Goal: Communication & Community: Answer question/provide support

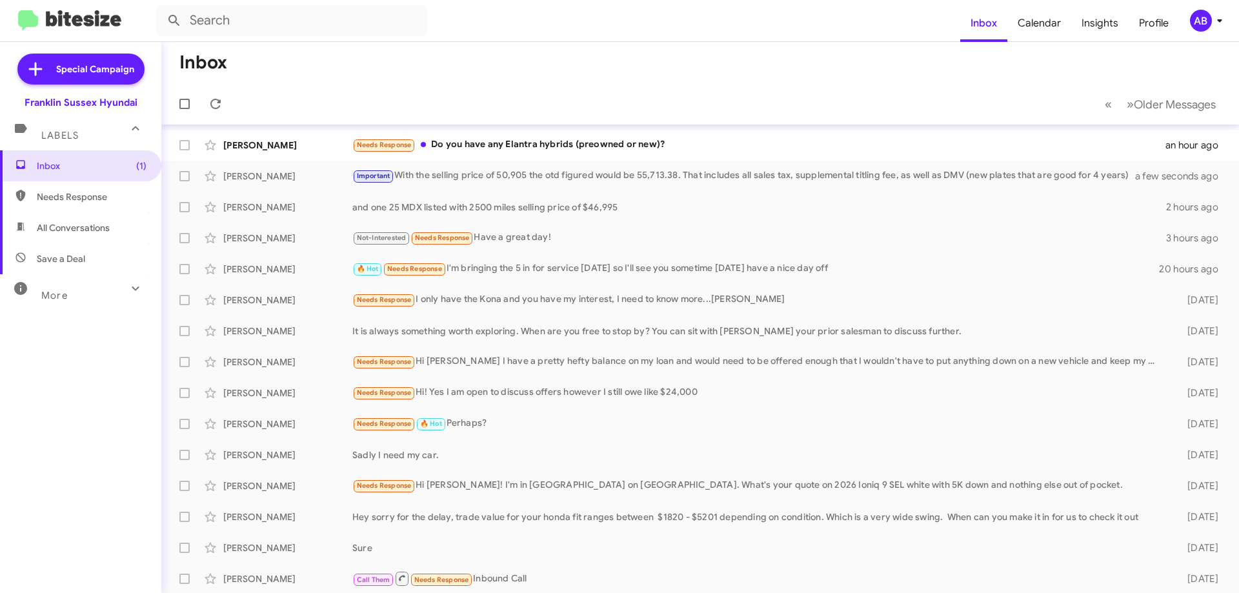
scroll to position [129, 0]
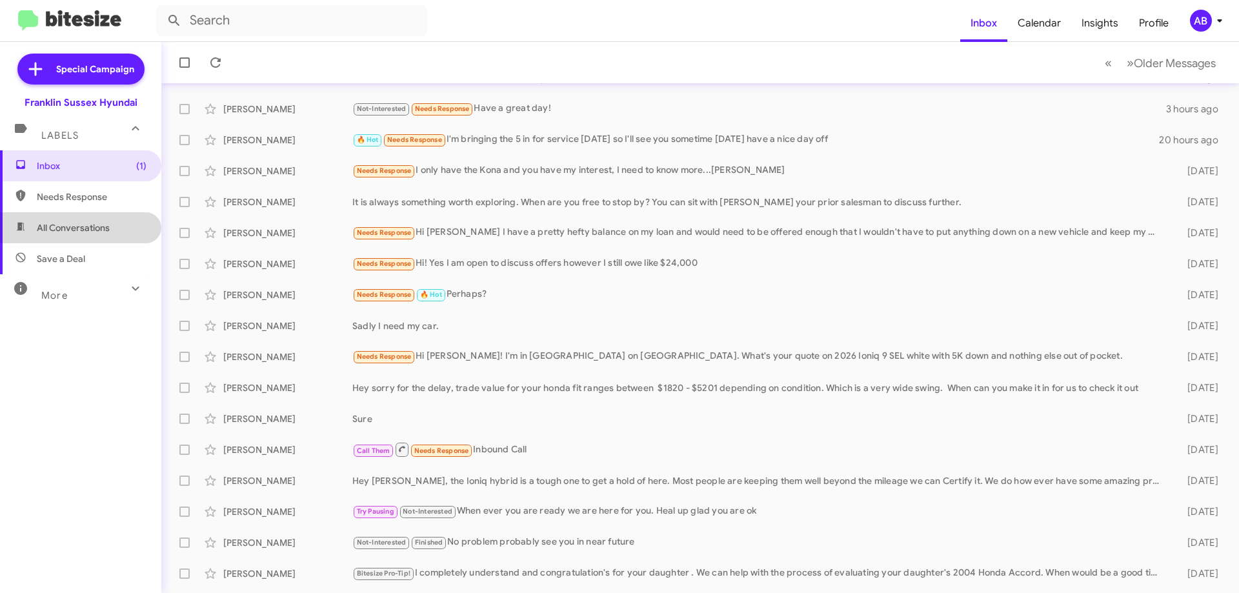
click at [90, 221] on span "All Conversations" at bounding box center [73, 227] width 73 height 13
type input "in:all-conversations"
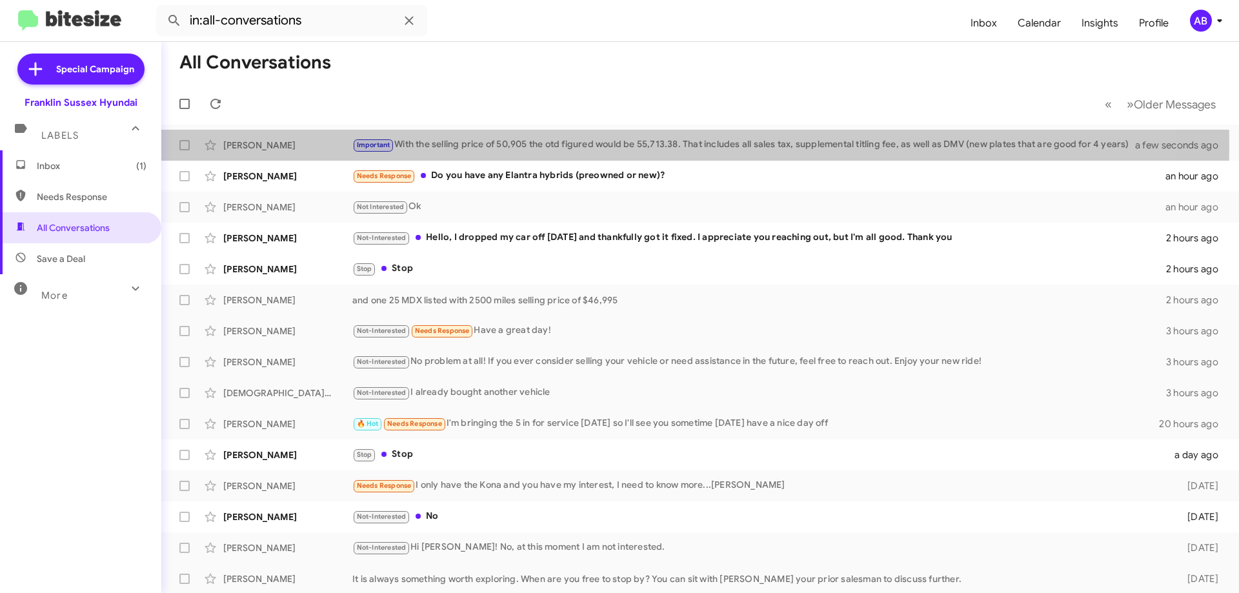
click at [465, 145] on div "Important With the selling price of 50,905 the otd figured would be 55,713.38. …" at bounding box center [751, 144] width 799 height 15
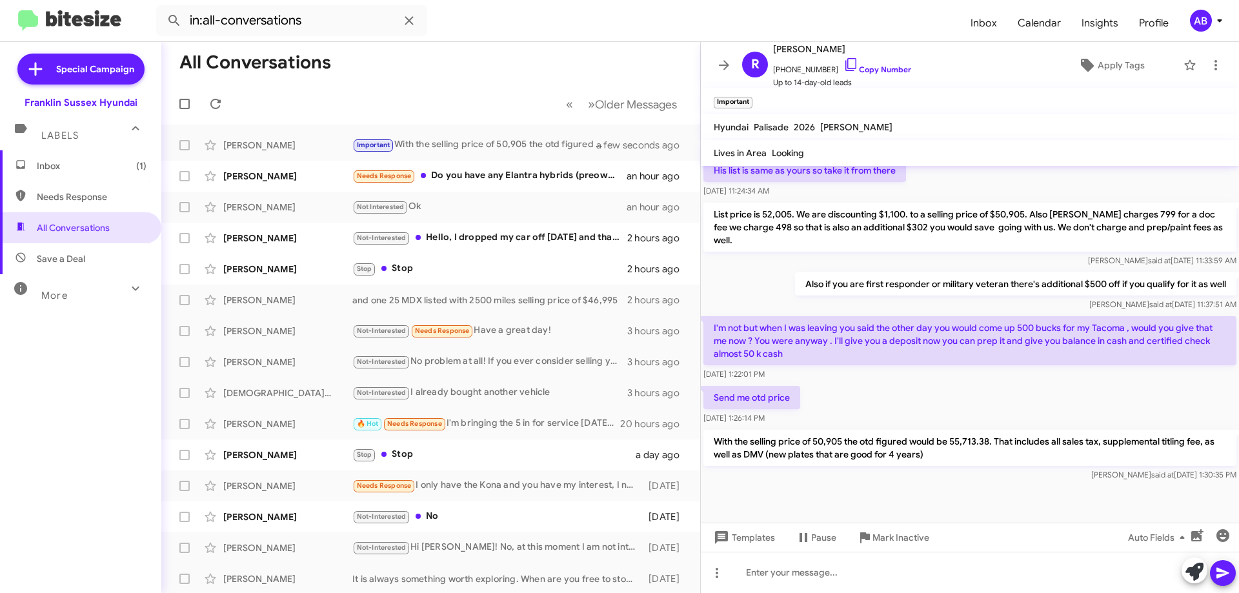
scroll to position [348, 0]
click at [723, 66] on icon at bounding box center [723, 64] width 15 height 15
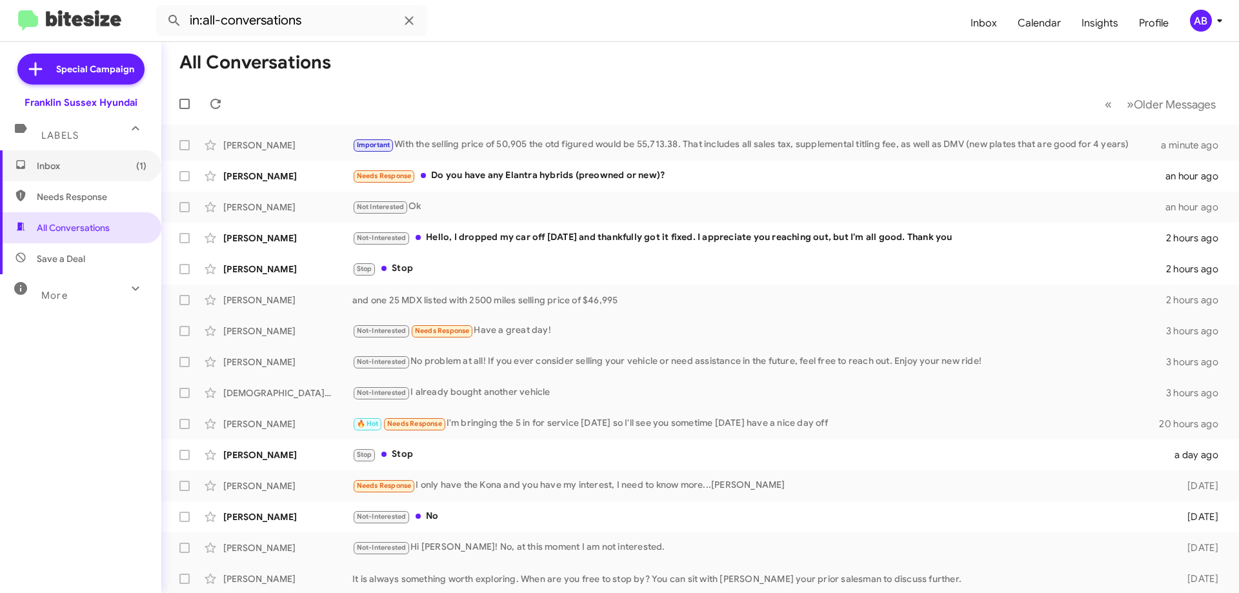
click at [46, 174] on span "Inbox (1)" at bounding box center [80, 165] width 161 height 31
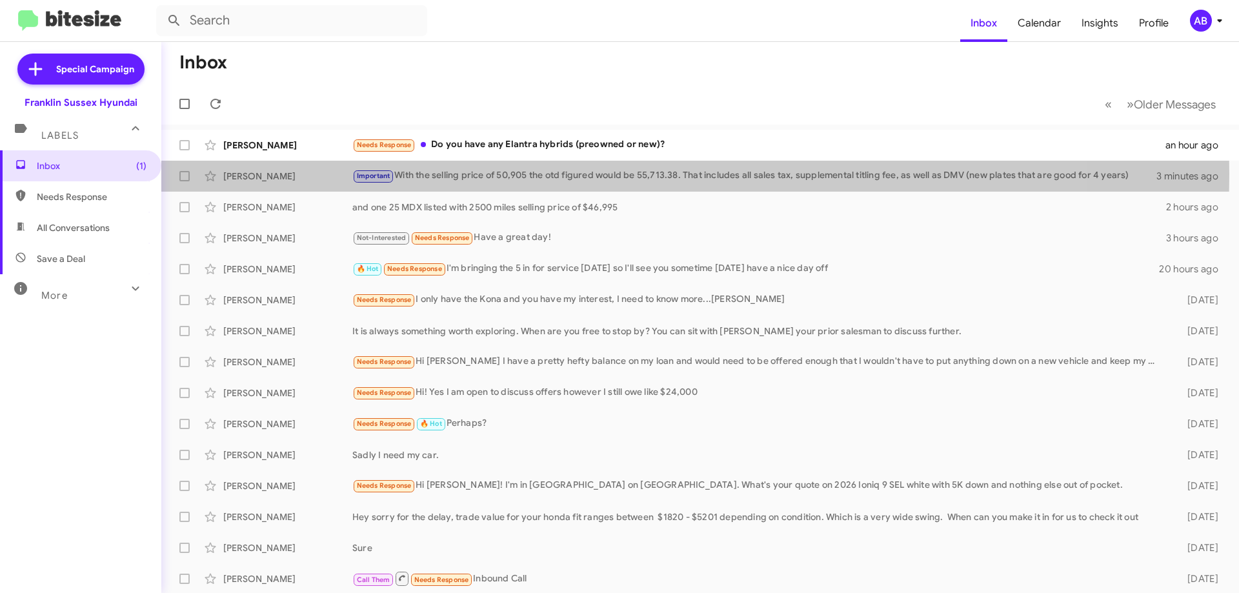
click at [502, 174] on div "Important With the selling price of 50,905 the otd figured would be 55,713.38. …" at bounding box center [754, 175] width 804 height 15
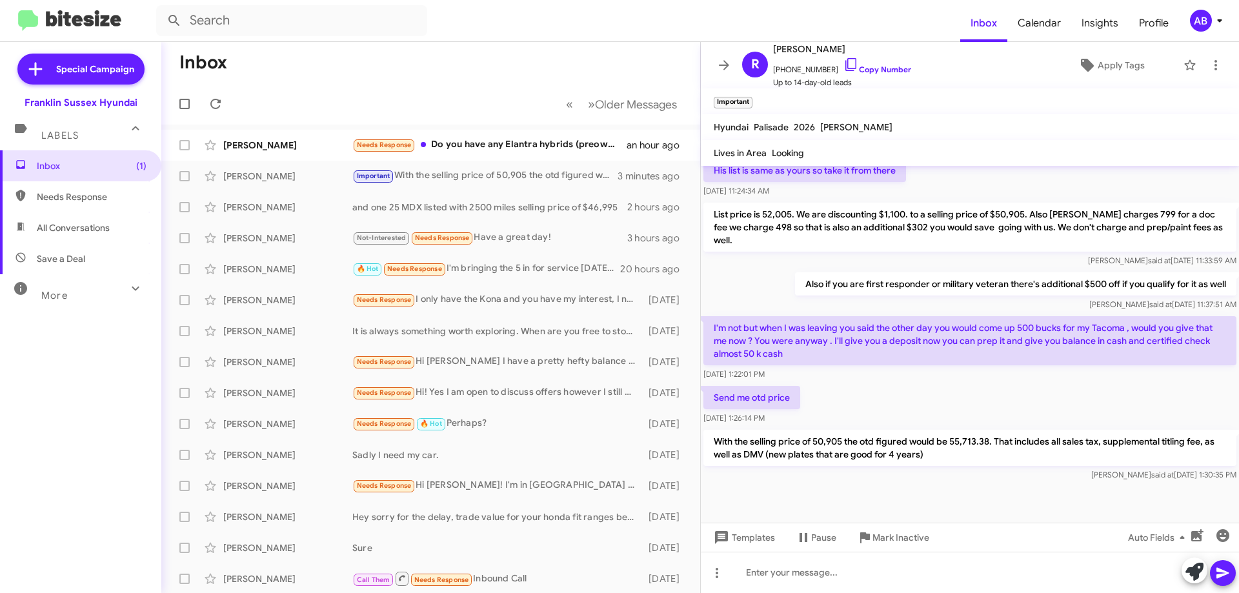
scroll to position [348, 0]
click at [716, 66] on icon at bounding box center [723, 64] width 15 height 15
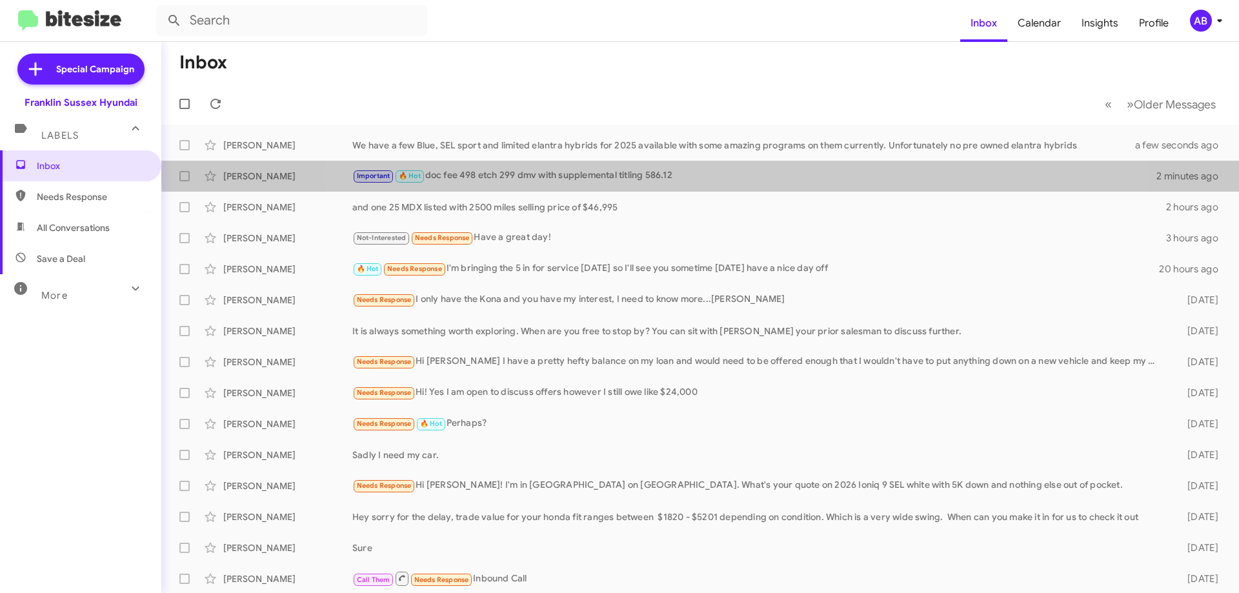
click at [732, 174] on div "Important 🔥 Hot doc fee 498 etch 299 dmv with supplemental titling 586.12" at bounding box center [754, 175] width 804 height 15
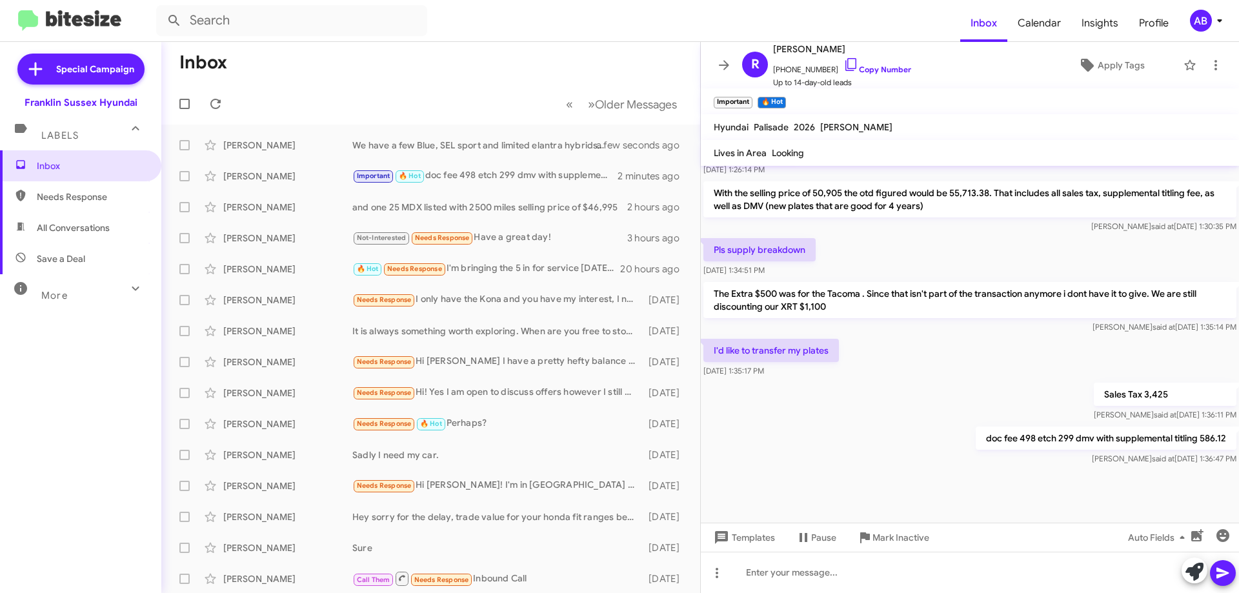
scroll to position [606, 0]
click at [724, 59] on icon at bounding box center [723, 64] width 15 height 15
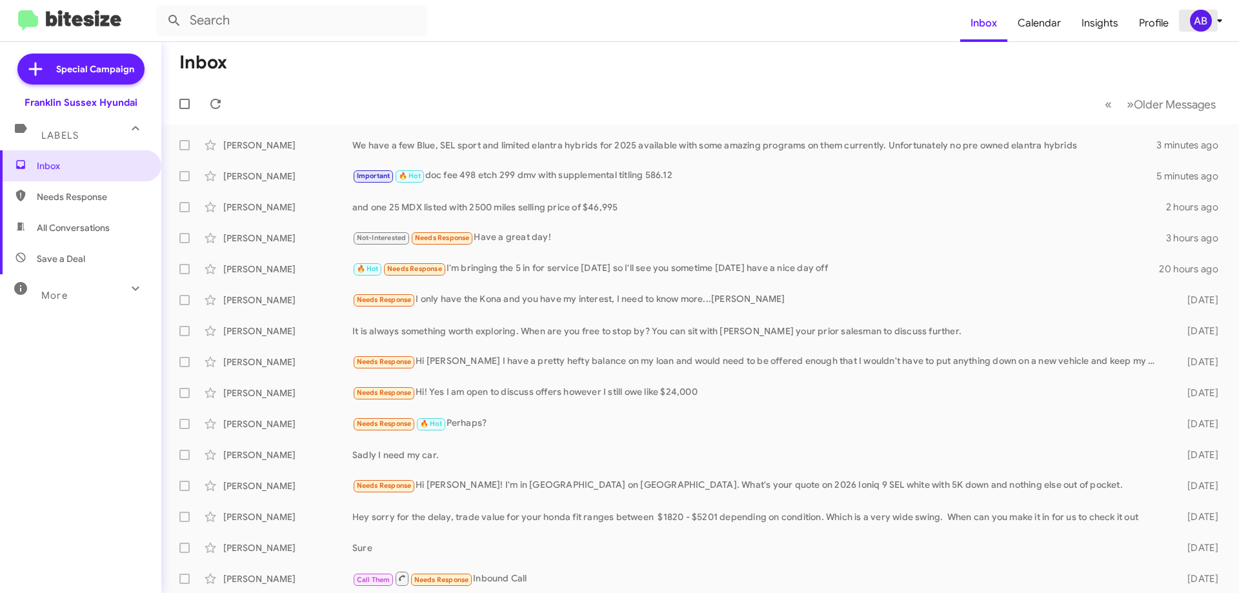
click at [1195, 24] on div "AB" at bounding box center [1201, 21] width 22 height 22
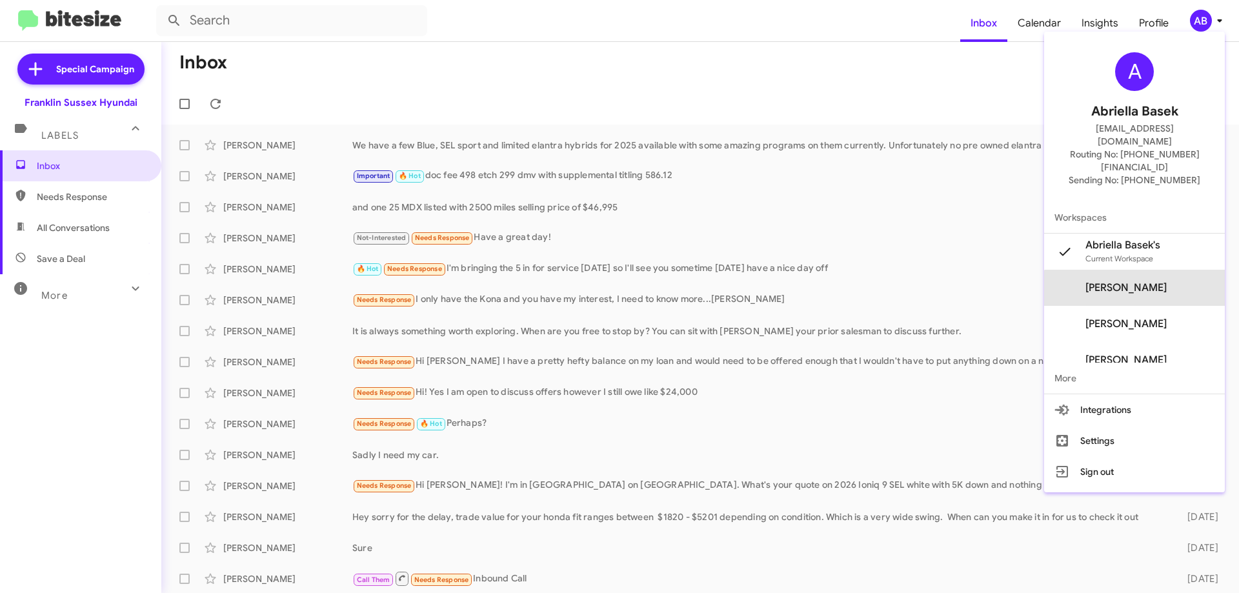
click at [1152, 281] on span "Ken Mccallion's" at bounding box center [1125, 287] width 81 height 13
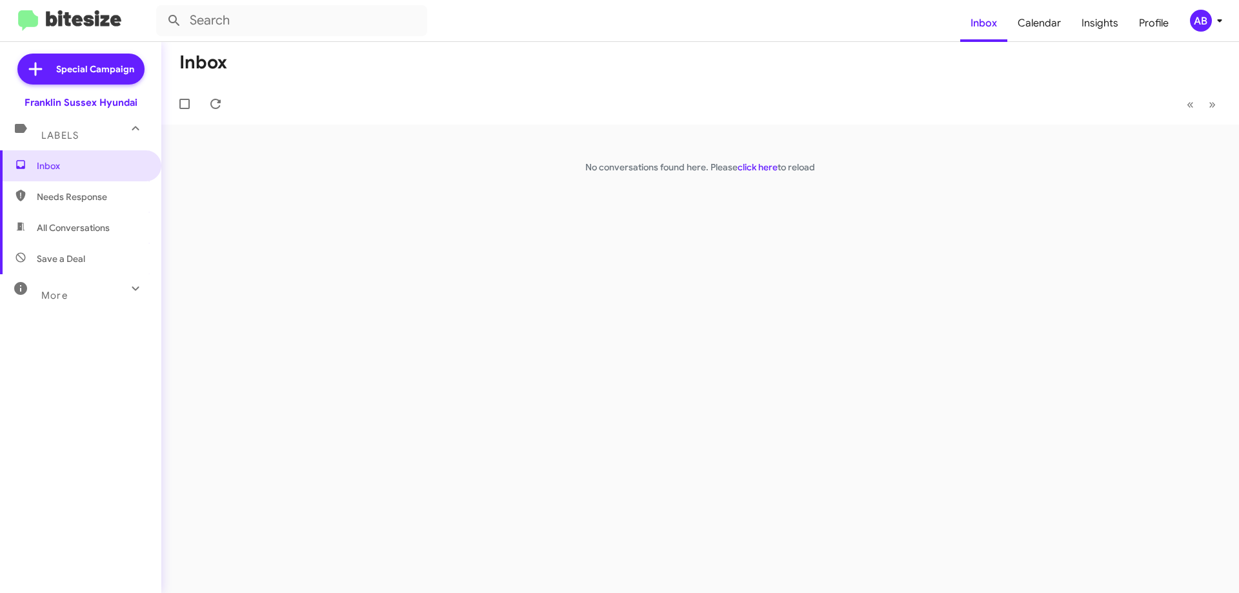
click at [761, 173] on link "click here" at bounding box center [757, 167] width 40 height 12
click at [1207, 25] on div "AB" at bounding box center [1201, 21] width 22 height 22
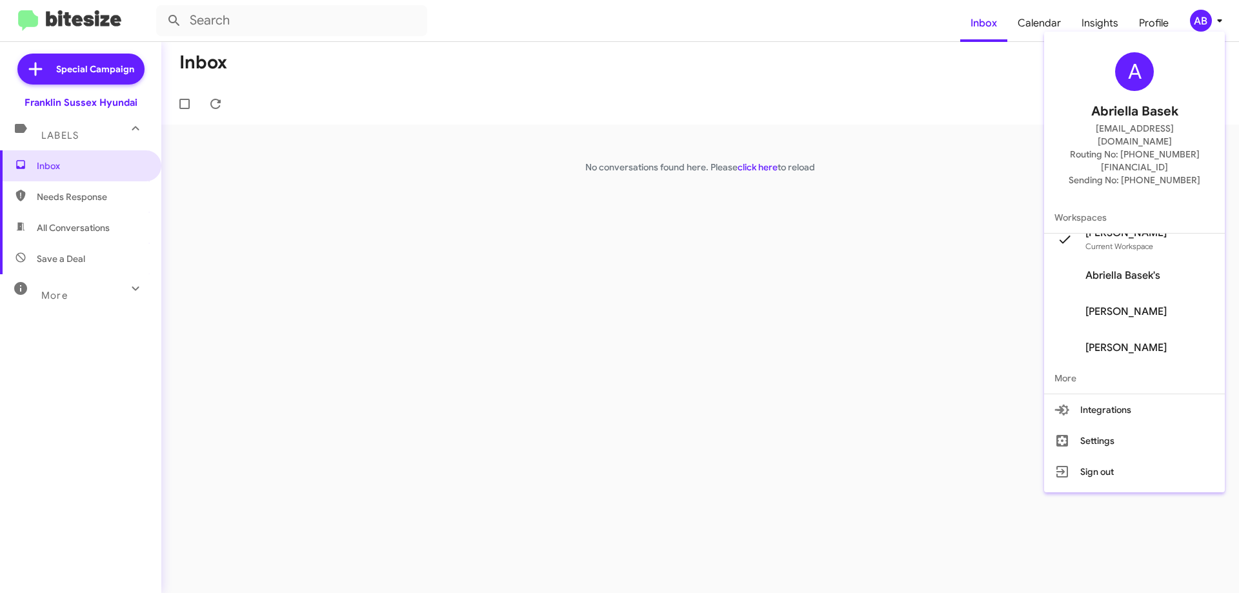
scroll to position [15, 0]
click at [1141, 266] on span "Abriella Basek's" at bounding box center [1122, 272] width 75 height 13
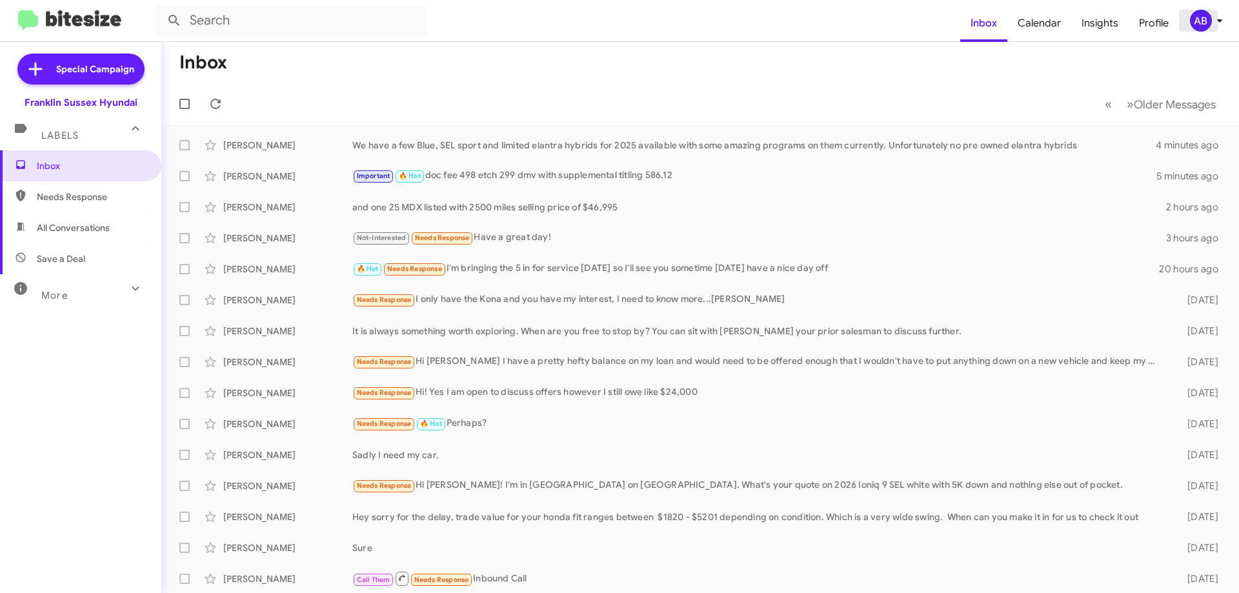
click at [1198, 14] on div "AB" at bounding box center [1201, 21] width 22 height 22
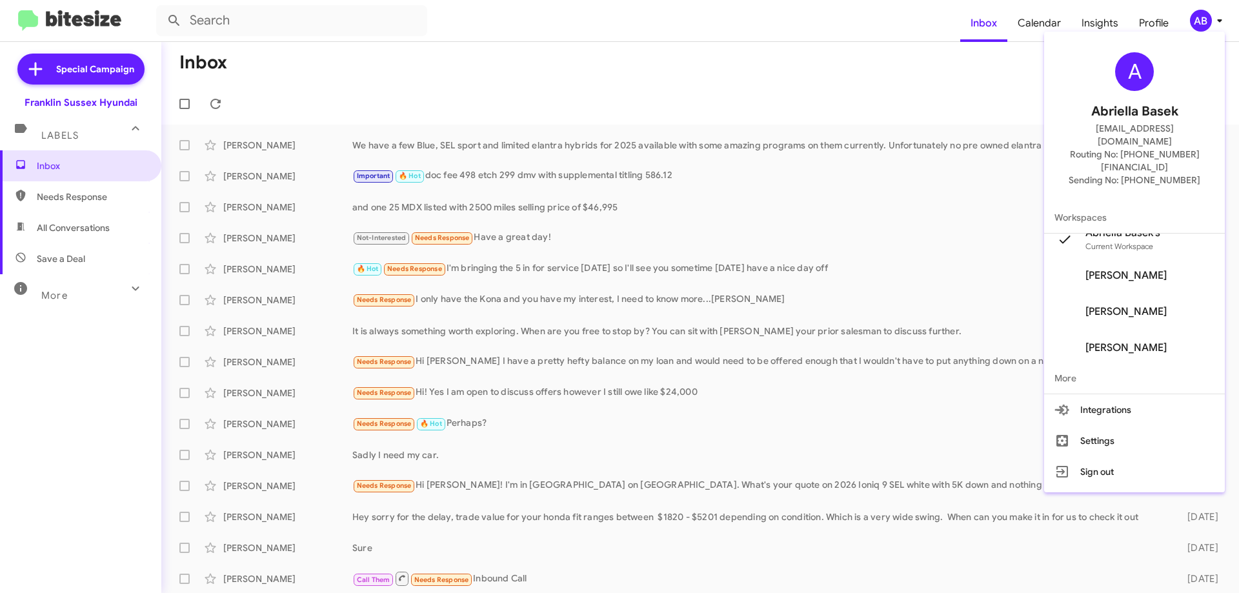
scroll to position [15, 0]
click at [1094, 399] on button "Integrations" at bounding box center [1134, 409] width 181 height 31
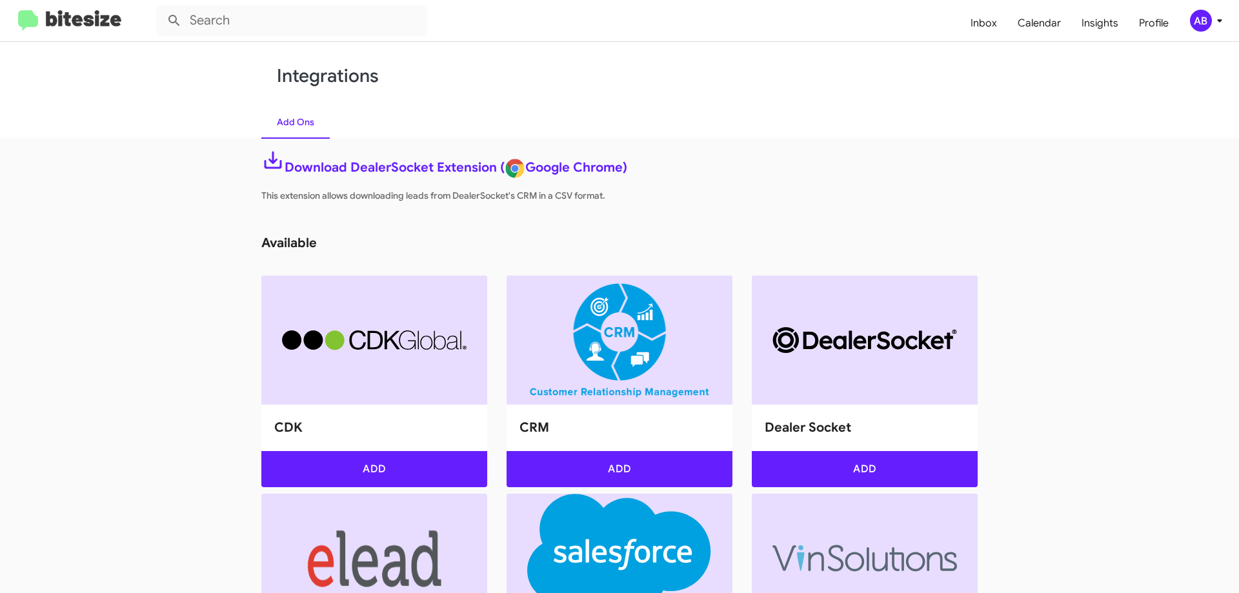
click at [1195, 25] on div "AB" at bounding box center [1201, 21] width 22 height 22
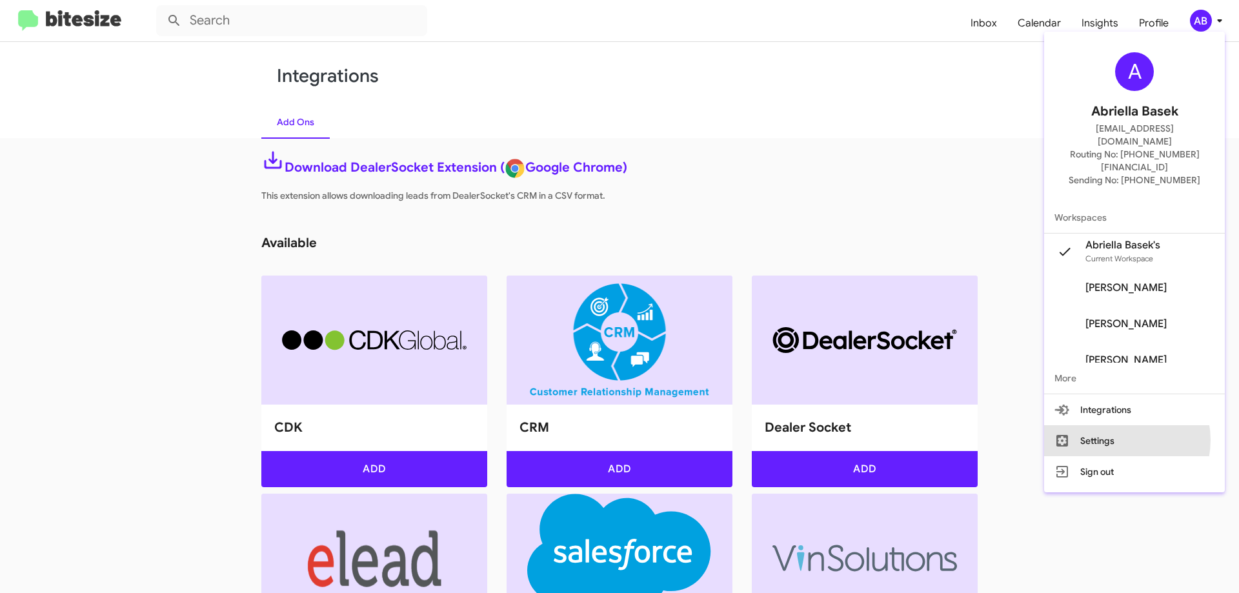
click at [1132, 425] on button "Settings" at bounding box center [1134, 440] width 181 height 31
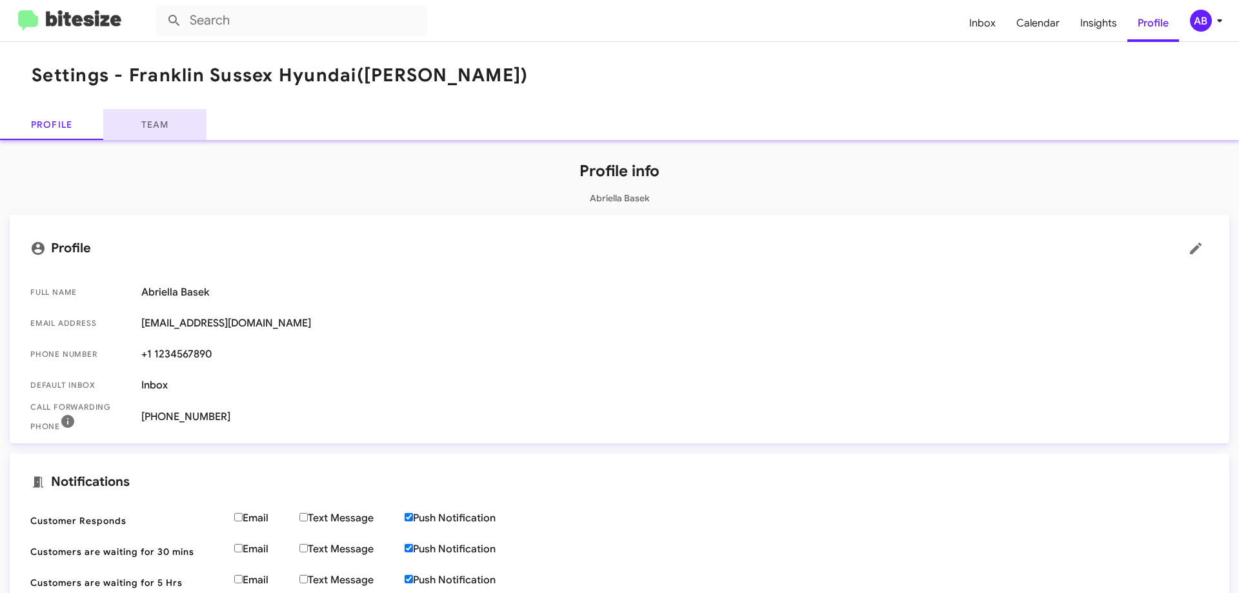
click at [166, 119] on link "Team" at bounding box center [154, 124] width 103 height 31
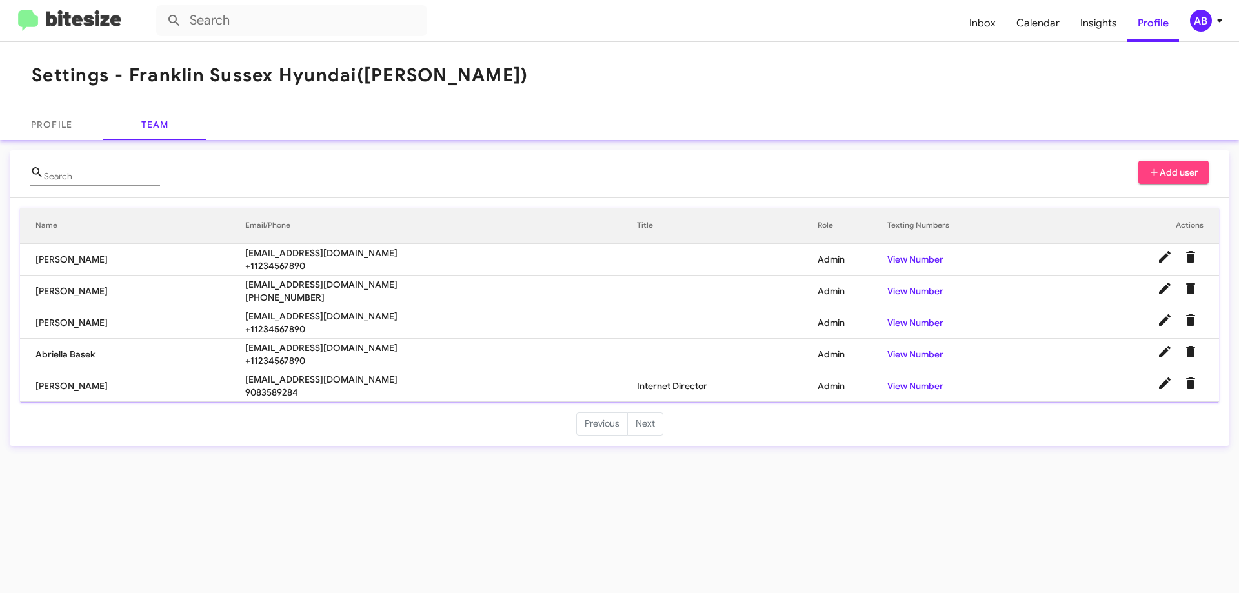
click at [905, 265] on link "View Number" at bounding box center [915, 260] width 56 height 12
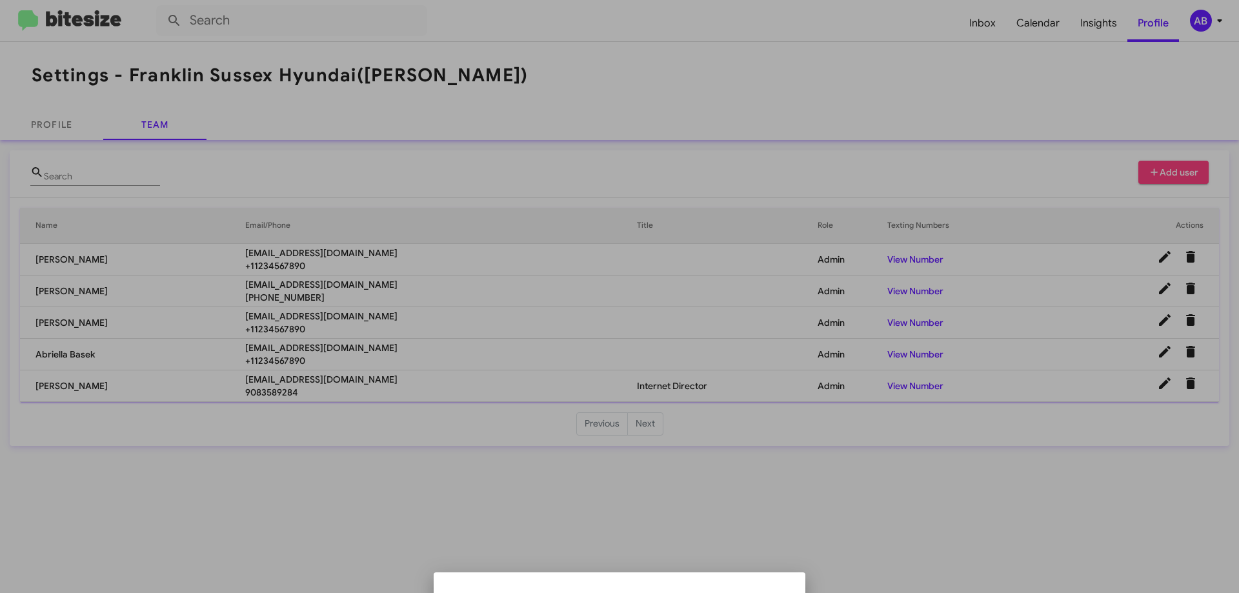
click at [753, 553] on div at bounding box center [619, 296] width 1239 height 593
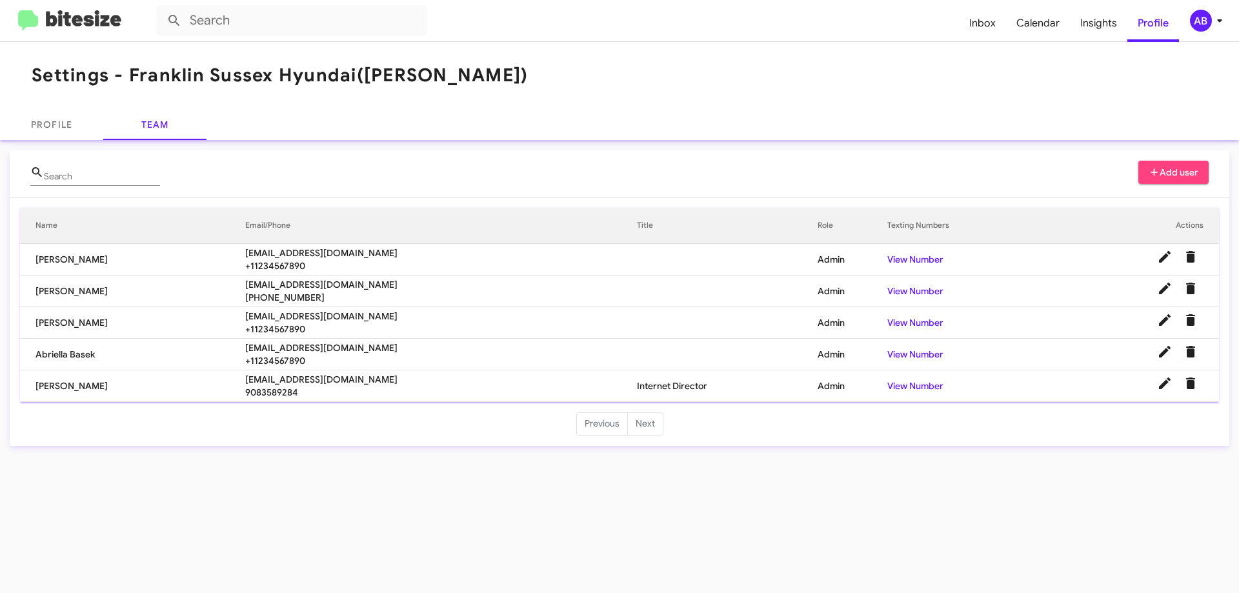
click at [899, 297] on link "View Number" at bounding box center [915, 291] width 56 height 12
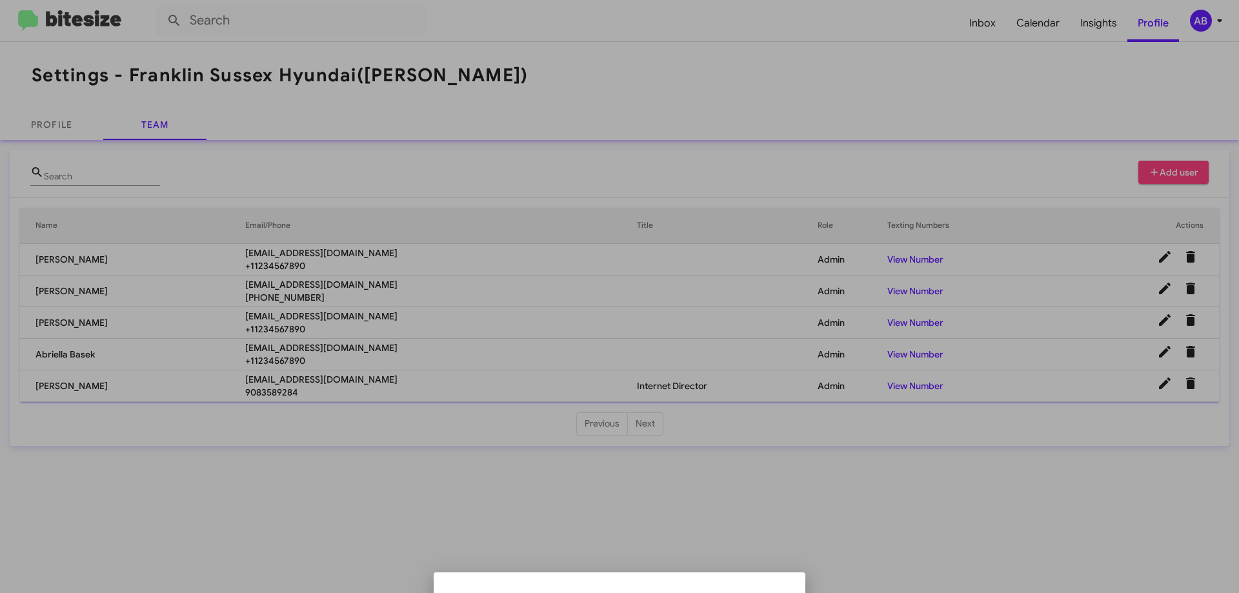
click at [665, 501] on div at bounding box center [619, 296] width 1239 height 593
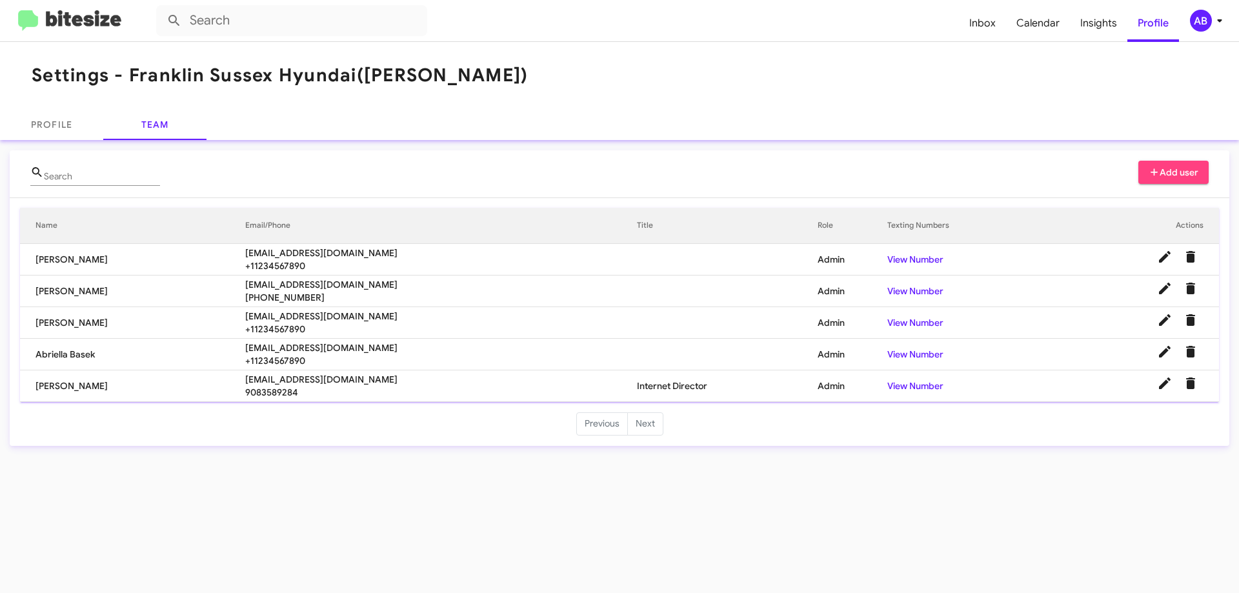
click at [992, 24] on span "Inbox" at bounding box center [982, 23] width 47 height 37
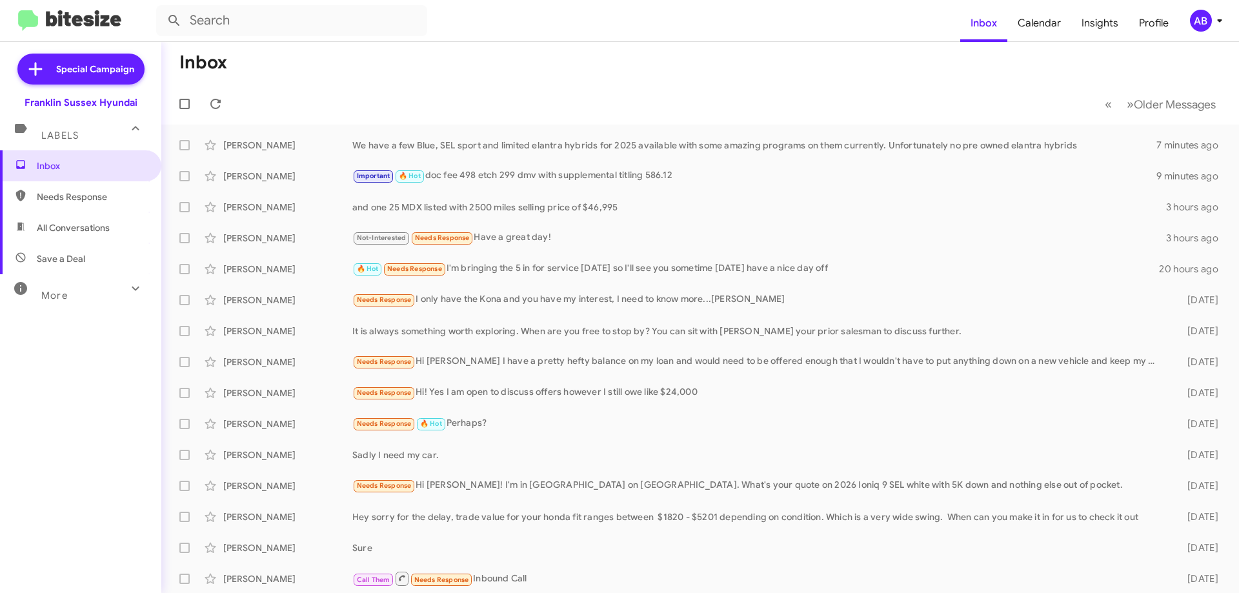
click at [639, 169] on div "Important 🔥 Hot doc fee 498 etch 299 dmv with supplemental titling 586.12" at bounding box center [754, 175] width 804 height 15
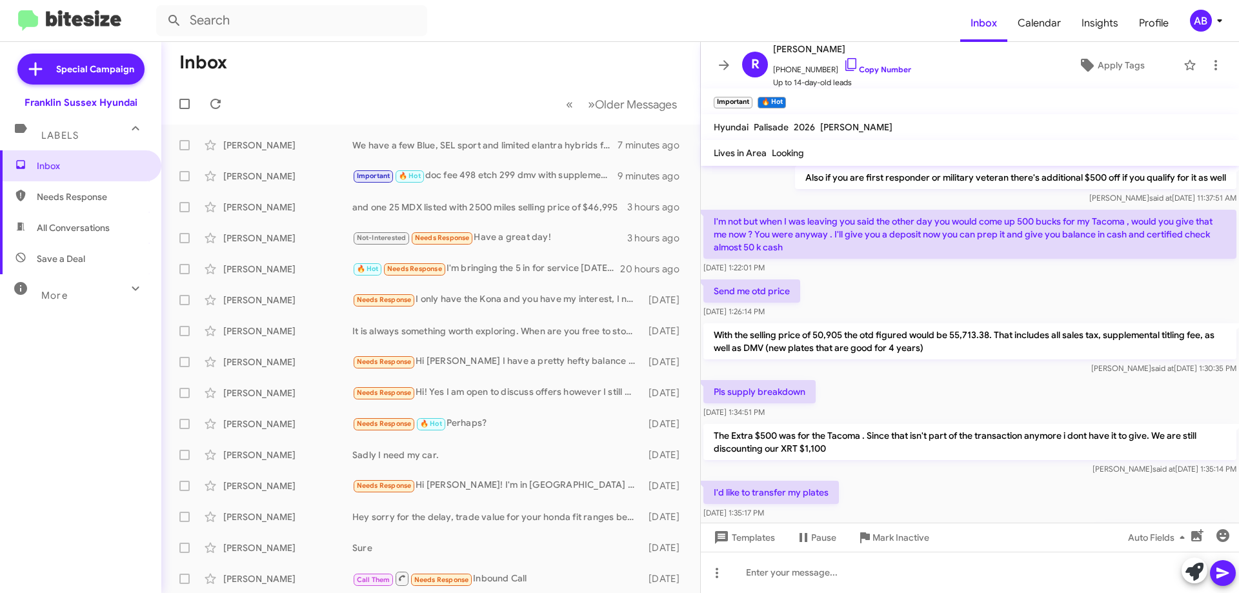
scroll to position [606, 0]
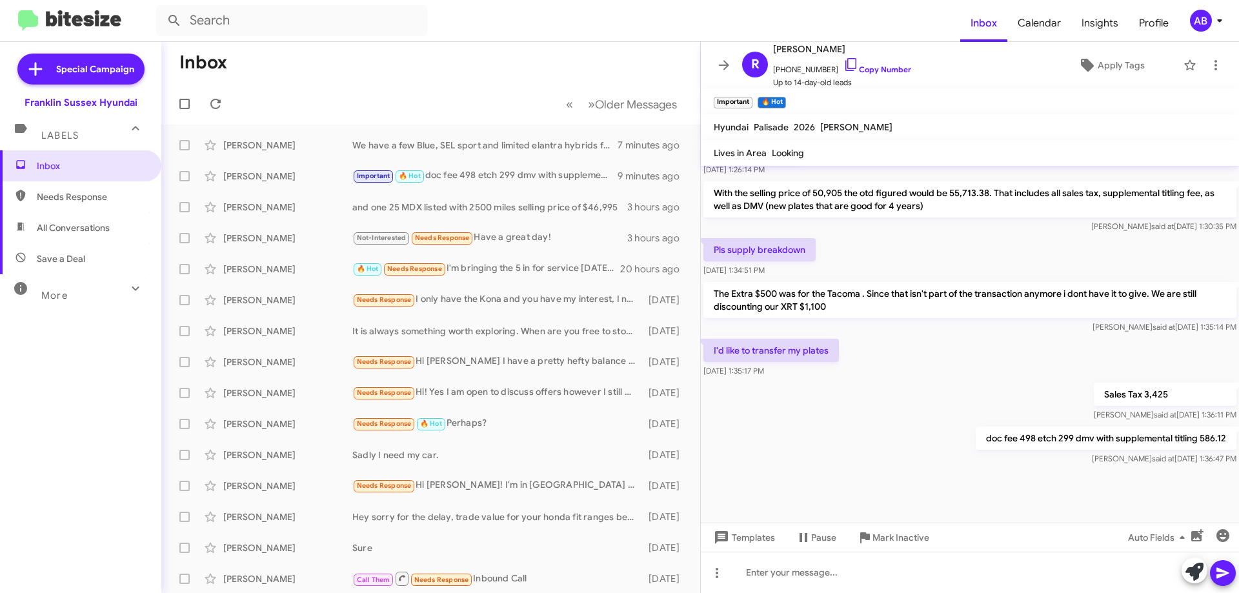
click at [723, 61] on icon at bounding box center [723, 64] width 15 height 15
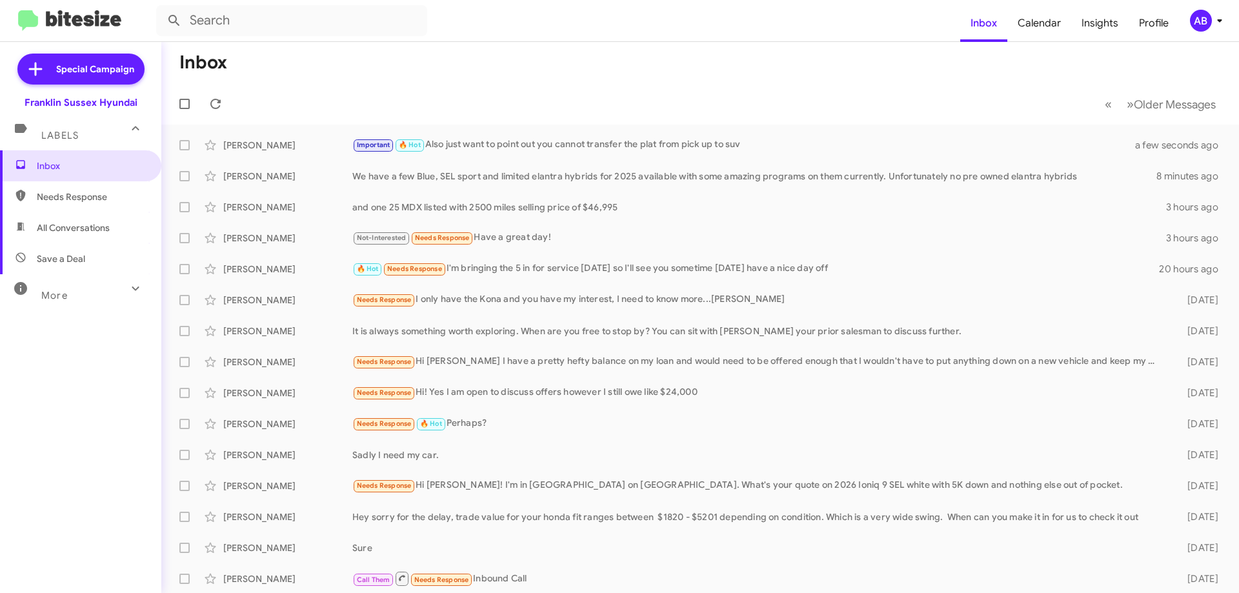
click at [527, 145] on div "Important 🔥 Hot Also just want to point out you cannot transfer the plat from p…" at bounding box center [751, 144] width 799 height 15
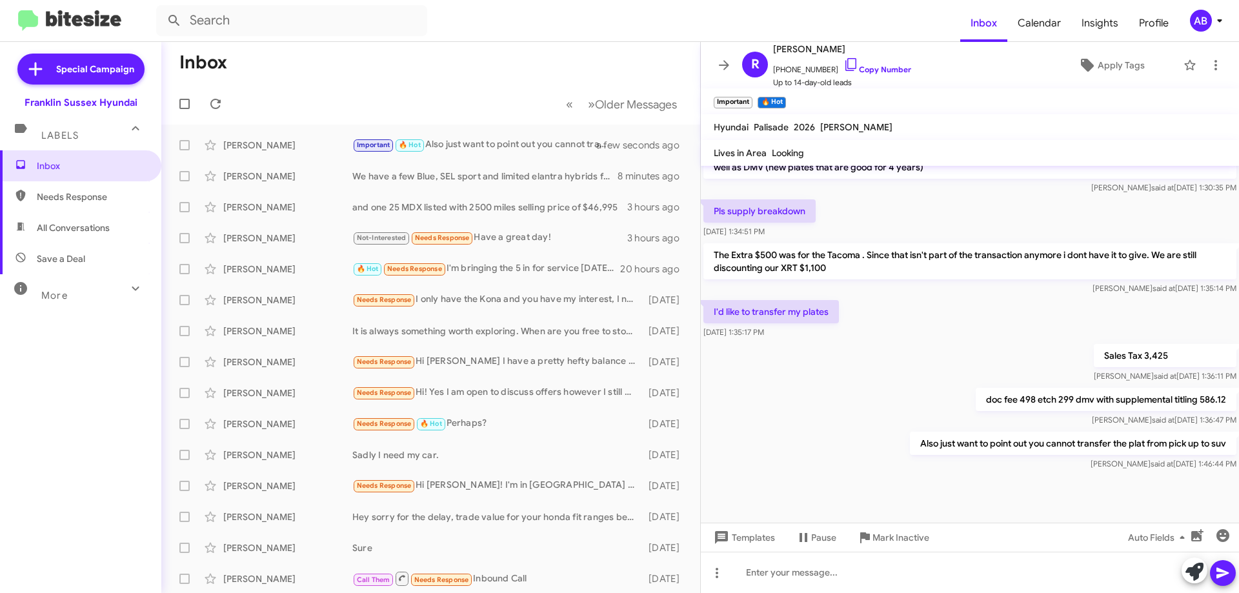
scroll to position [655, 0]
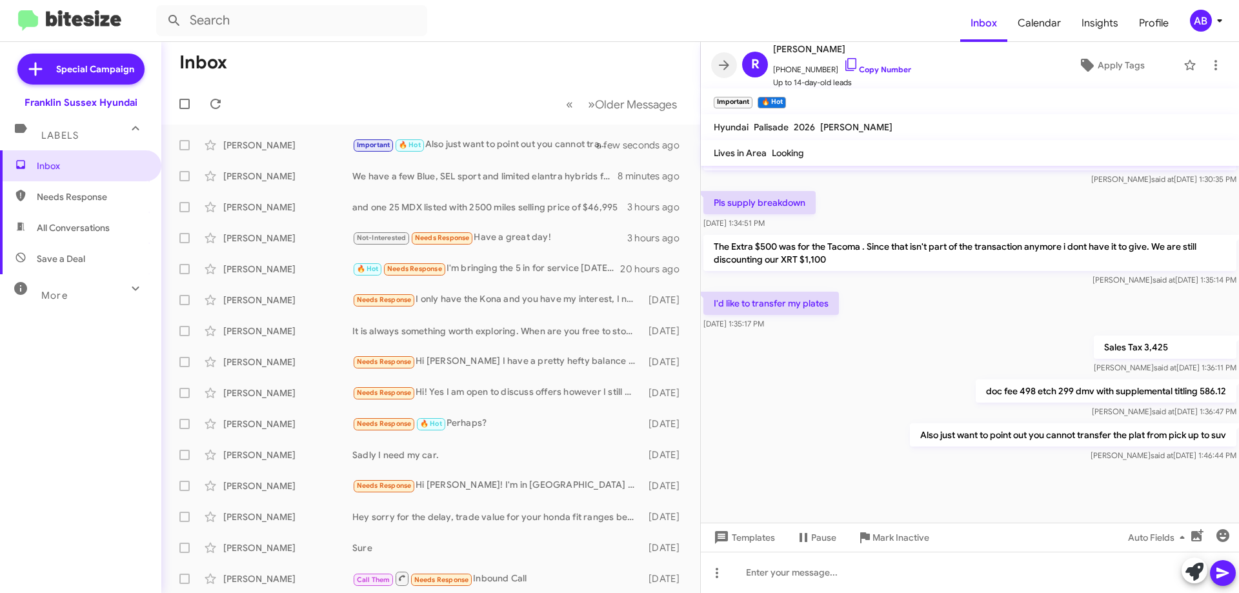
click at [719, 67] on icon at bounding box center [723, 64] width 15 height 15
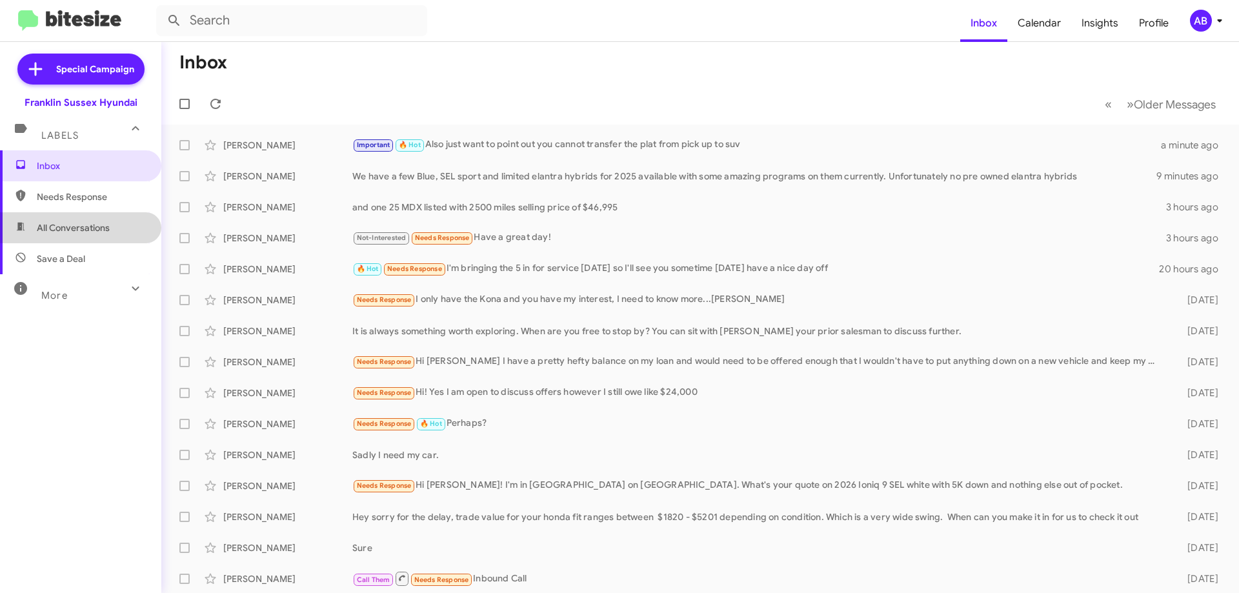
click at [94, 223] on span "All Conversations" at bounding box center [73, 227] width 73 height 13
type input "in:all-conversations"
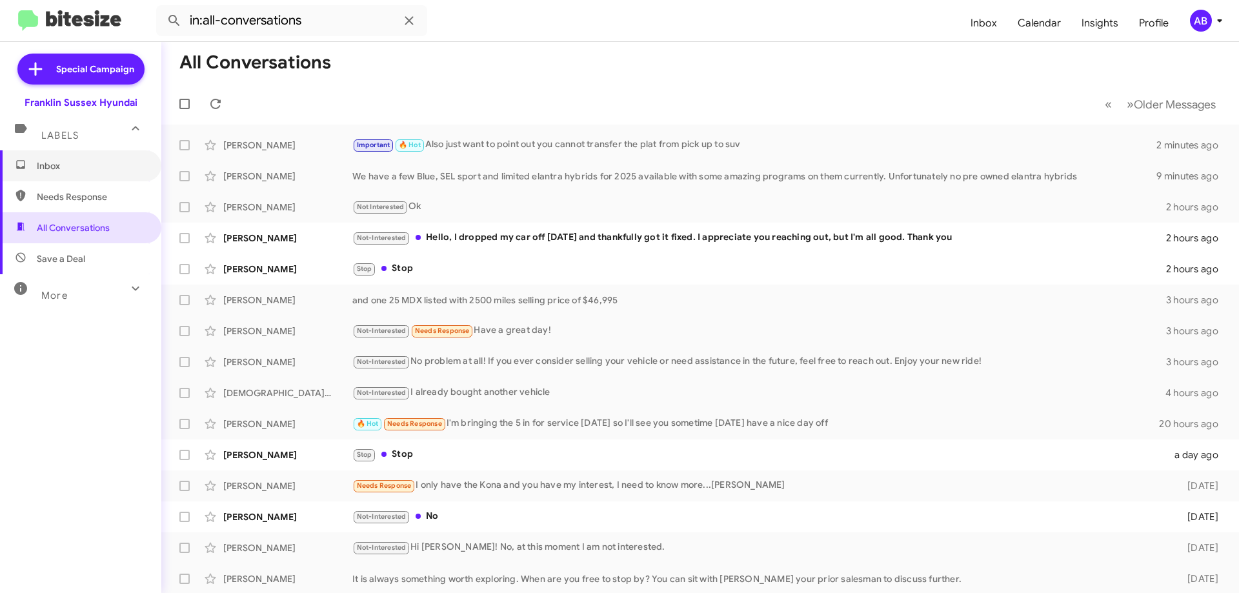
click at [85, 155] on span "Inbox" at bounding box center [80, 165] width 161 height 31
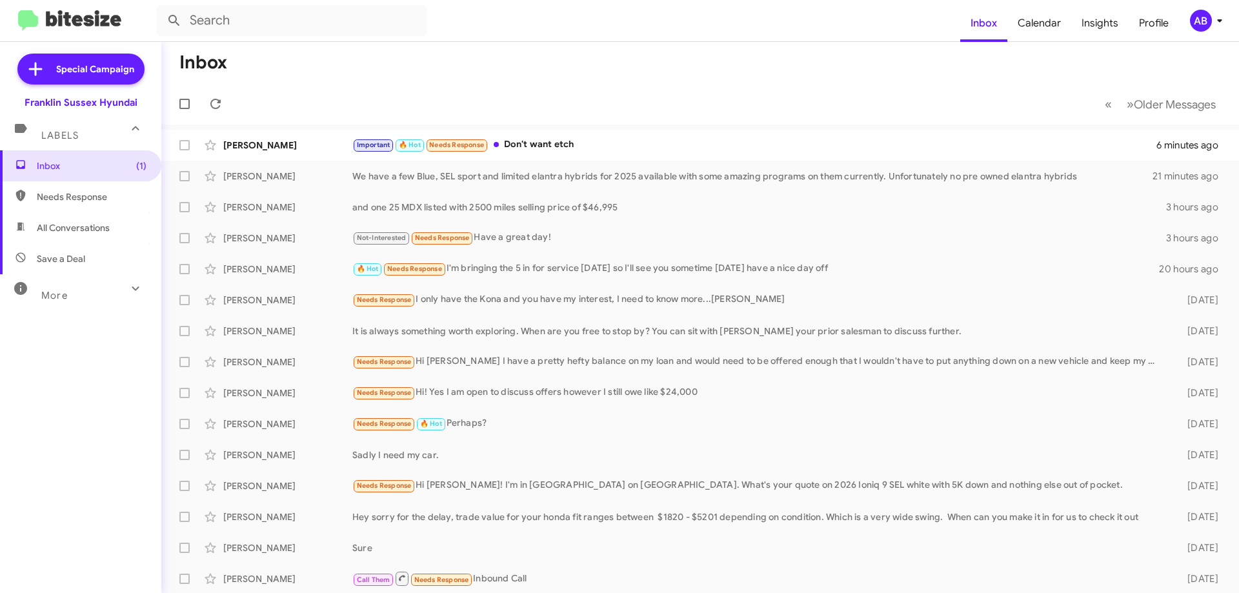
click at [628, 145] on div "Important 🔥 Hot Needs Response Don't want etch" at bounding box center [754, 144] width 804 height 15
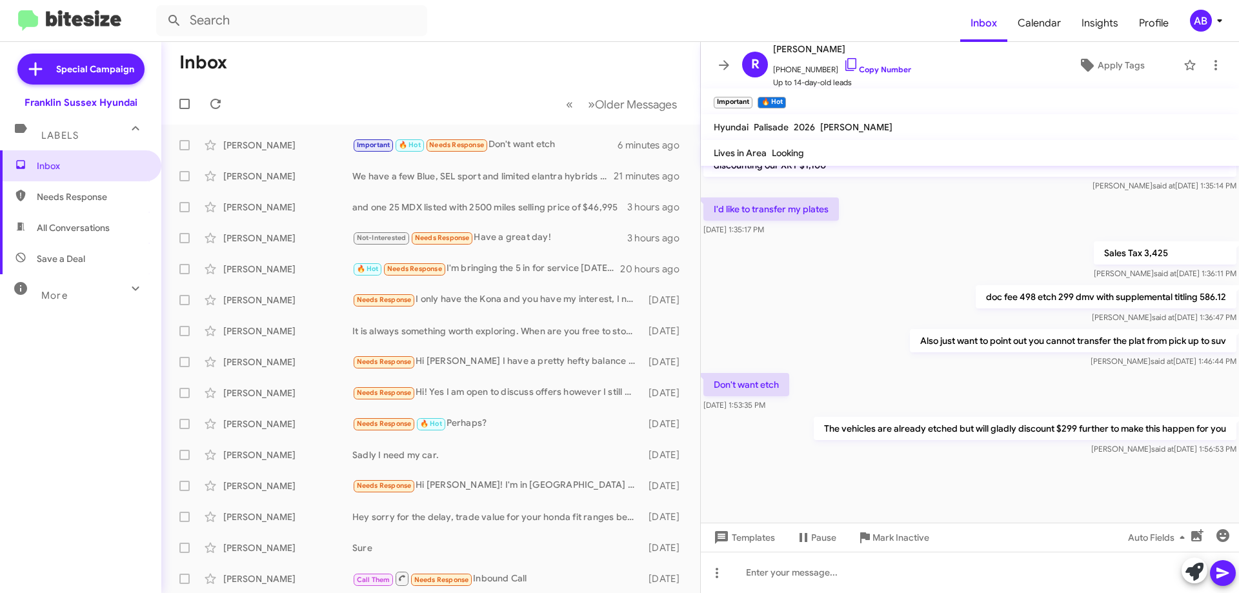
scroll to position [753, 0]
click at [723, 63] on icon at bounding box center [723, 64] width 15 height 15
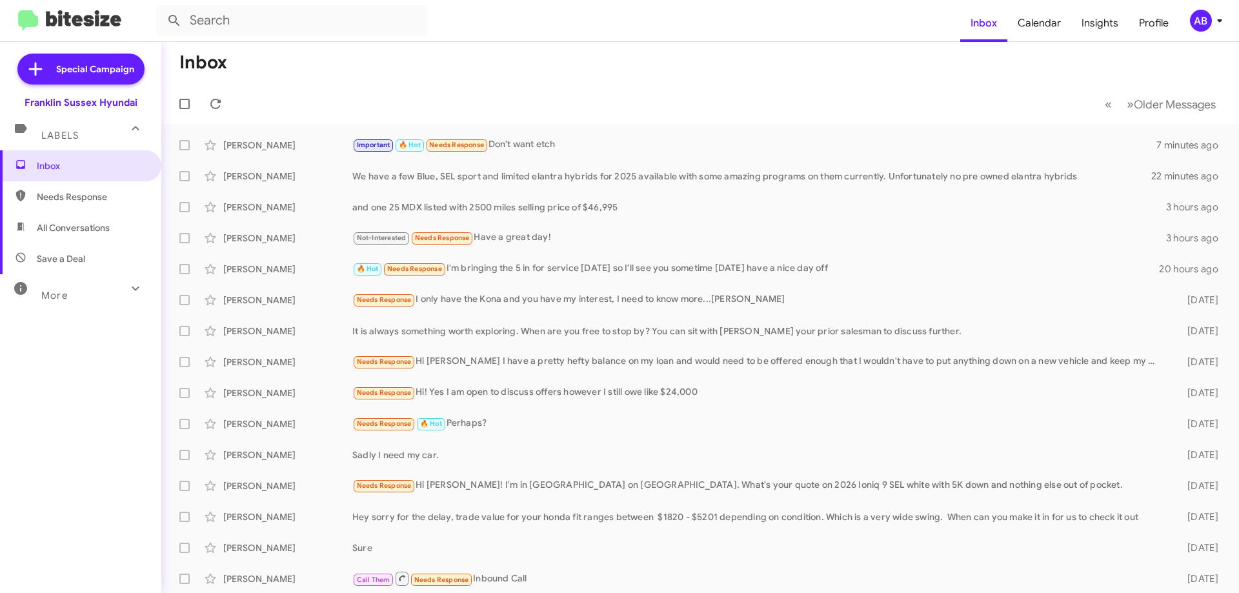
click at [563, 146] on div "Important 🔥 Hot Needs Response Don't want etch" at bounding box center [754, 144] width 804 height 15
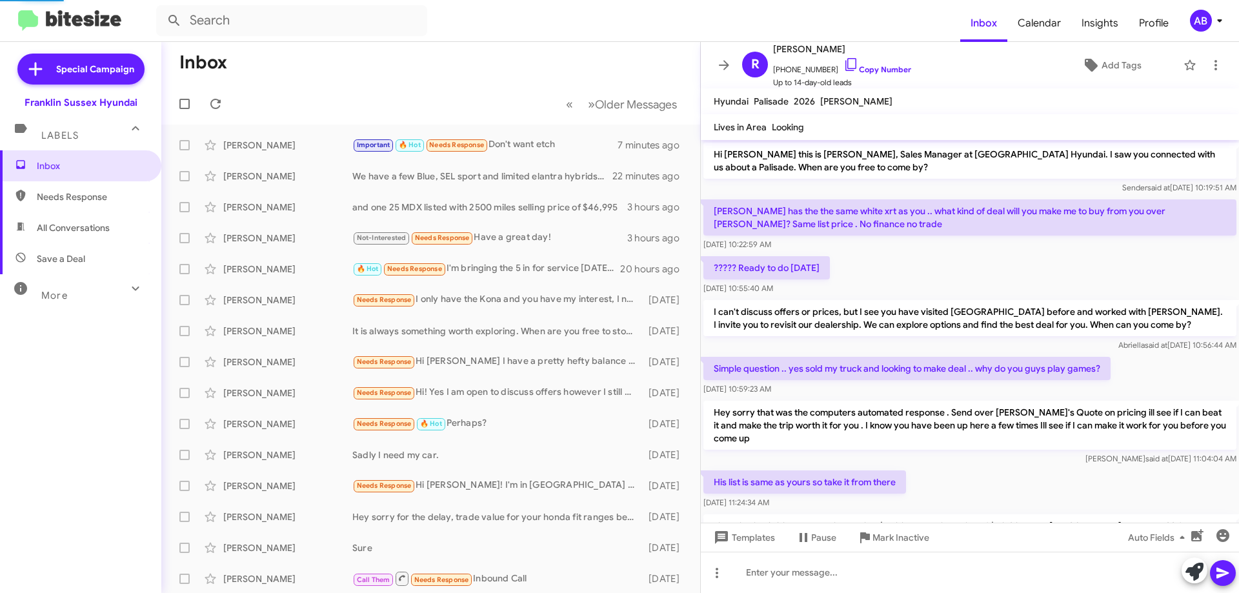
scroll to position [727, 0]
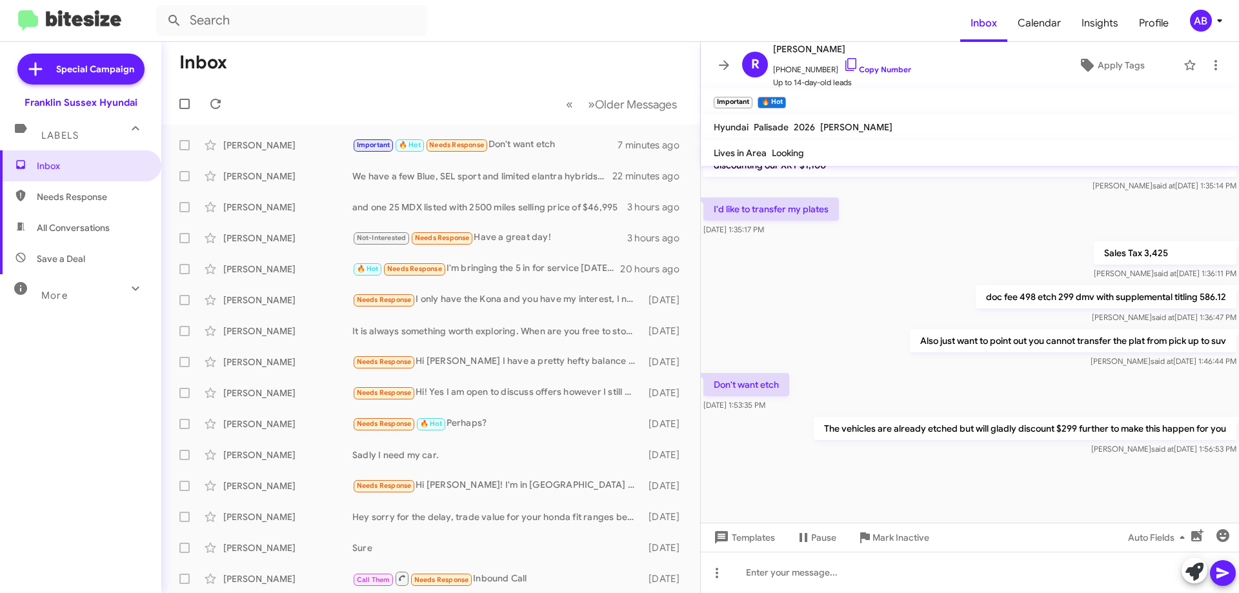
click at [726, 55] on button at bounding box center [724, 65] width 26 height 26
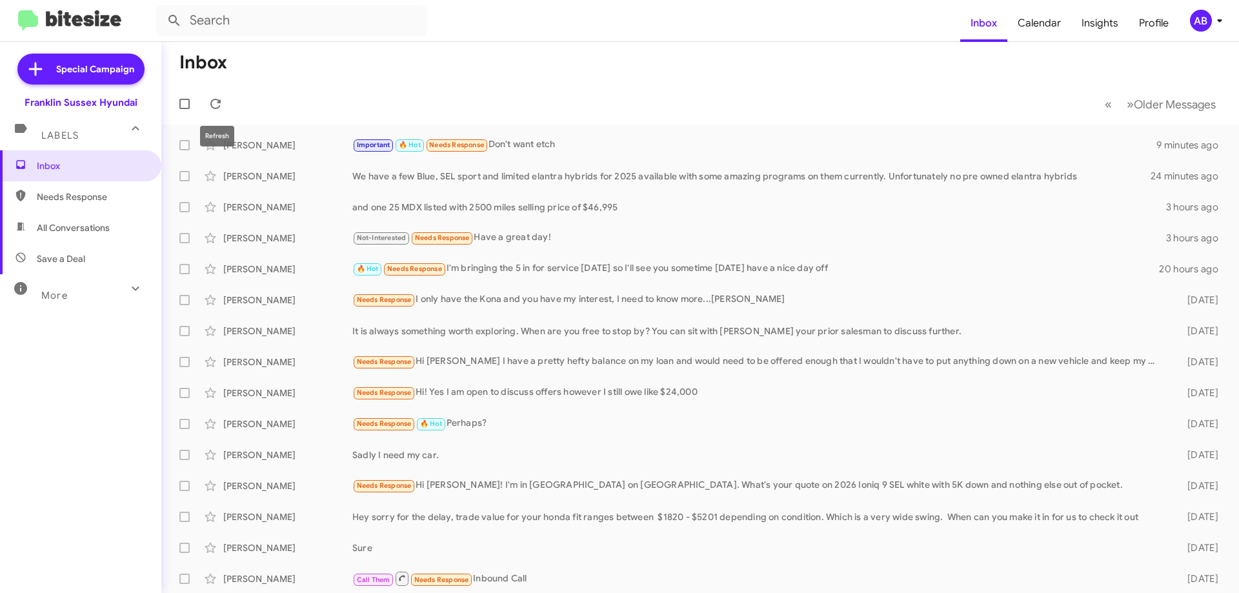
click at [220, 103] on icon at bounding box center [215, 104] width 10 height 10
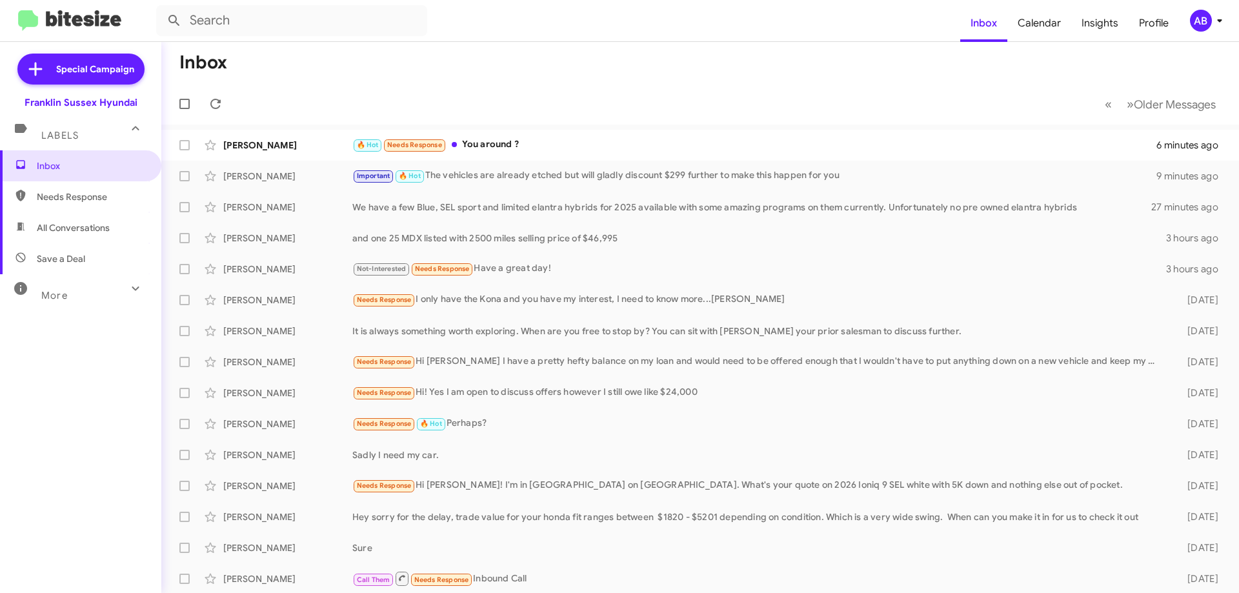
click at [587, 138] on div "🔥 Hot Needs Response You around ?" at bounding box center [754, 144] width 804 height 15
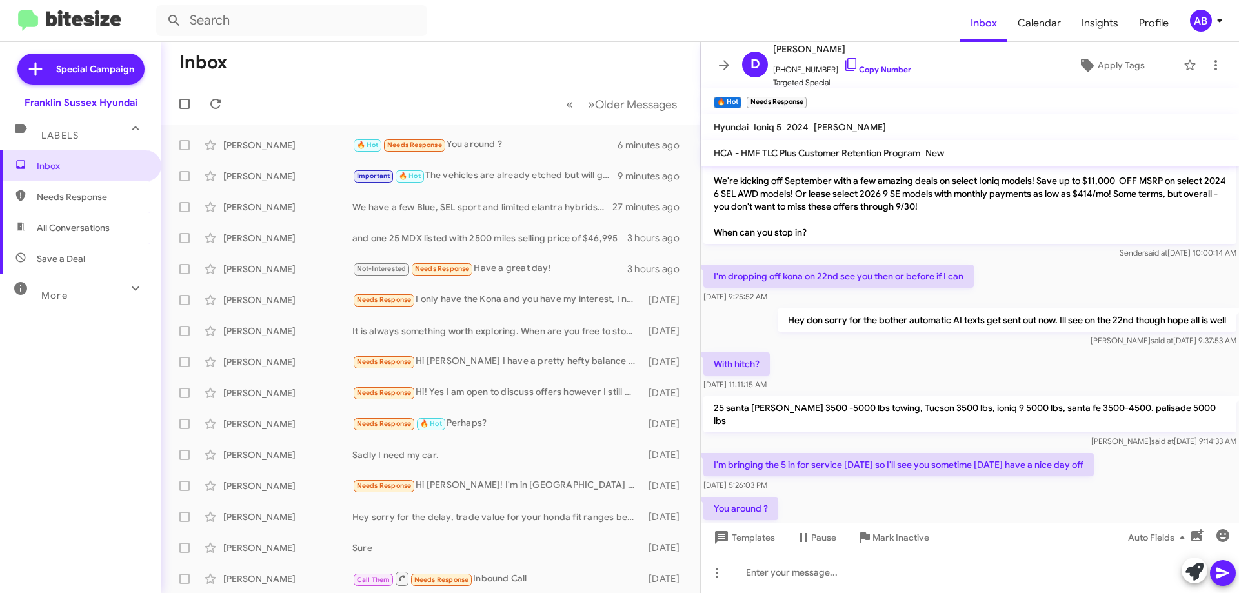
scroll to position [64, 0]
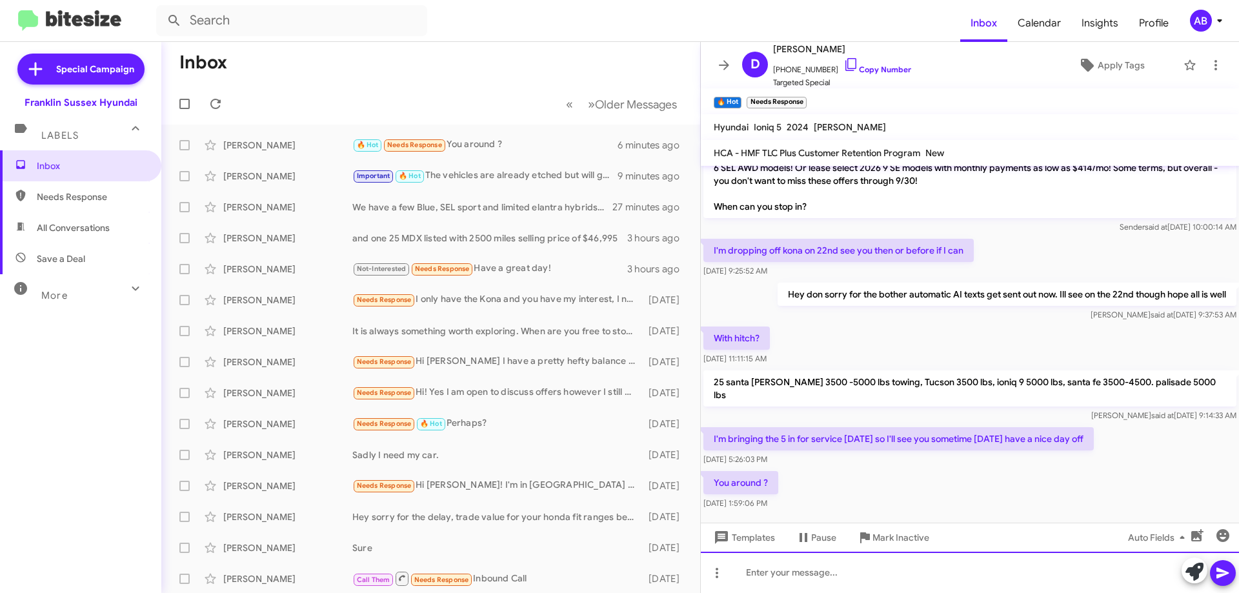
click at [913, 572] on div at bounding box center [970, 572] width 538 height 41
drag, startPoint x: 952, startPoint y: 569, endPoint x: 721, endPoint y: 571, distance: 231.0
click at [723, 569] on div "Yes, I am here, just finishing up with a customer" at bounding box center [970, 572] width 538 height 41
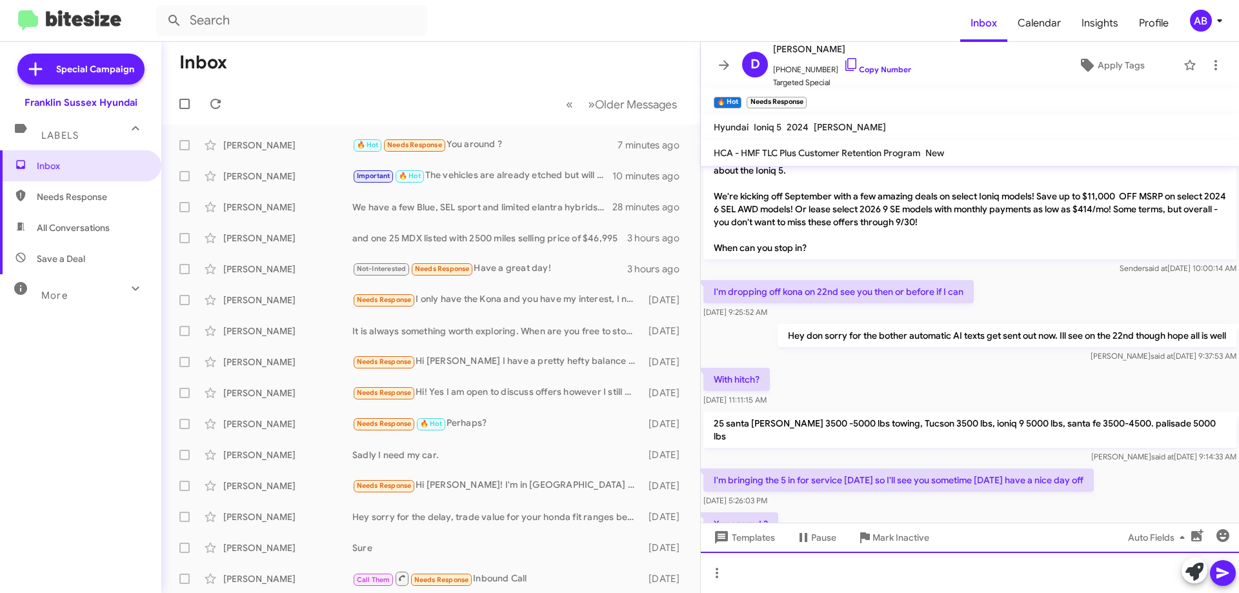
scroll to position [0, 0]
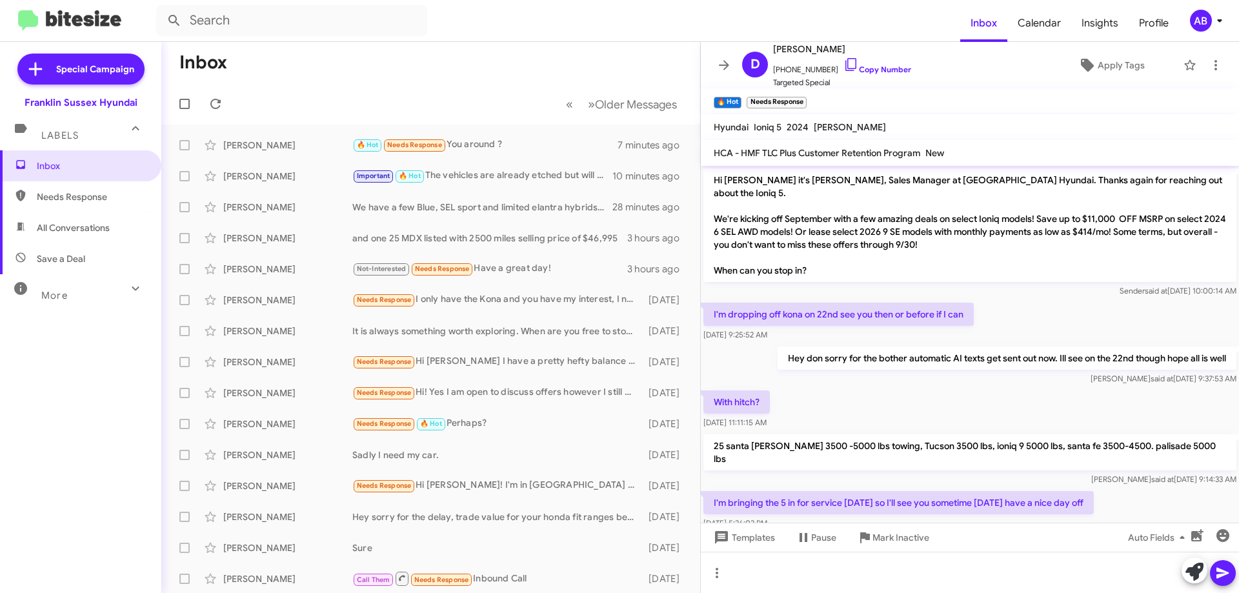
click at [713, 64] on span at bounding box center [724, 64] width 26 height 15
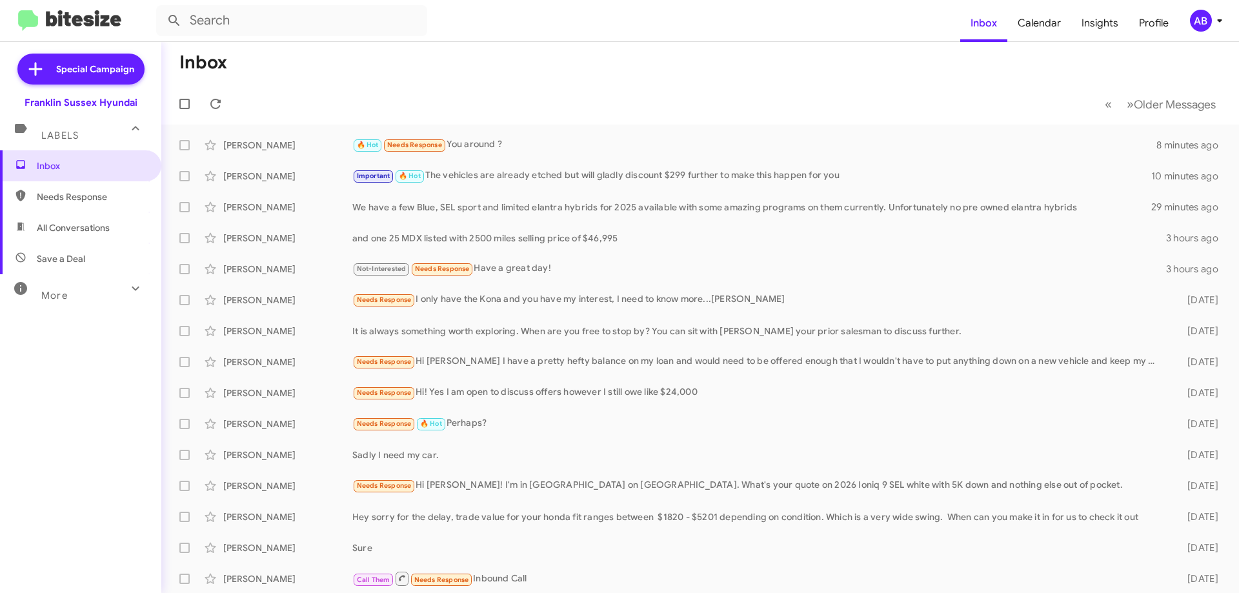
click at [612, 145] on div "🔥 Hot Needs Response You around ?" at bounding box center [754, 144] width 804 height 15
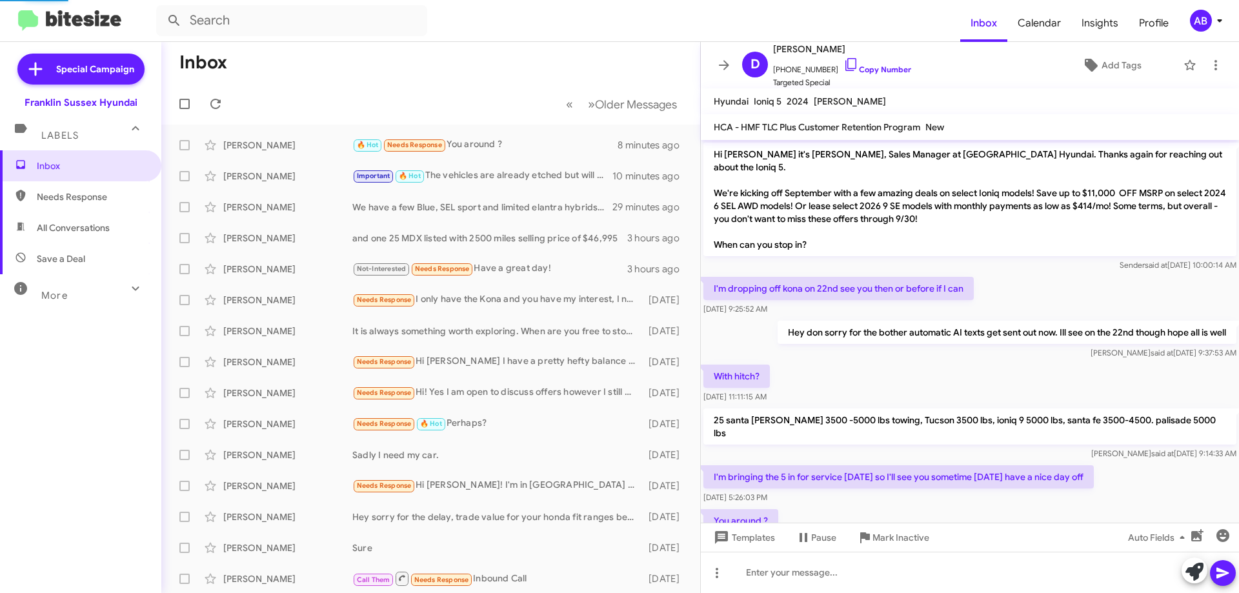
scroll to position [38, 0]
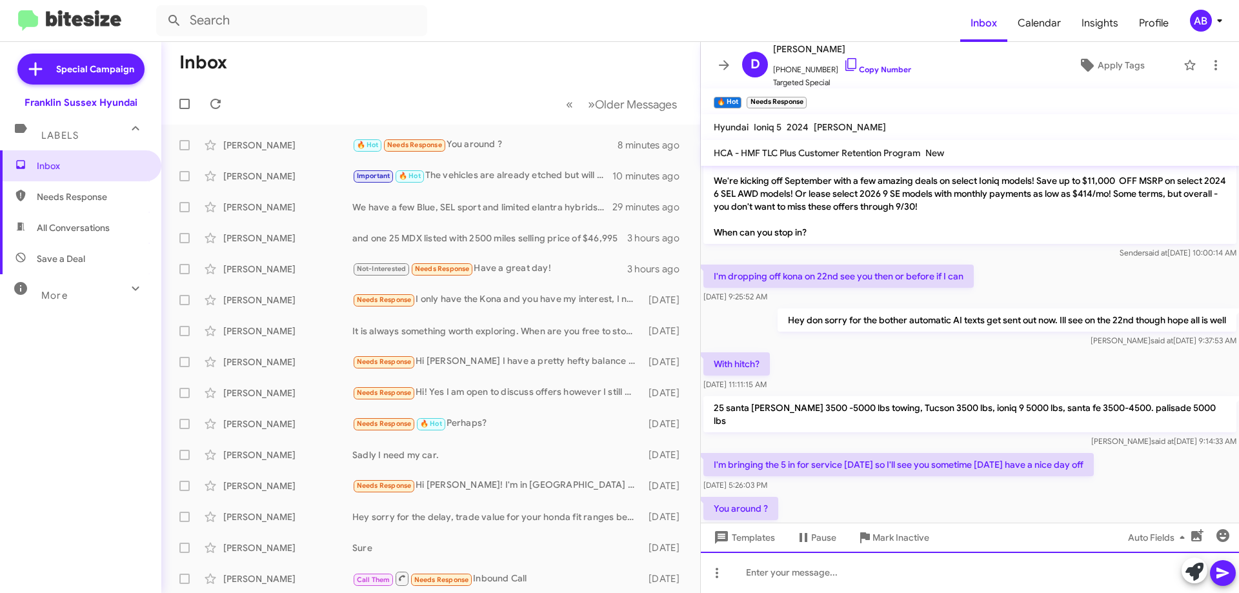
click at [771, 591] on div at bounding box center [970, 572] width 538 height 41
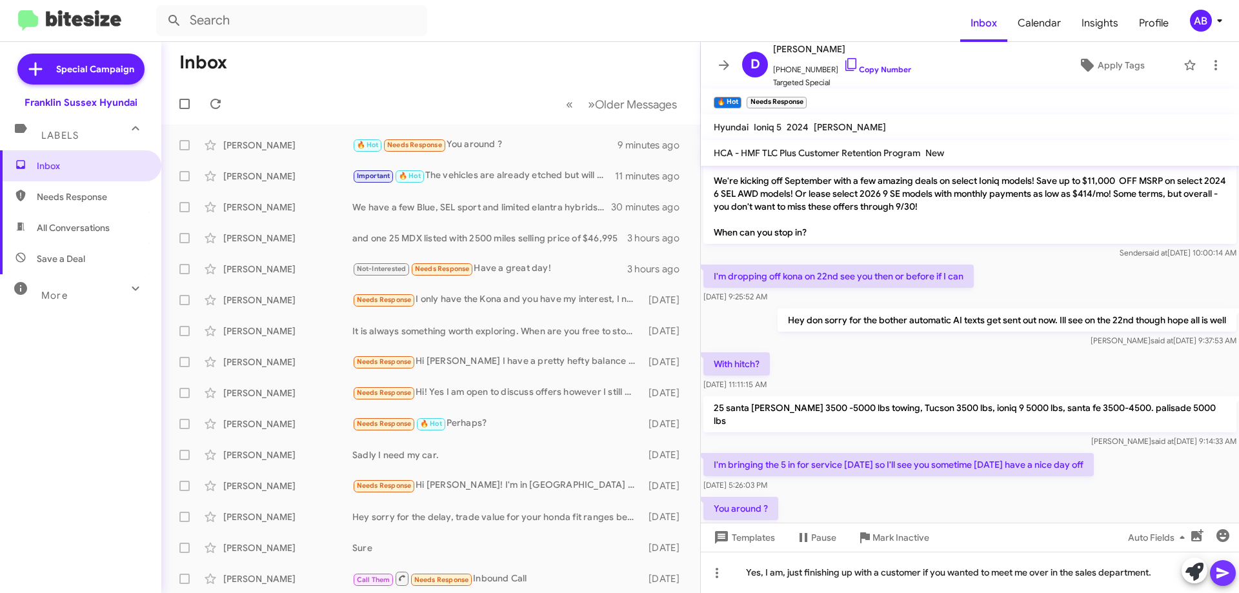
click at [1225, 570] on icon at bounding box center [1222, 572] width 15 height 15
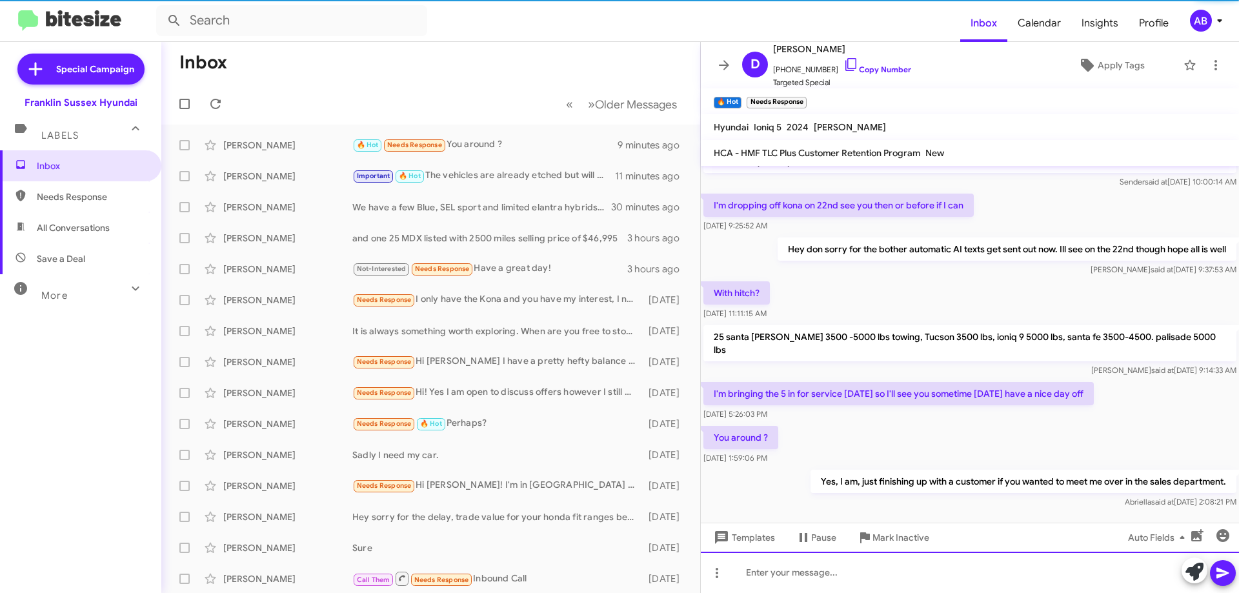
scroll to position [113, 0]
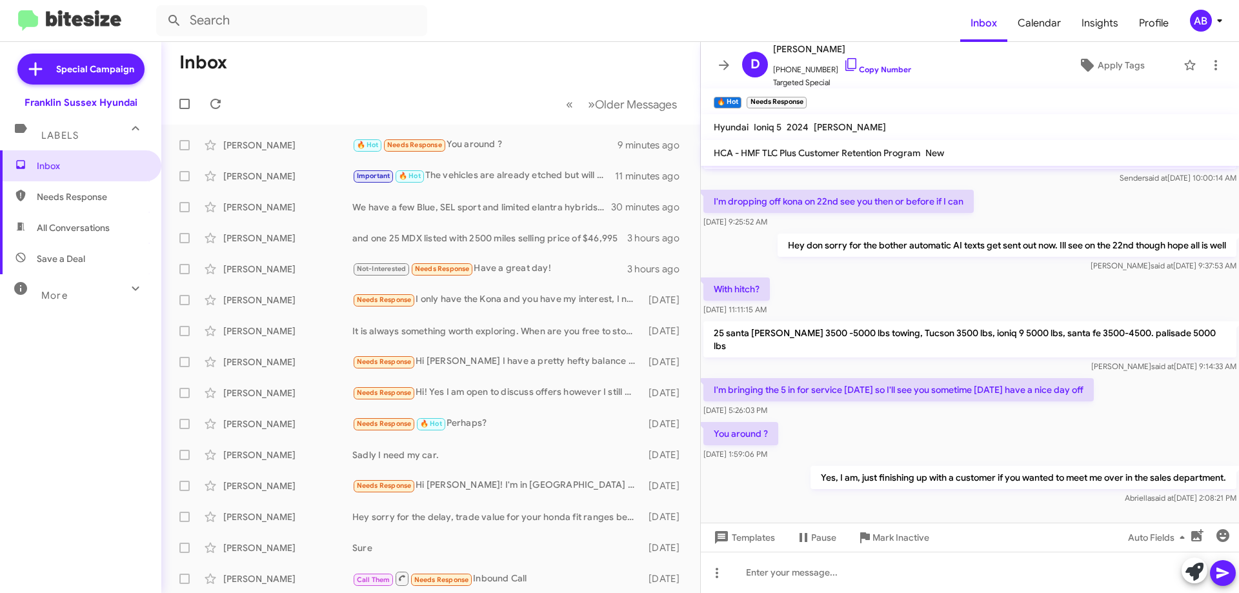
click at [728, 63] on icon at bounding box center [723, 64] width 15 height 15
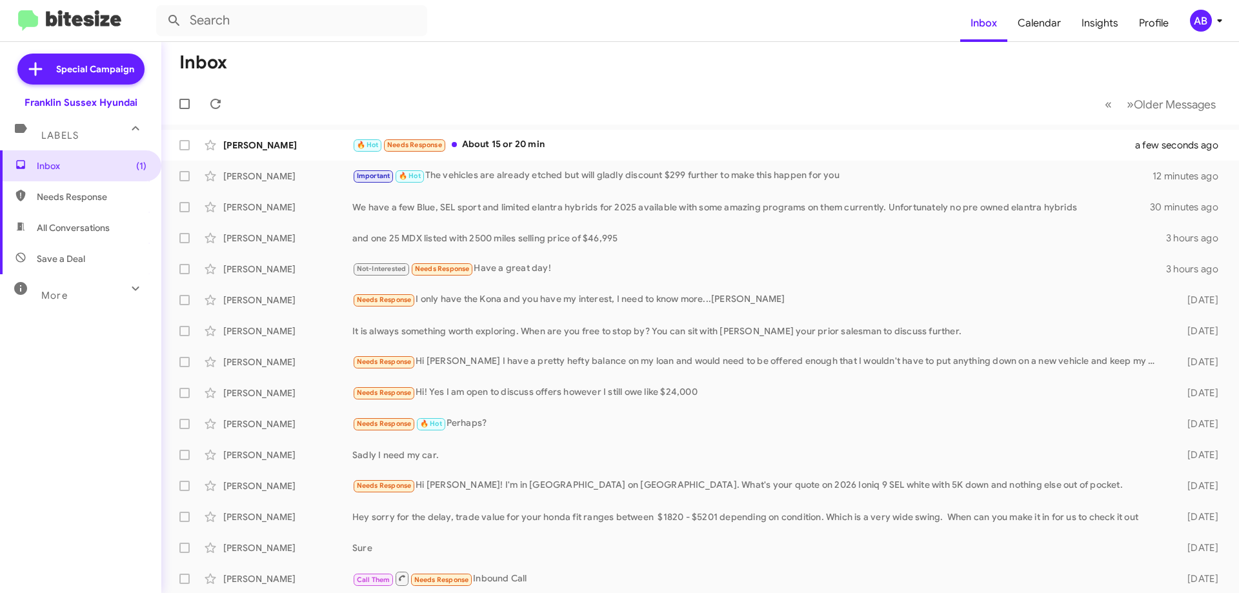
click at [583, 141] on div "🔥 Hot Needs Response About 15 or 20 min" at bounding box center [751, 144] width 799 height 15
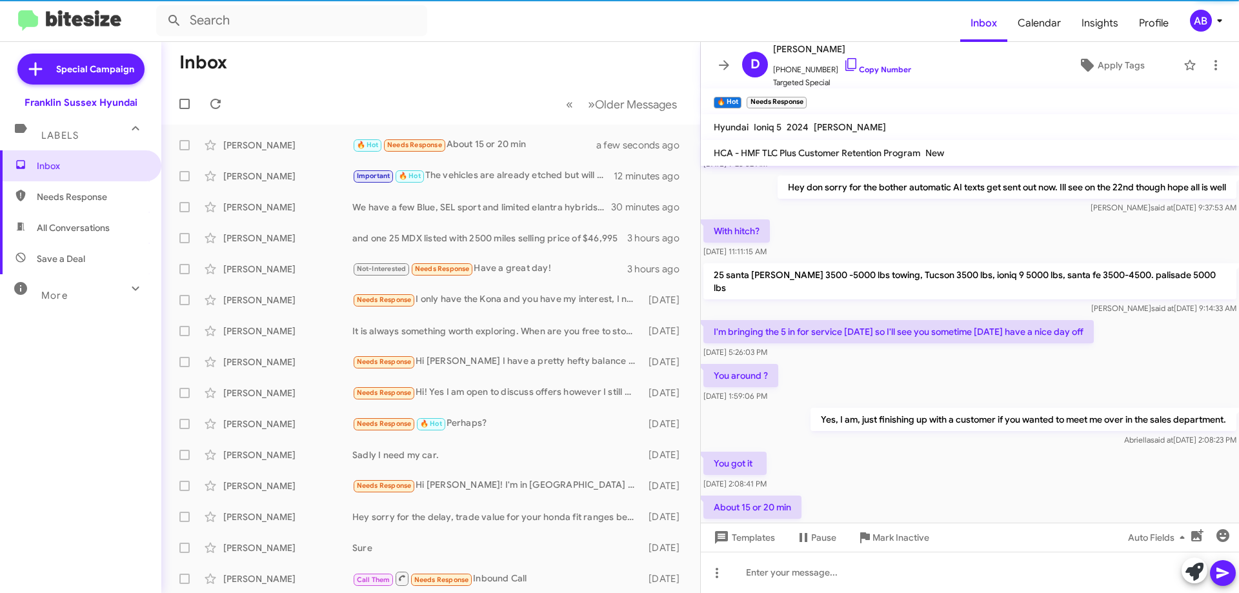
scroll to position [211, 0]
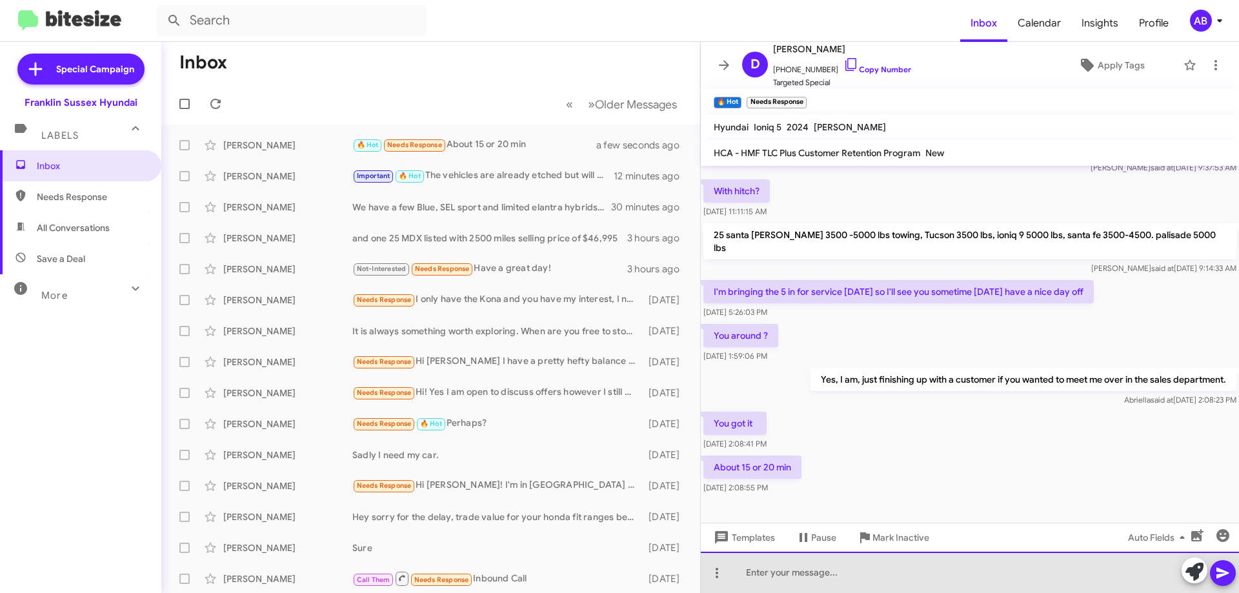
click at [830, 578] on div at bounding box center [970, 572] width 538 height 41
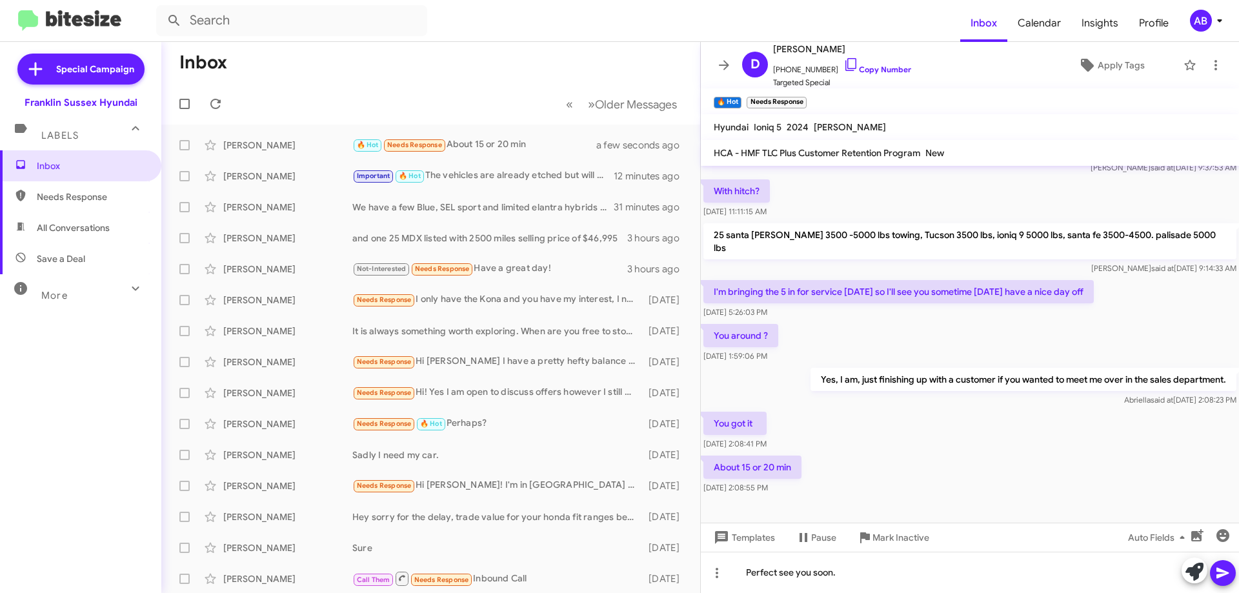
click at [1228, 570] on icon at bounding box center [1222, 572] width 15 height 15
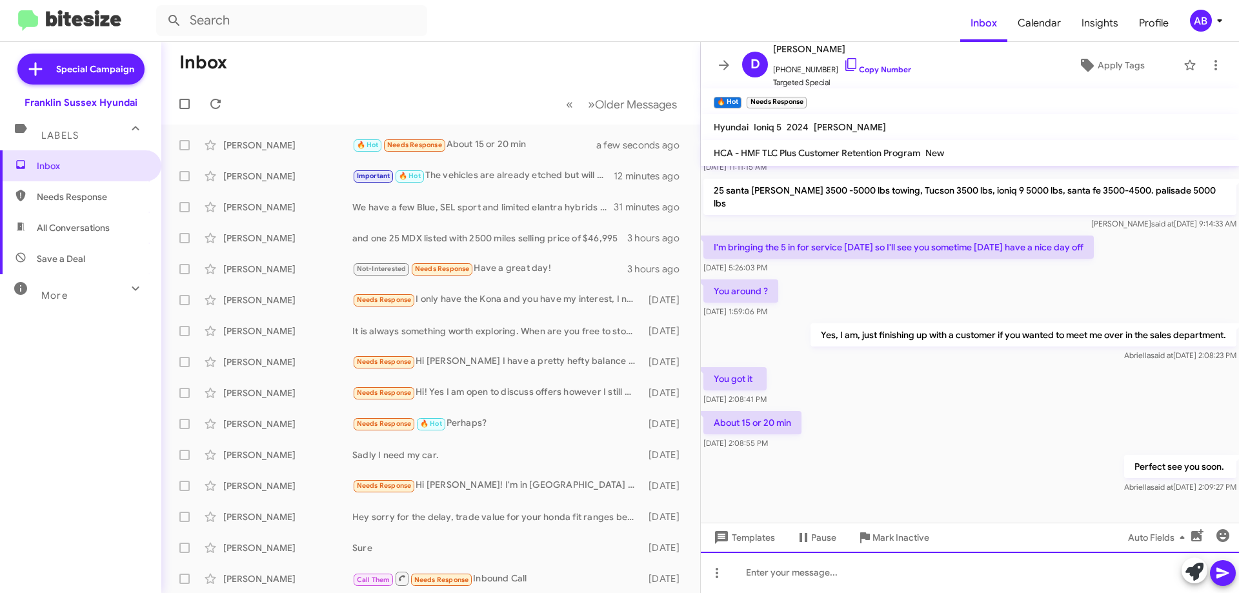
scroll to position [260, 0]
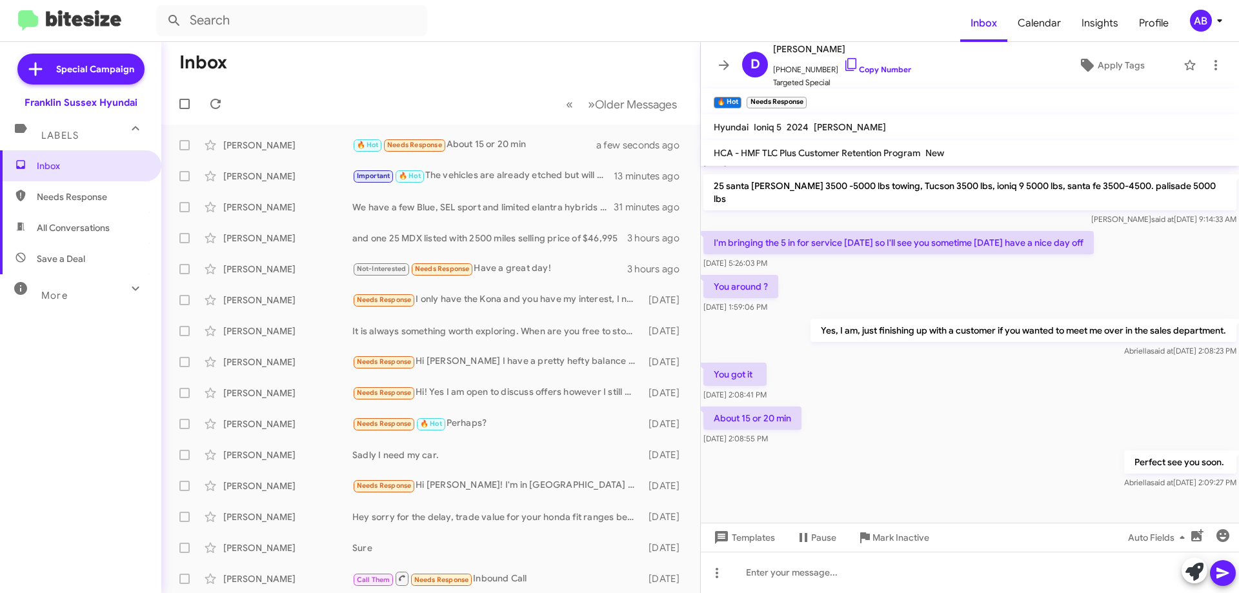
click at [728, 61] on icon at bounding box center [723, 64] width 15 height 15
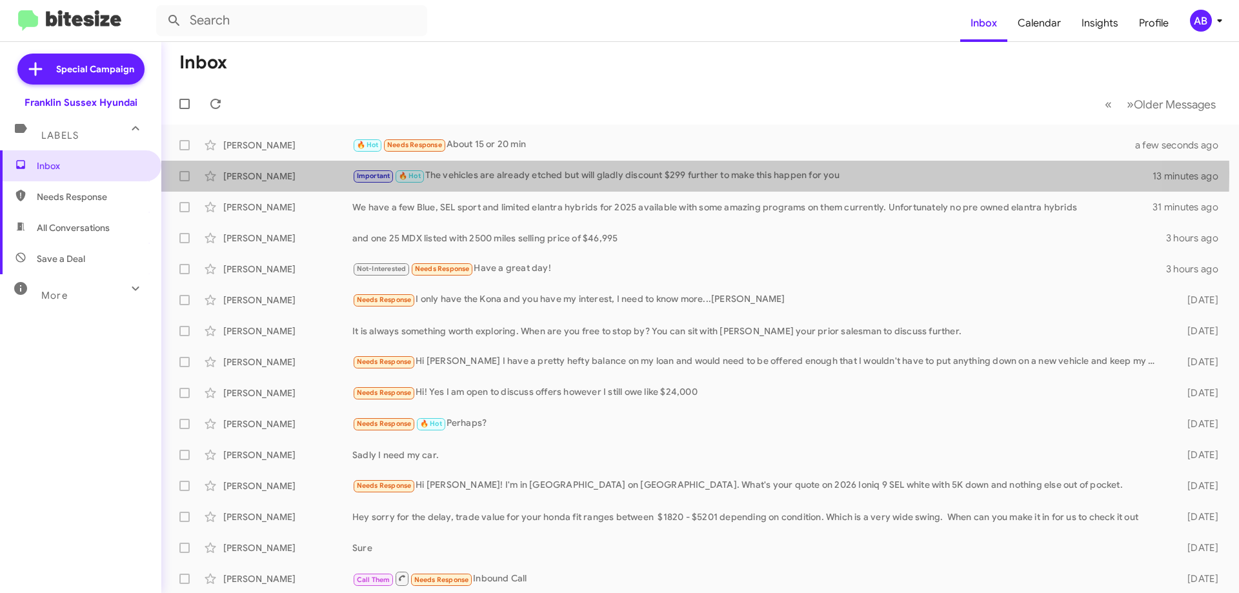
click at [539, 173] on div "Important 🔥 Hot The vehicles are already etched but will gladly discount $299 f…" at bounding box center [752, 175] width 800 height 15
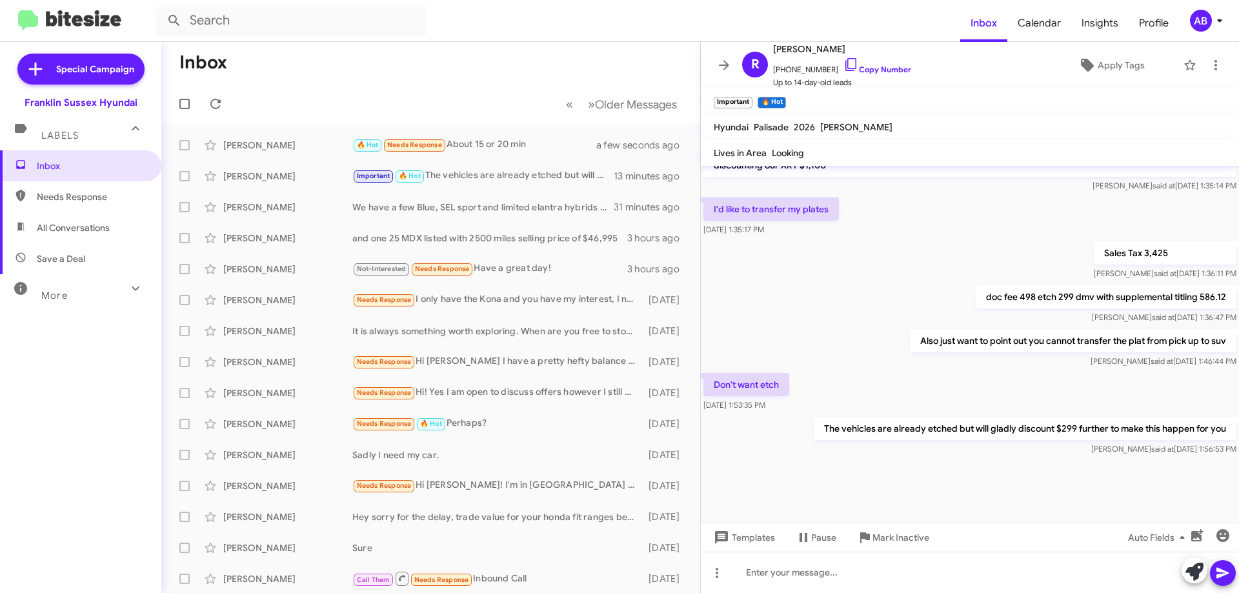
scroll to position [753, 0]
click at [725, 61] on icon at bounding box center [724, 65] width 10 height 10
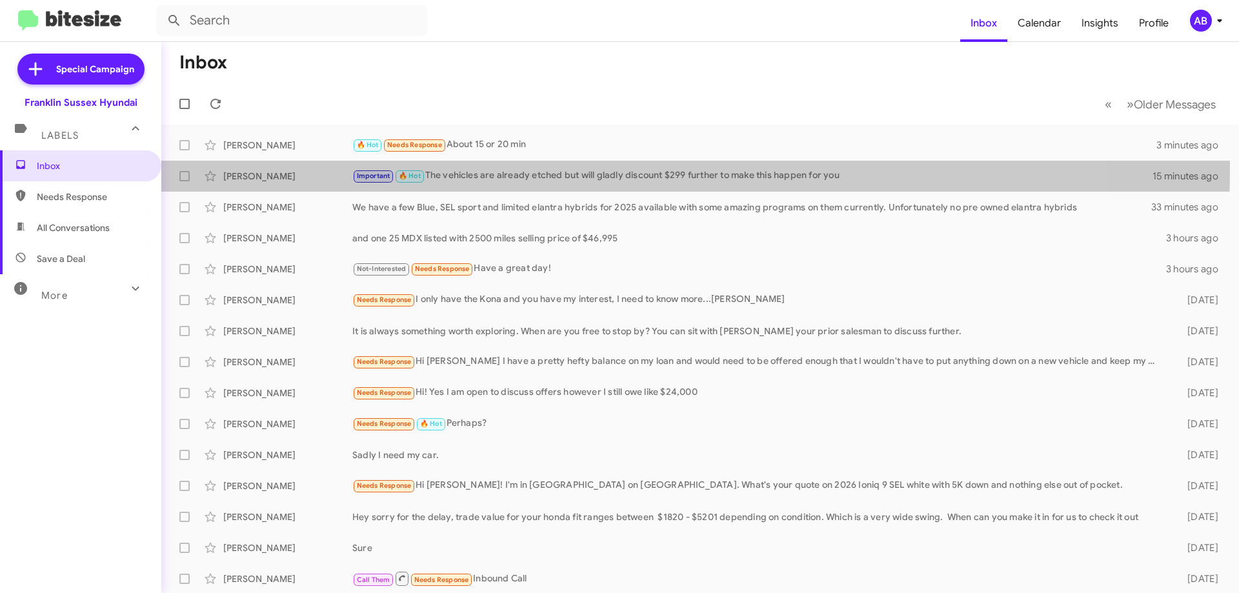
click at [513, 168] on div "Richard Demuro Important 🔥 Hot The vehicles are already etched but will gladly …" at bounding box center [700, 176] width 1057 height 26
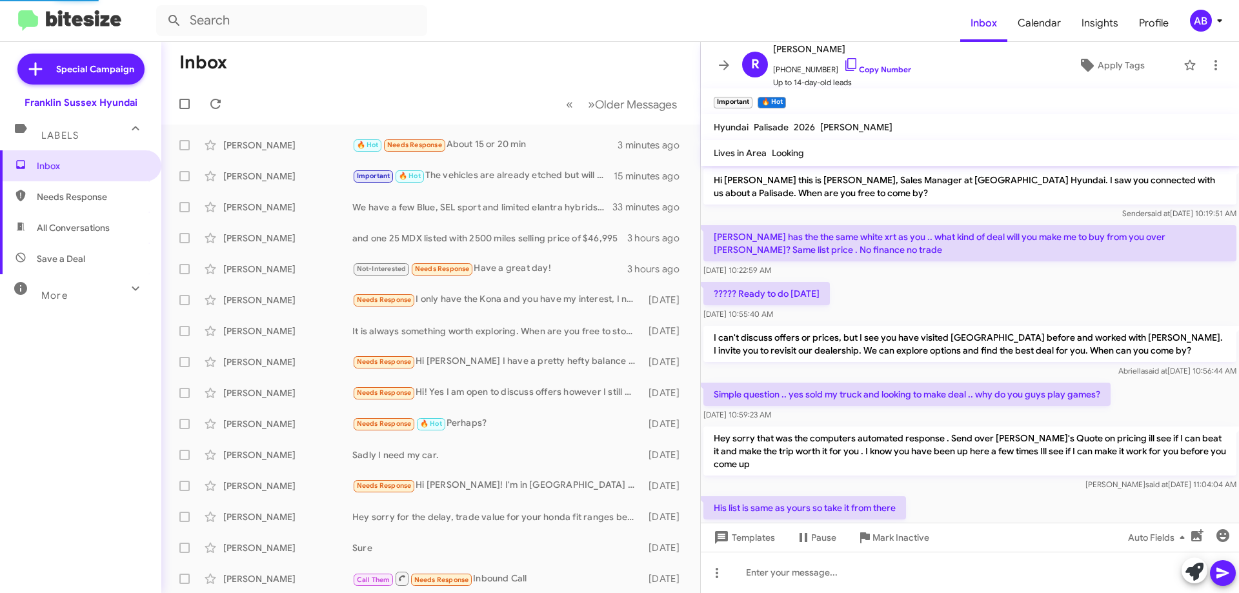
scroll to position [727, 0]
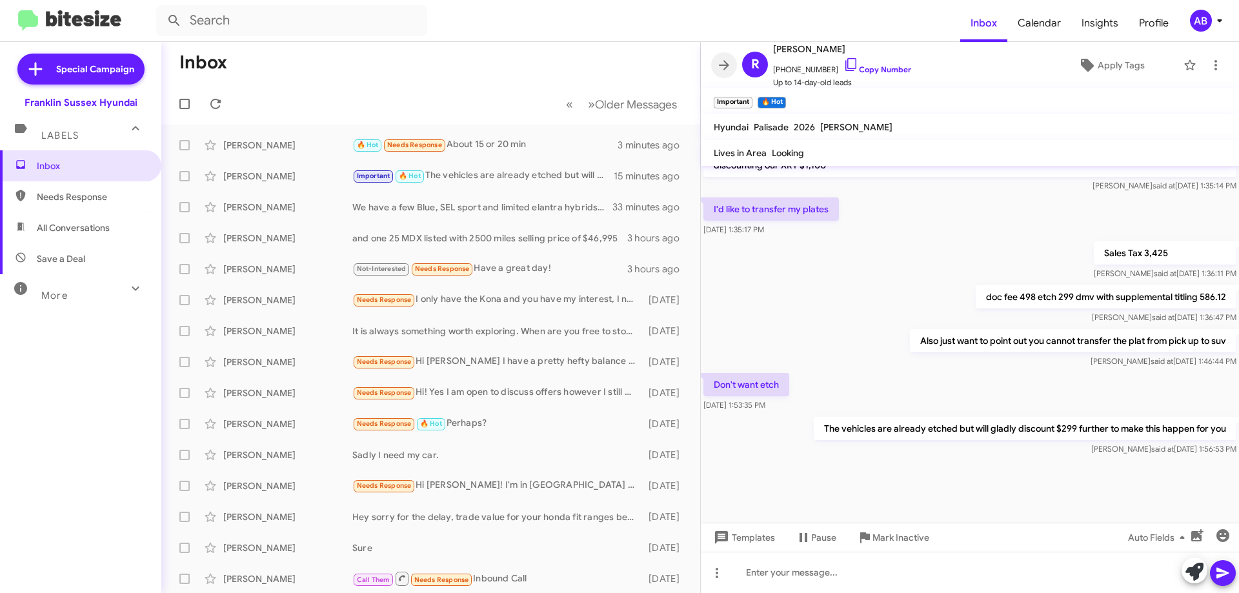
click at [728, 61] on icon at bounding box center [723, 64] width 15 height 15
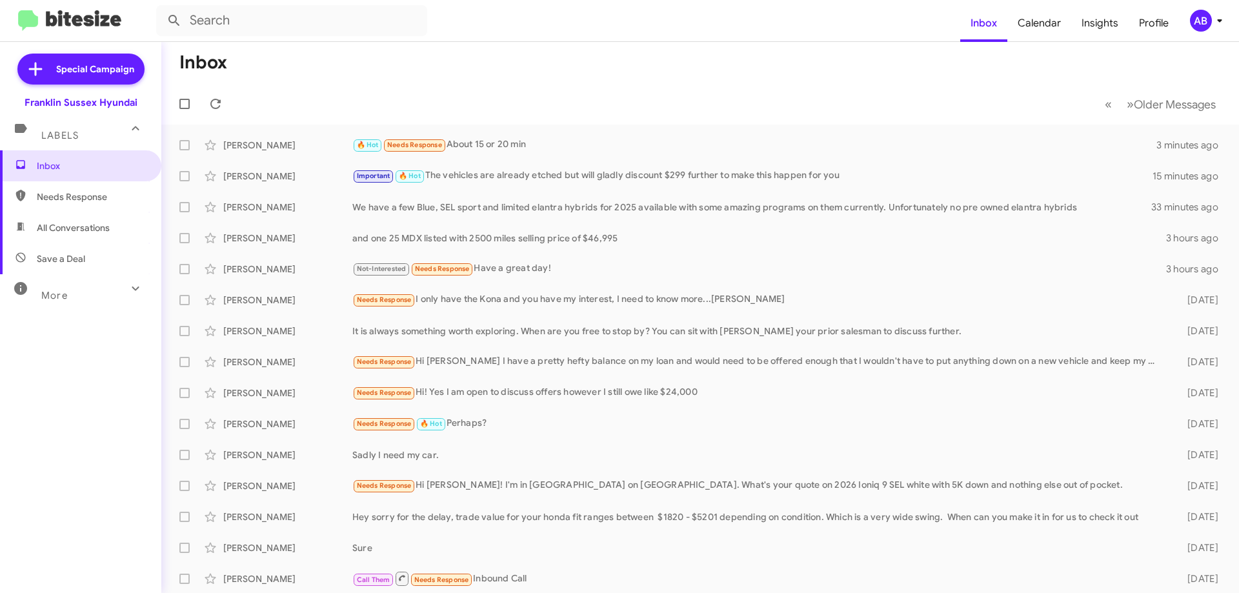
click at [595, 123] on mat-toolbar-row "« Previous » Next Older Messages" at bounding box center [700, 103] width 1078 height 41
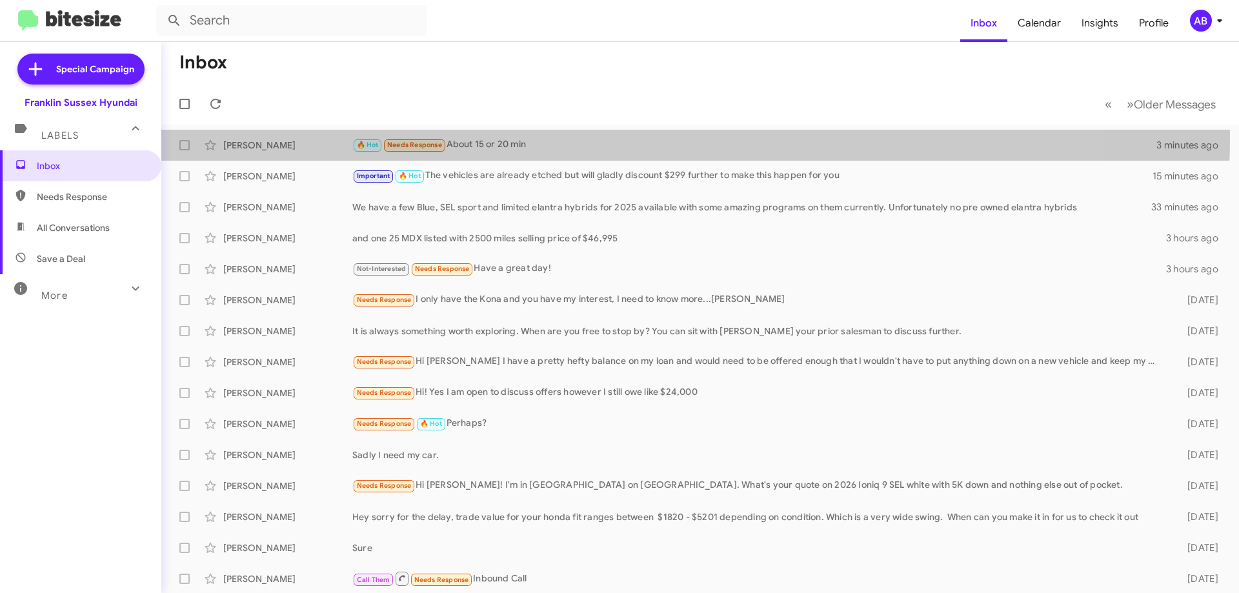
click at [593, 137] on div "🔥 Hot Needs Response About 15 or 20 min" at bounding box center [754, 144] width 804 height 15
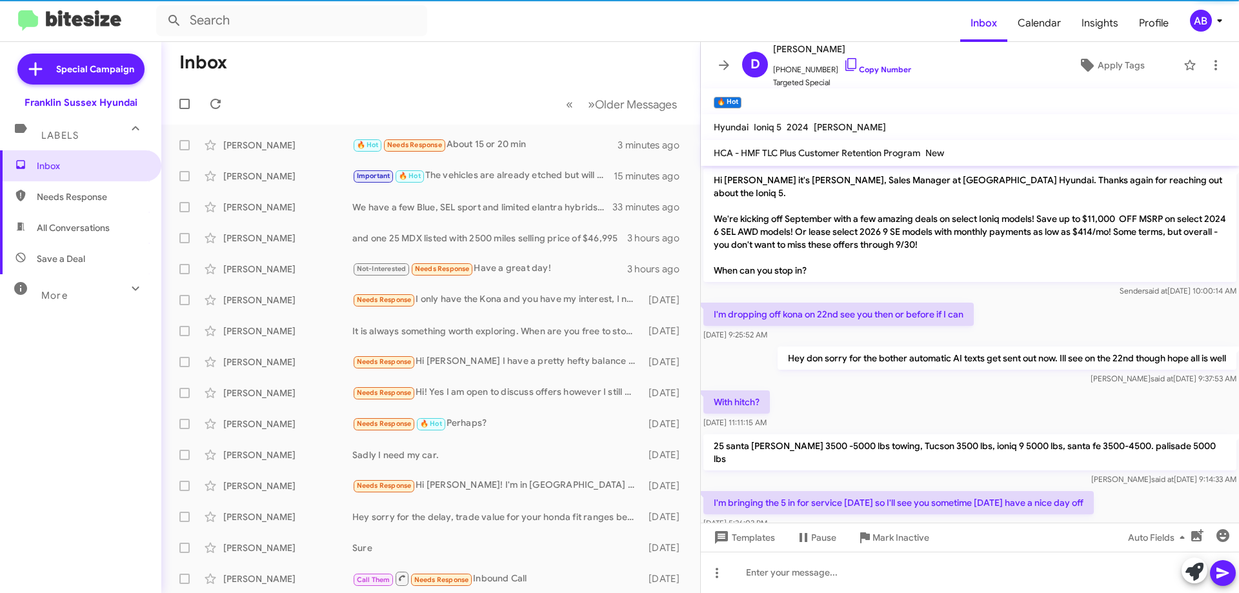
scroll to position [234, 0]
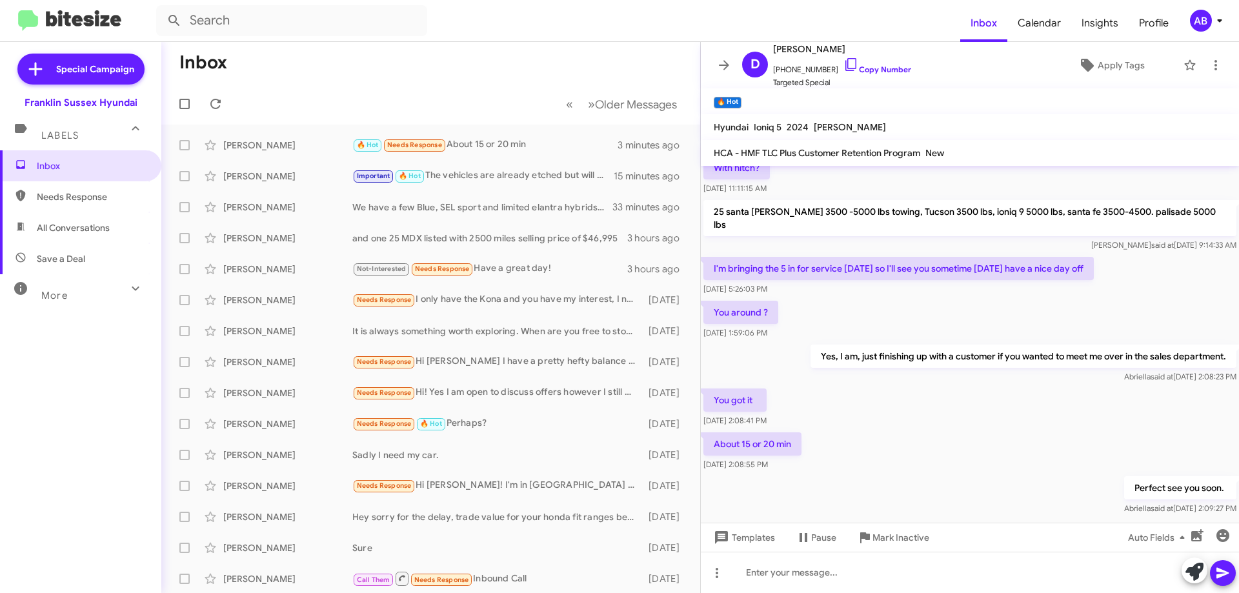
click at [729, 66] on icon at bounding box center [723, 64] width 15 height 15
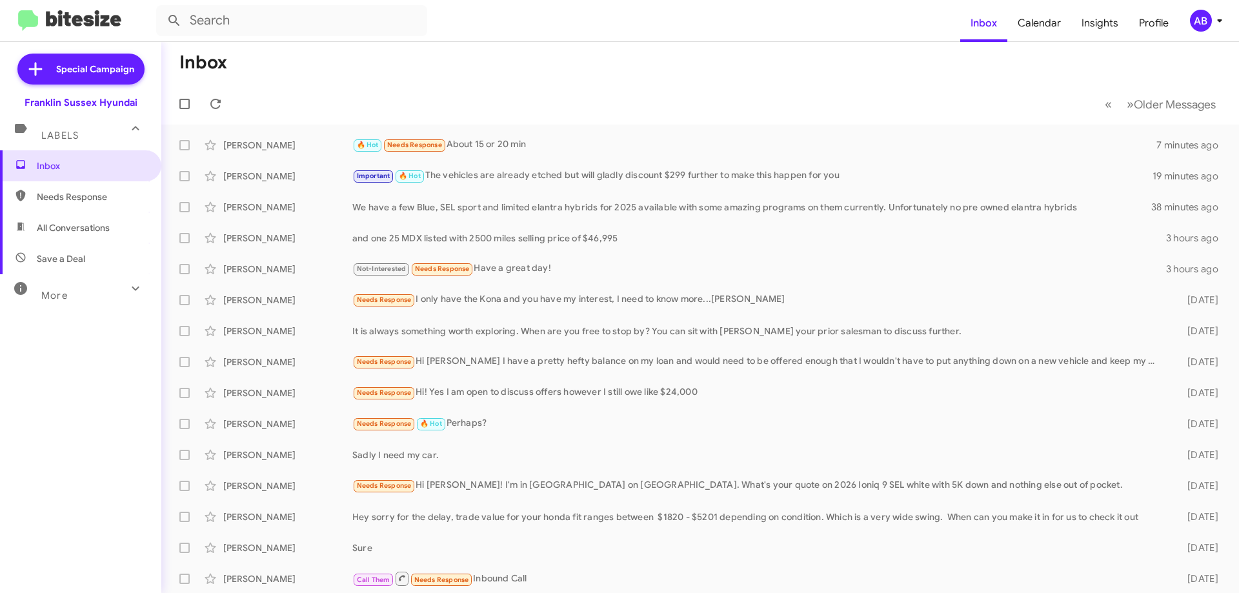
click at [596, 167] on div "Richard Demuro Important 🔥 Hot The vehicles are already etched but will gladly …" at bounding box center [700, 176] width 1057 height 26
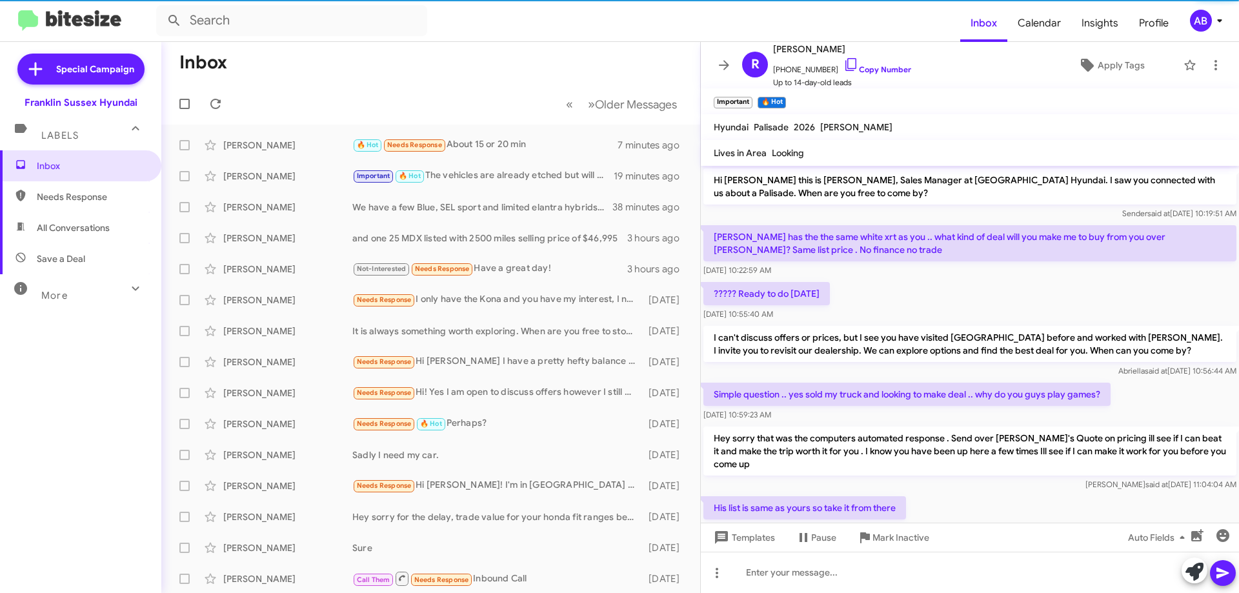
scroll to position [753, 0]
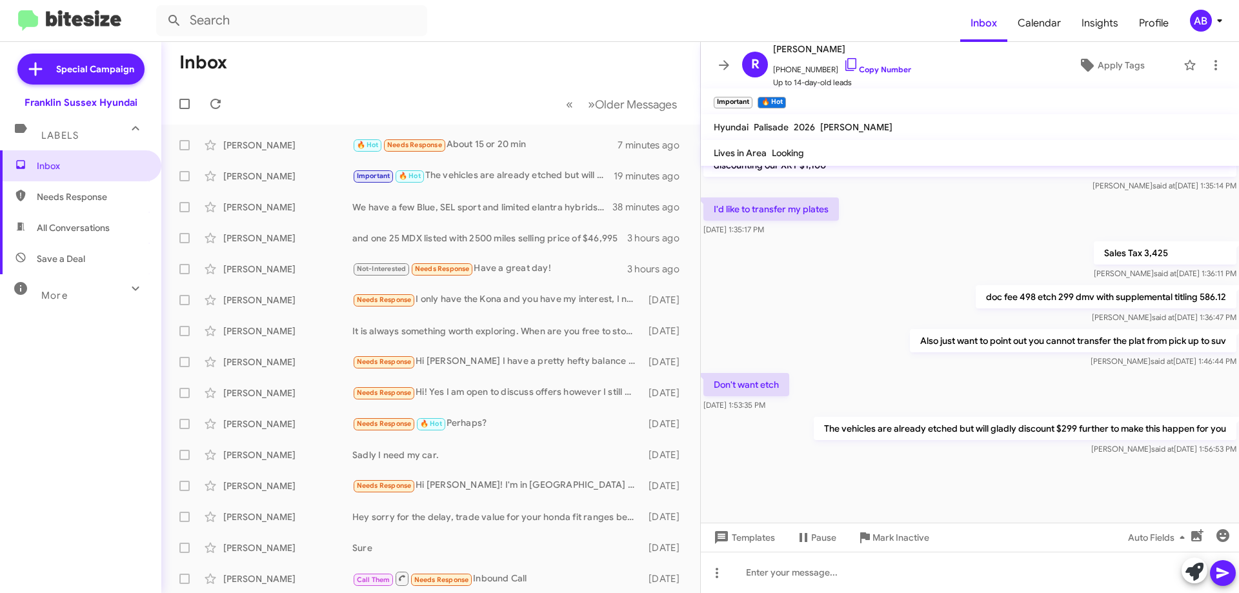
click at [730, 70] on icon at bounding box center [723, 64] width 15 height 15
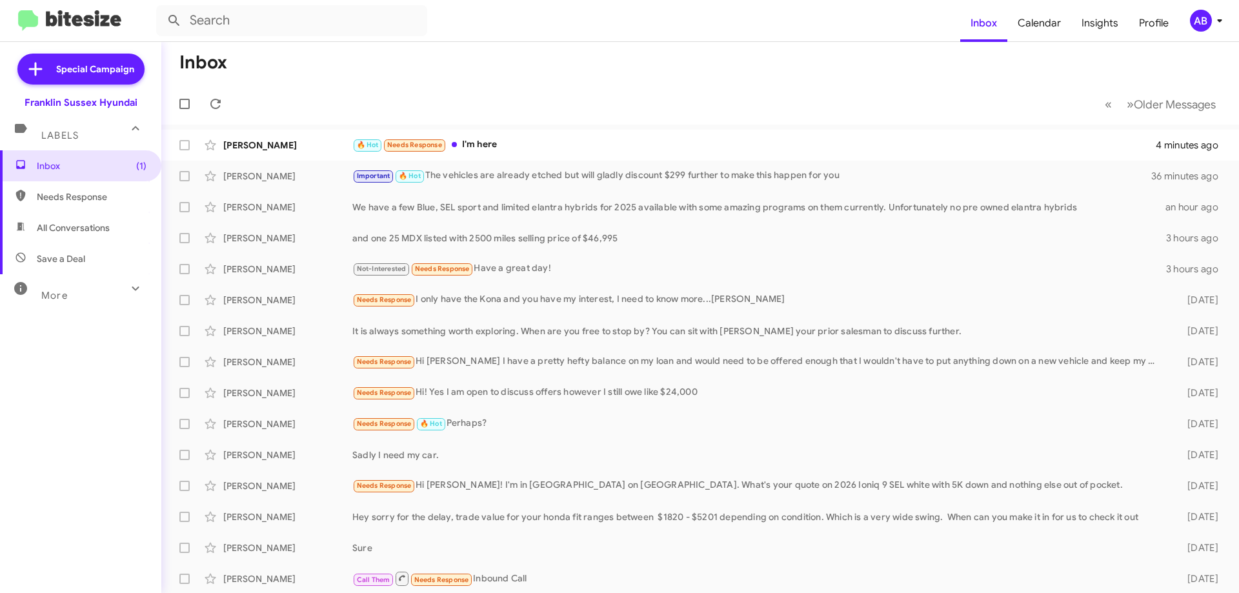
click at [501, 143] on div "🔥 Hot Needs Response I'm here" at bounding box center [753, 144] width 803 height 15
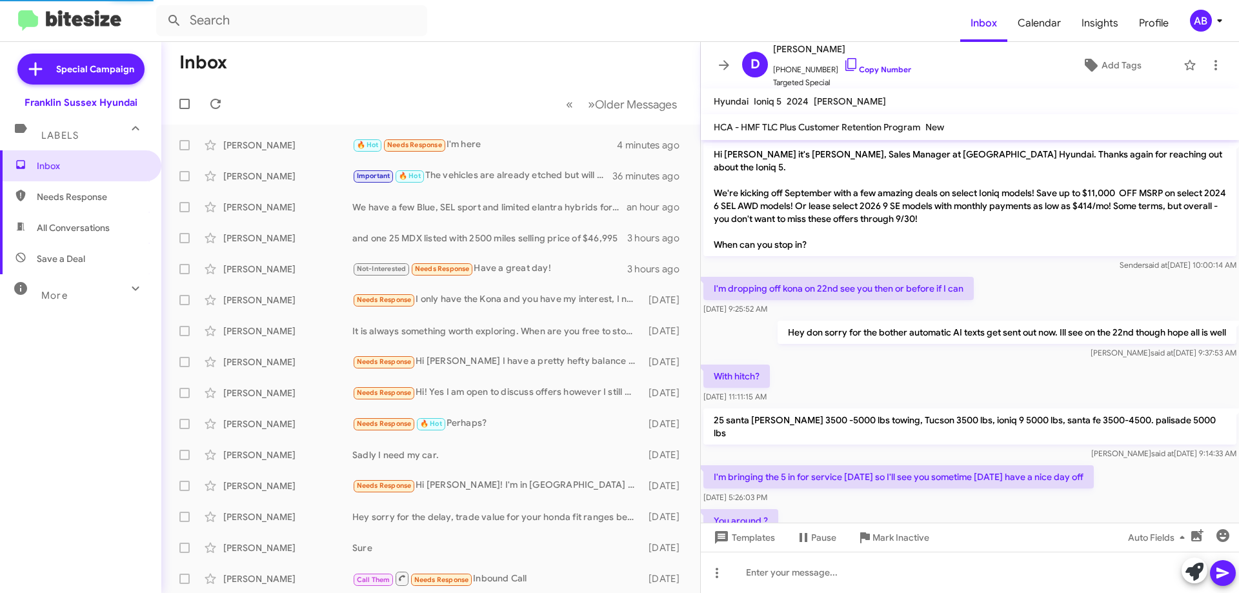
scroll to position [283, 0]
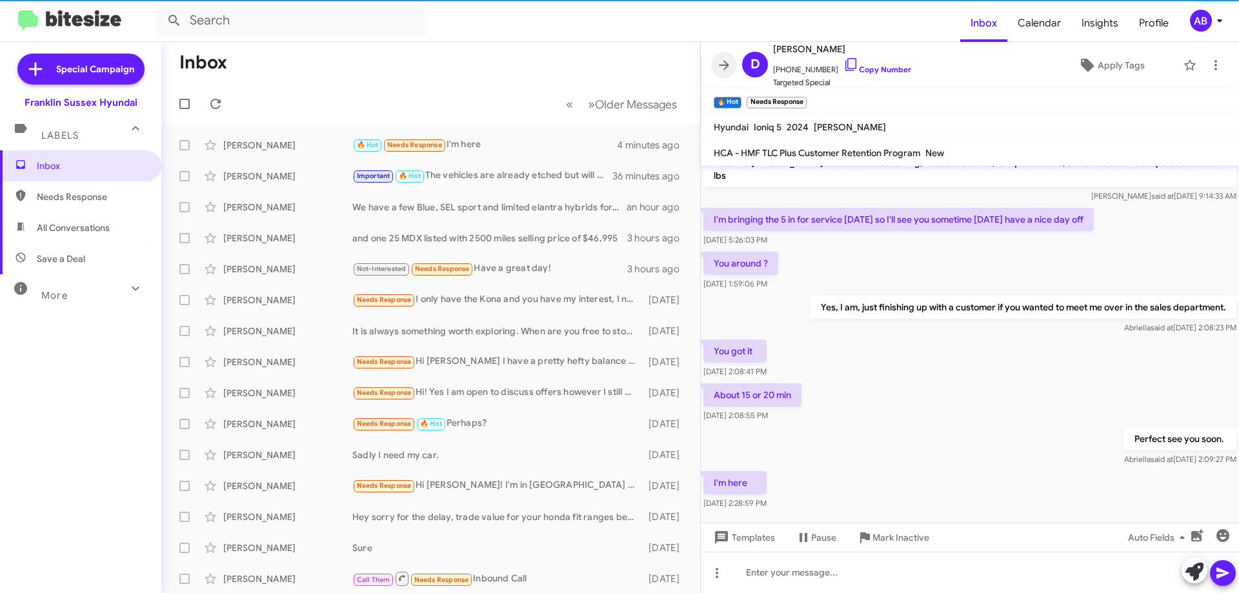
click at [713, 59] on span at bounding box center [724, 64] width 26 height 15
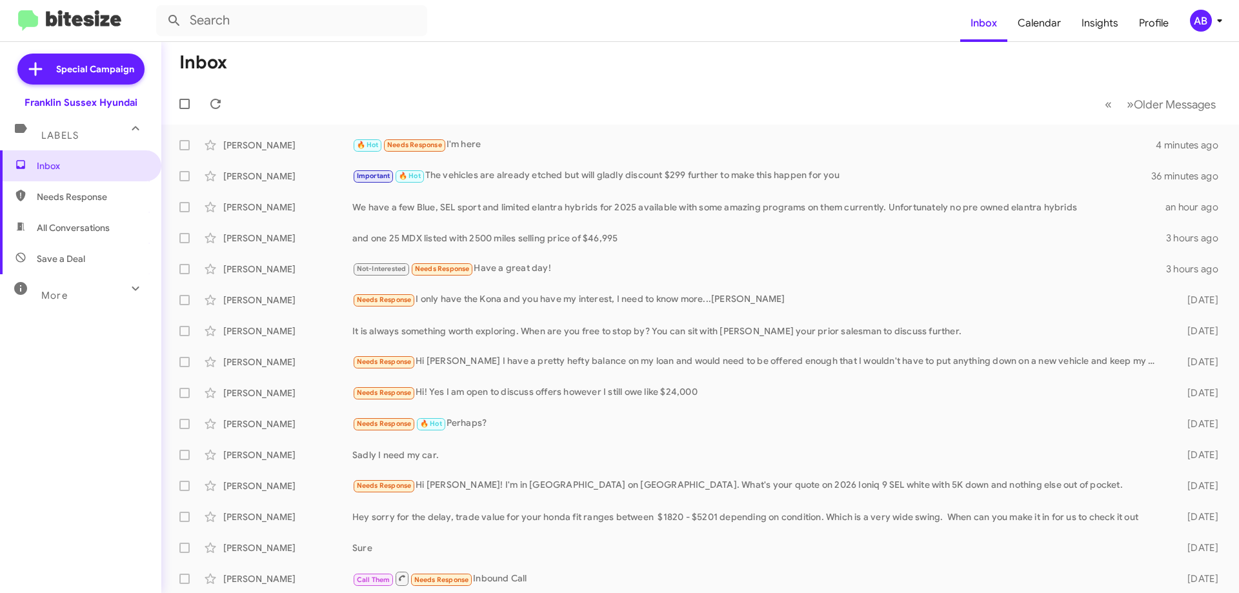
click at [614, 169] on div "Important 🔥 Hot The vehicles are already etched but will gladly discount $299 f…" at bounding box center [751, 175] width 799 height 15
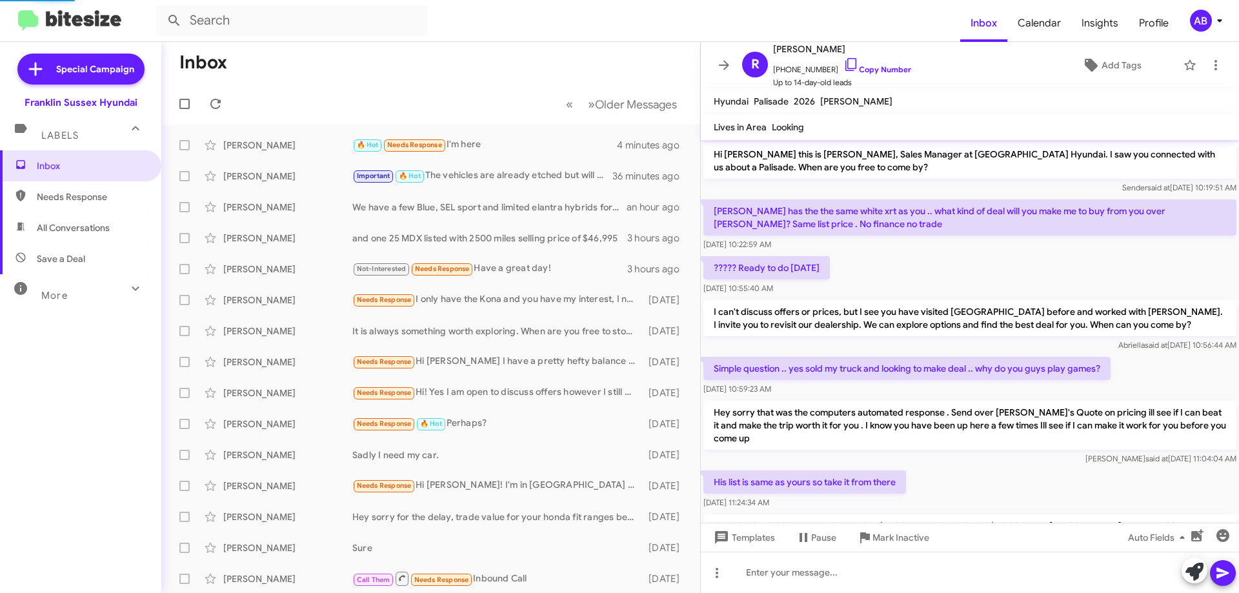
scroll to position [727, 0]
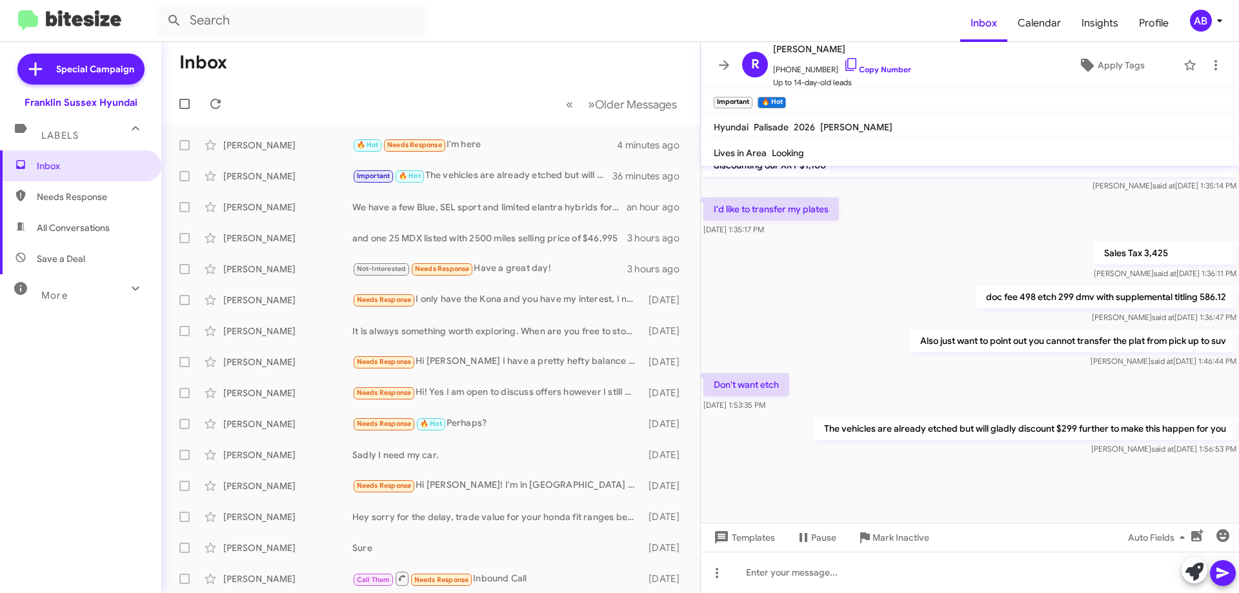
click at [730, 62] on icon at bounding box center [723, 64] width 15 height 15
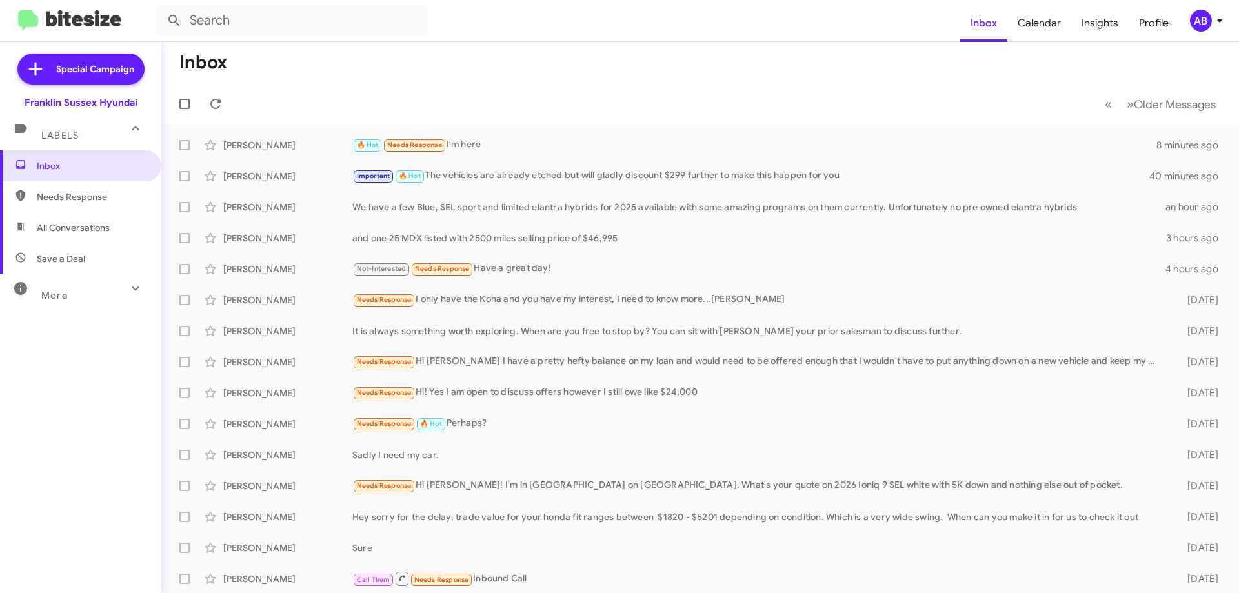
click at [491, 174] on div "Important 🔥 Hot The vehicles are already etched but will gladly discount $299 f…" at bounding box center [751, 175] width 799 height 15
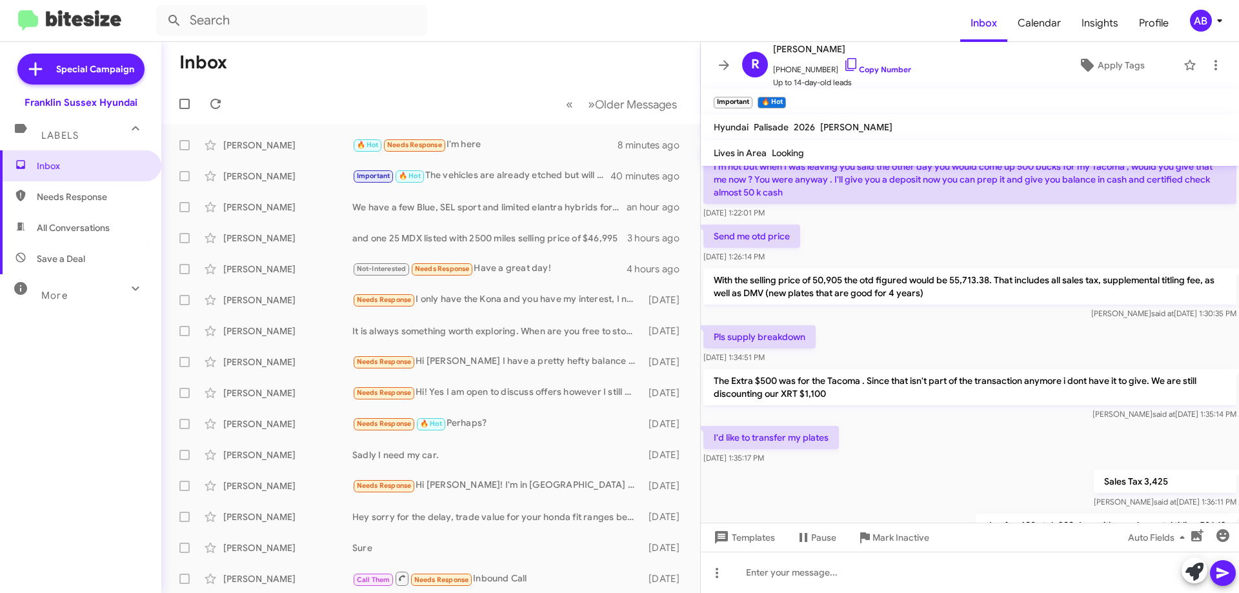
scroll to position [753, 0]
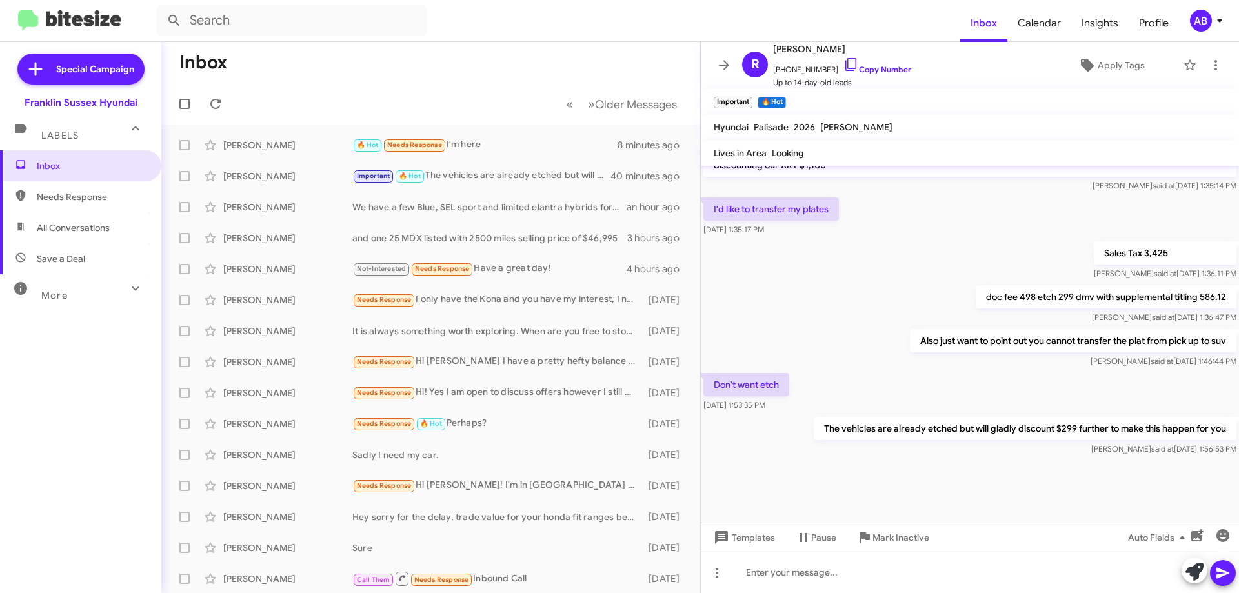
click at [730, 68] on icon at bounding box center [723, 64] width 15 height 15
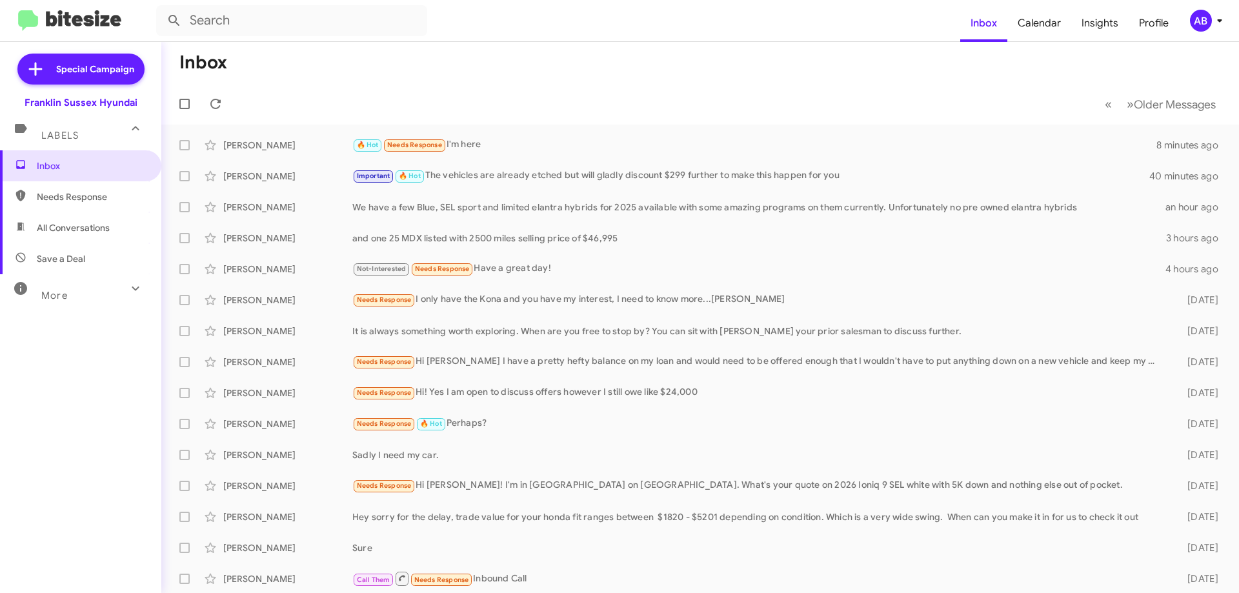
click at [589, 144] on div "🔥 Hot Needs Response I'm here" at bounding box center [754, 144] width 804 height 15
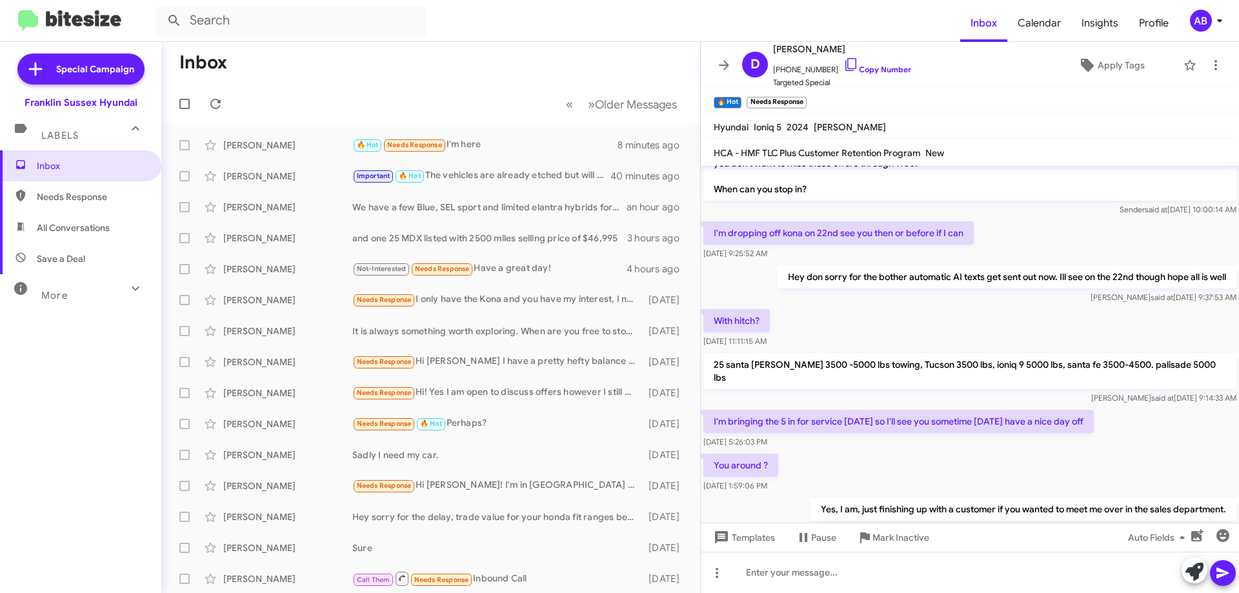
scroll to position [51, 0]
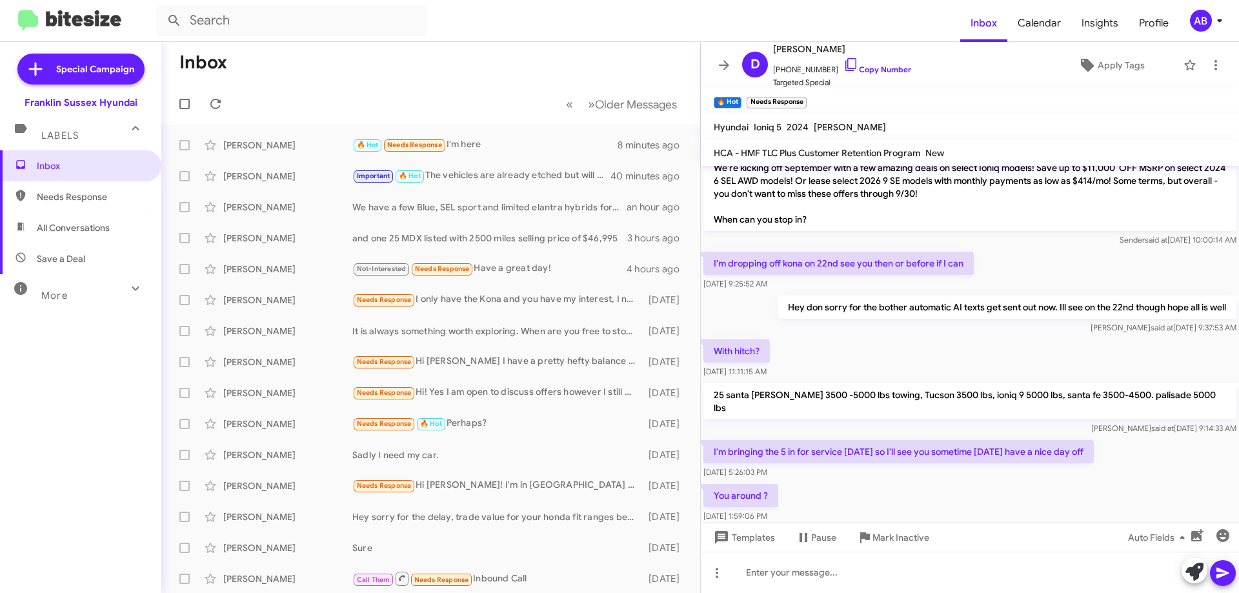
click at [732, 67] on span at bounding box center [724, 64] width 26 height 15
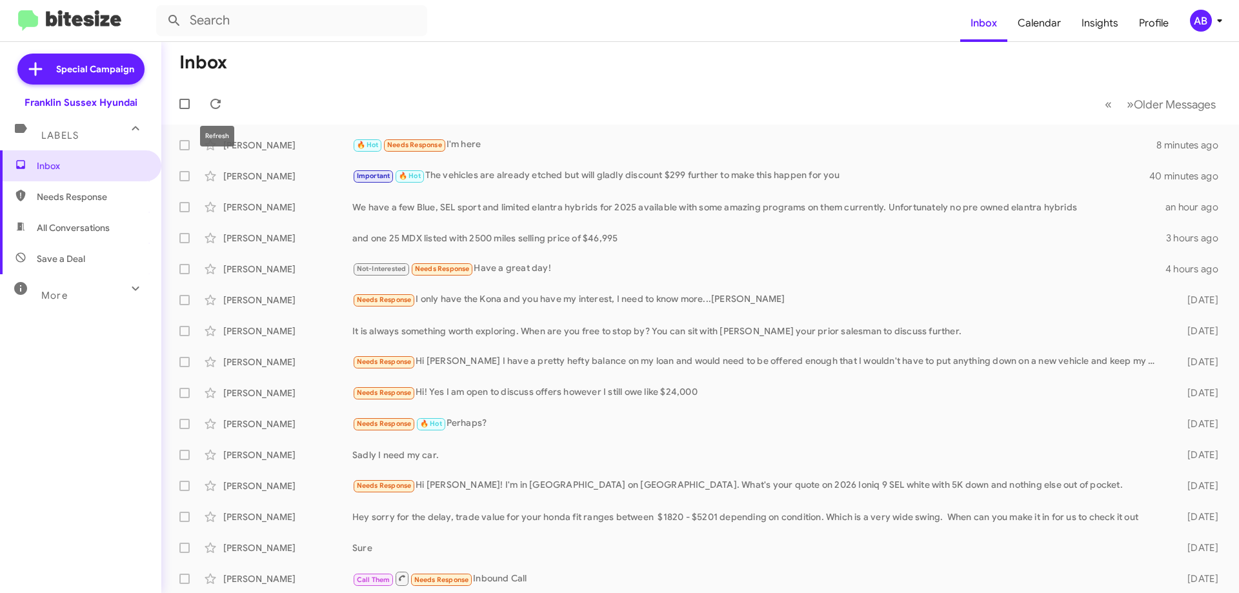
click at [225, 108] on span at bounding box center [216, 103] width 26 height 15
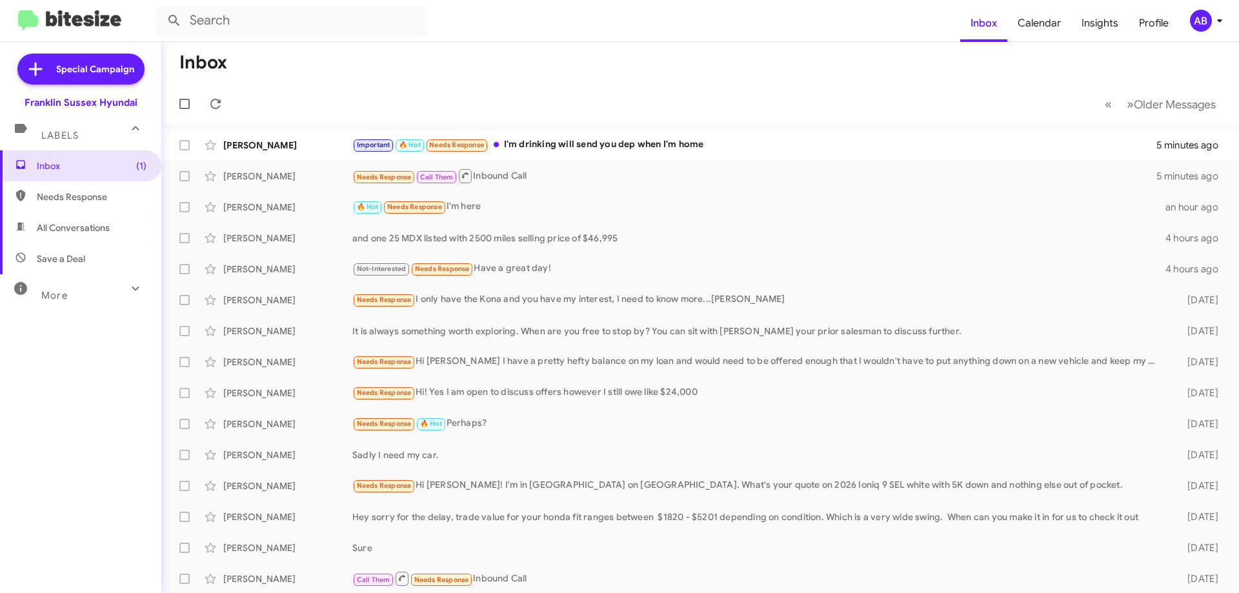
click at [645, 143] on div "Important 🔥 Hot Needs Response I'm drinking will send you dep when I'm home" at bounding box center [754, 144] width 804 height 15
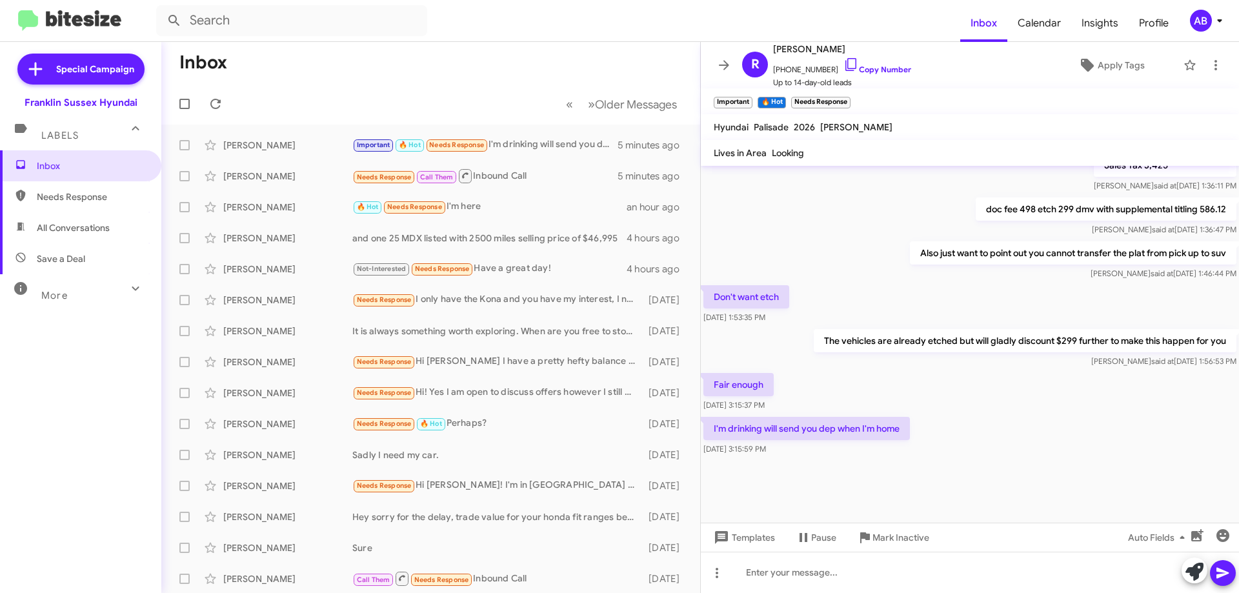
scroll to position [727, 0]
click at [546, 182] on div "Needs Response Call Them Inbound Call" at bounding box center [484, 176] width 265 height 16
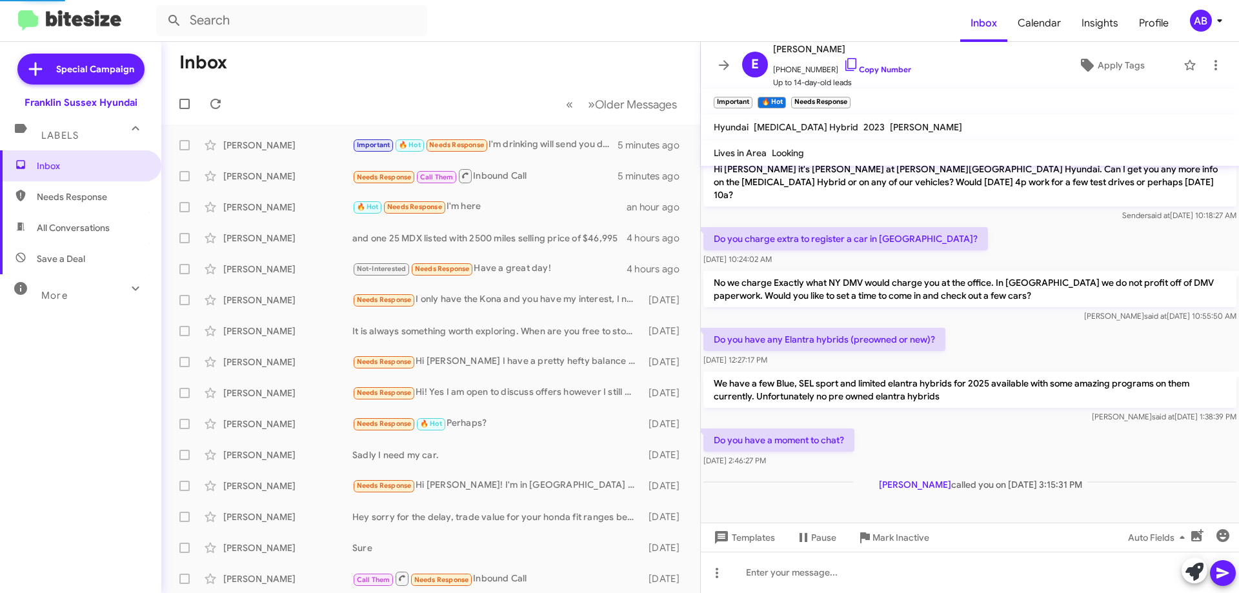
scroll to position [128, 0]
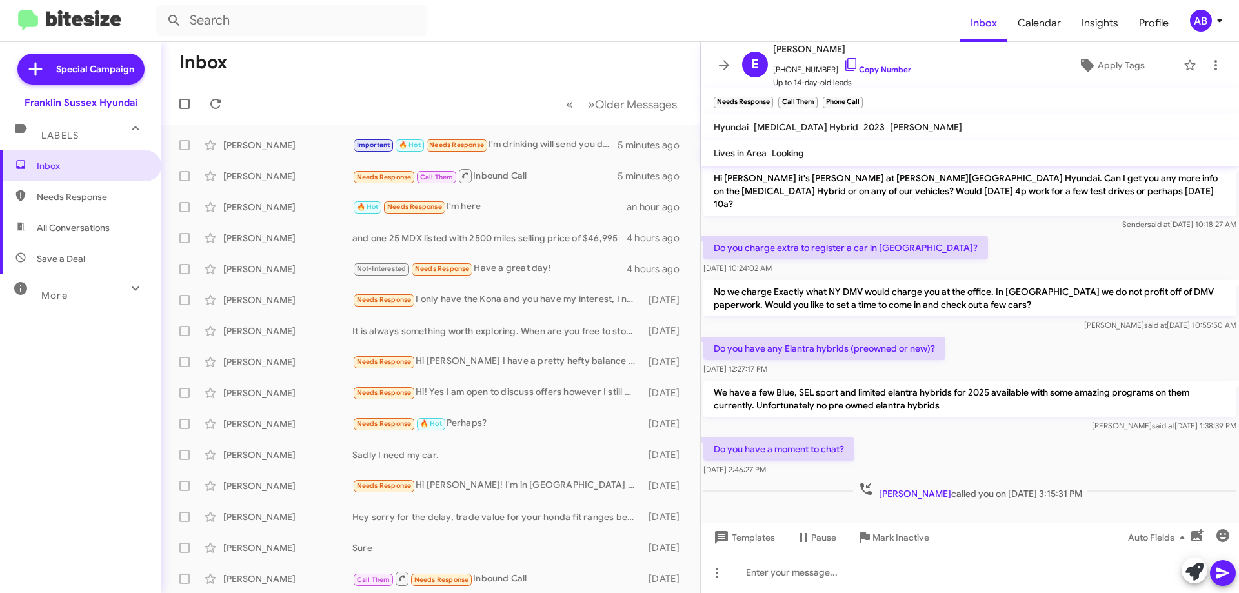
click at [725, 66] on icon at bounding box center [724, 65] width 10 height 10
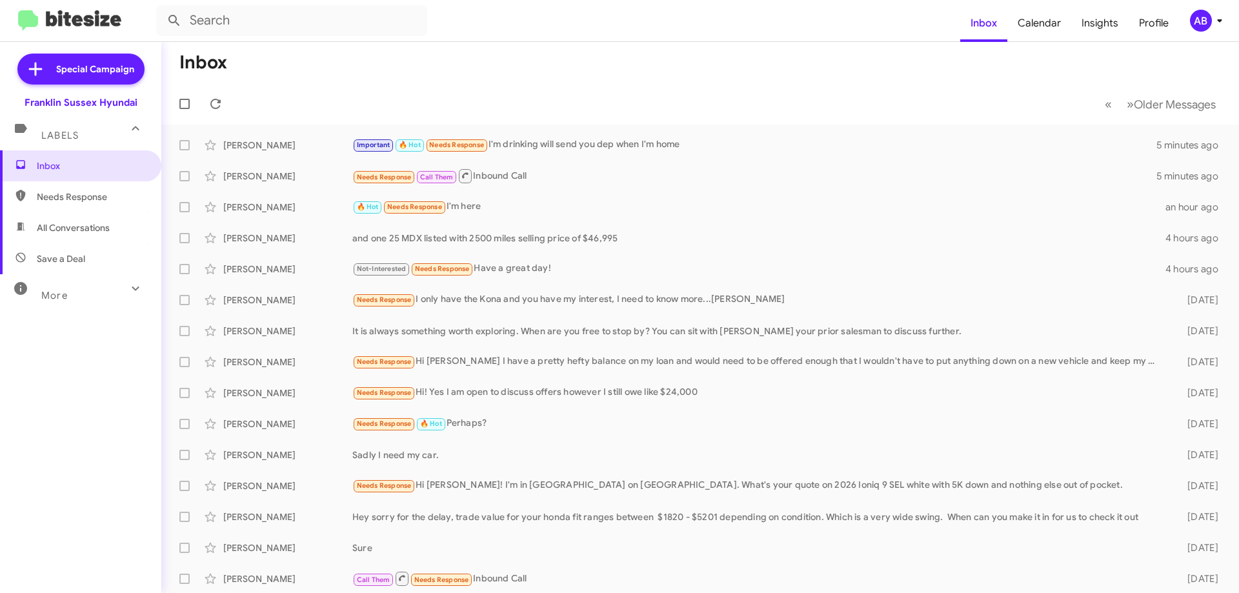
click at [625, 135] on div "Richard Demuro Important 🔥 Hot Needs Response I'm drinking will send you dep wh…" at bounding box center [700, 145] width 1057 height 26
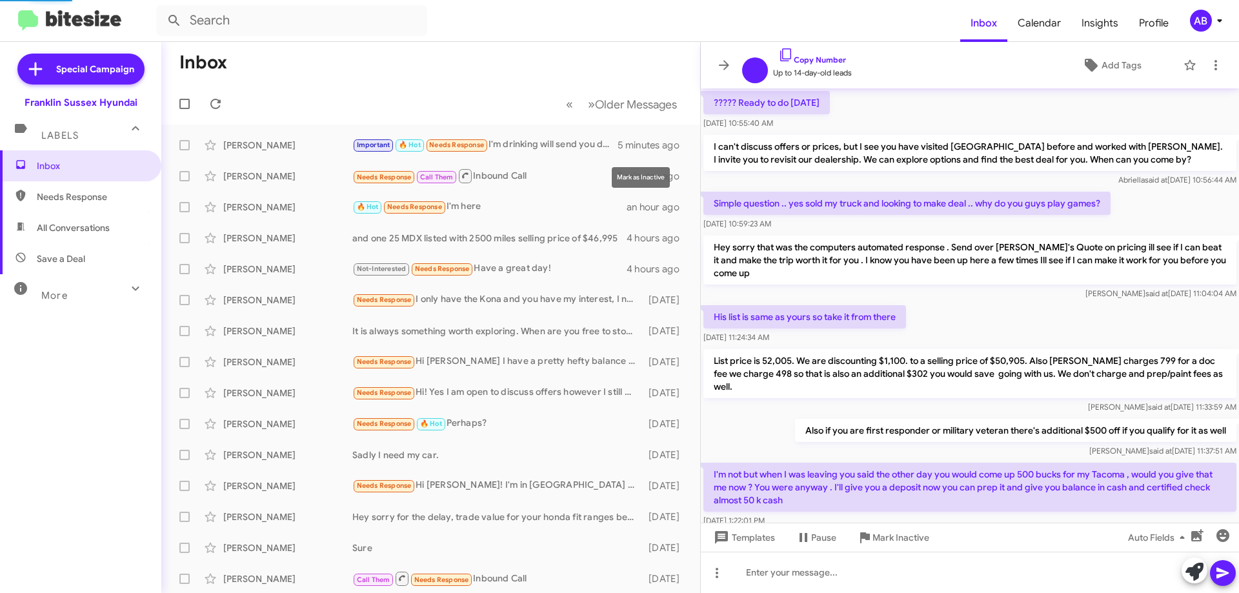
scroll to position [701, 0]
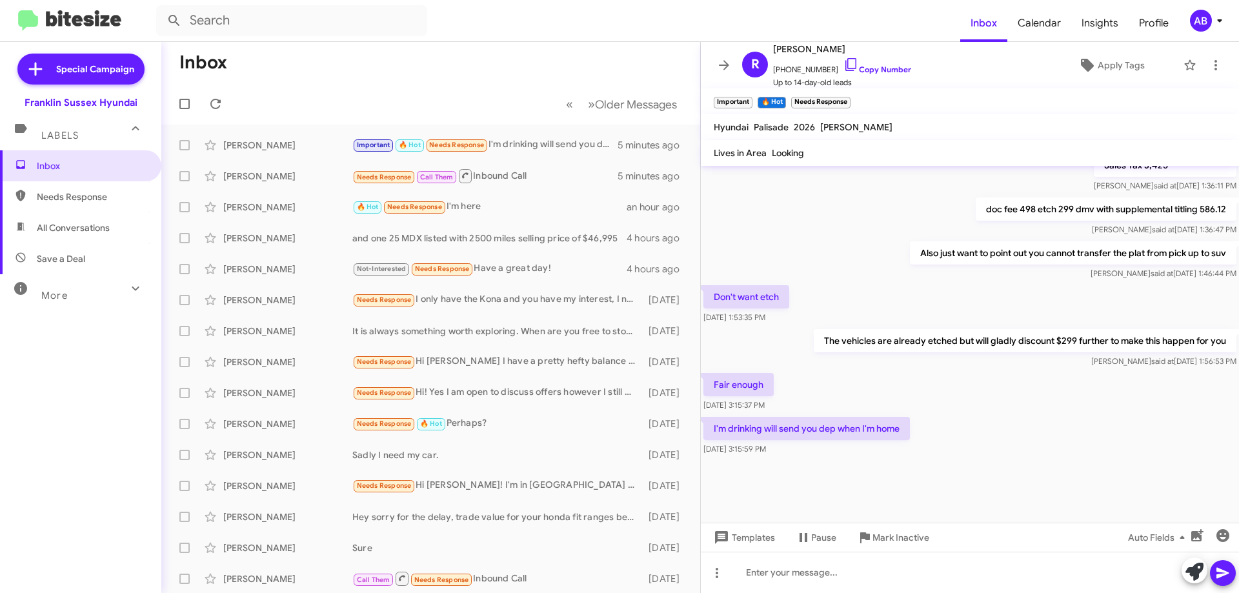
click icon
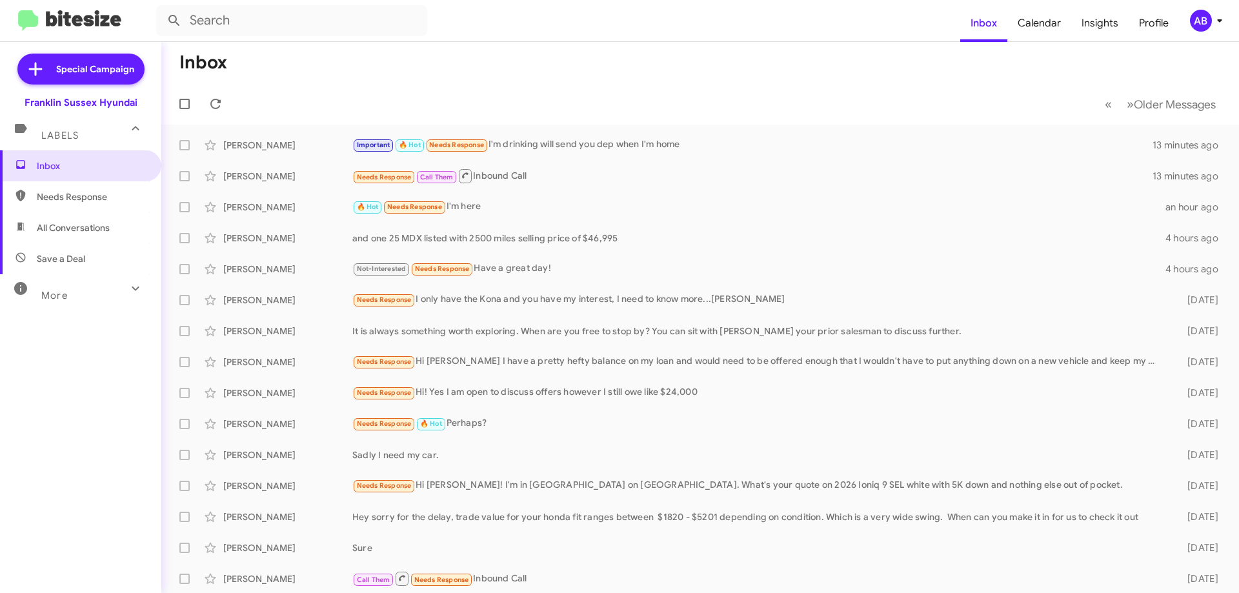
click div "Richard Demuro Important 🔥 Hot Needs Response I'm drinking will send you dep wh…"
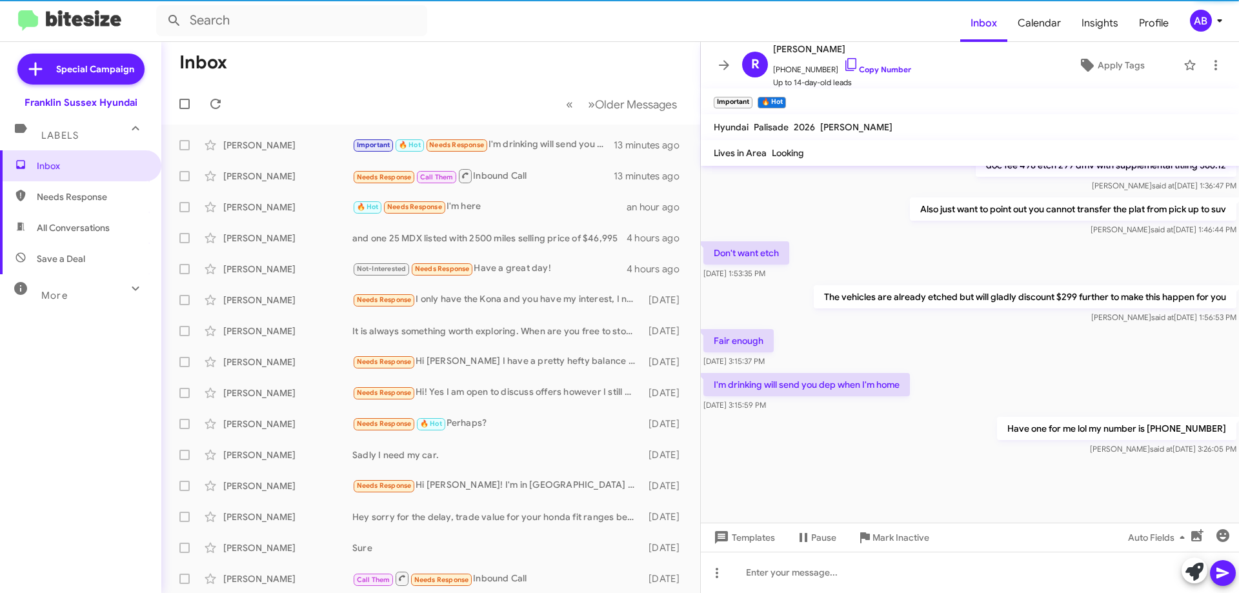
scroll to position [727, 0]
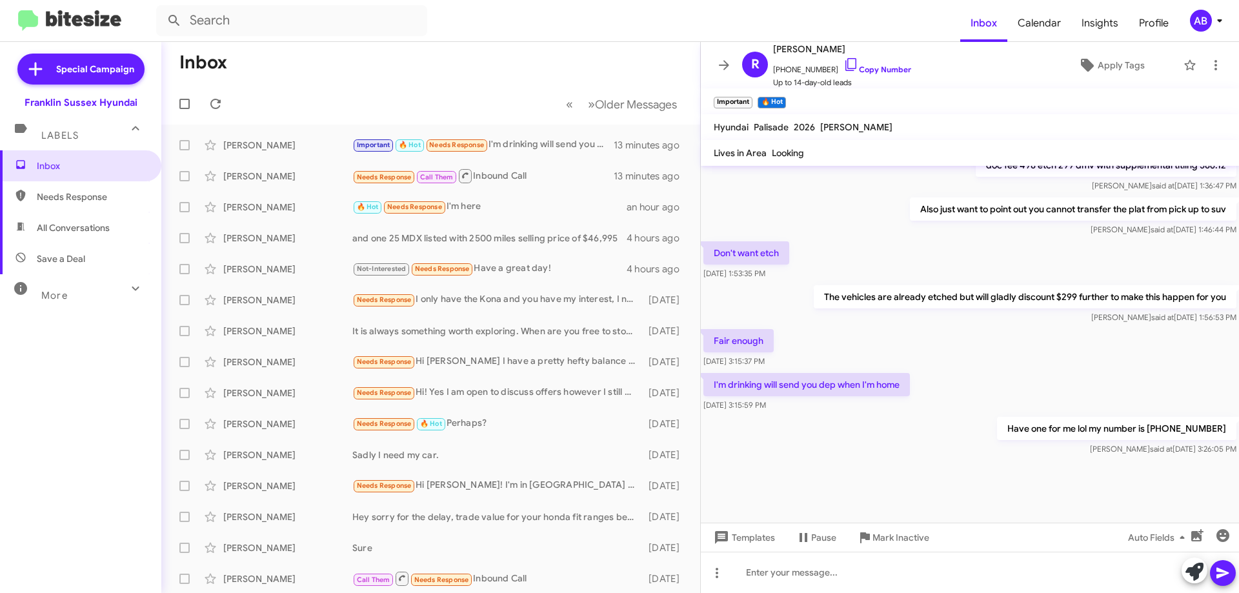
click icon
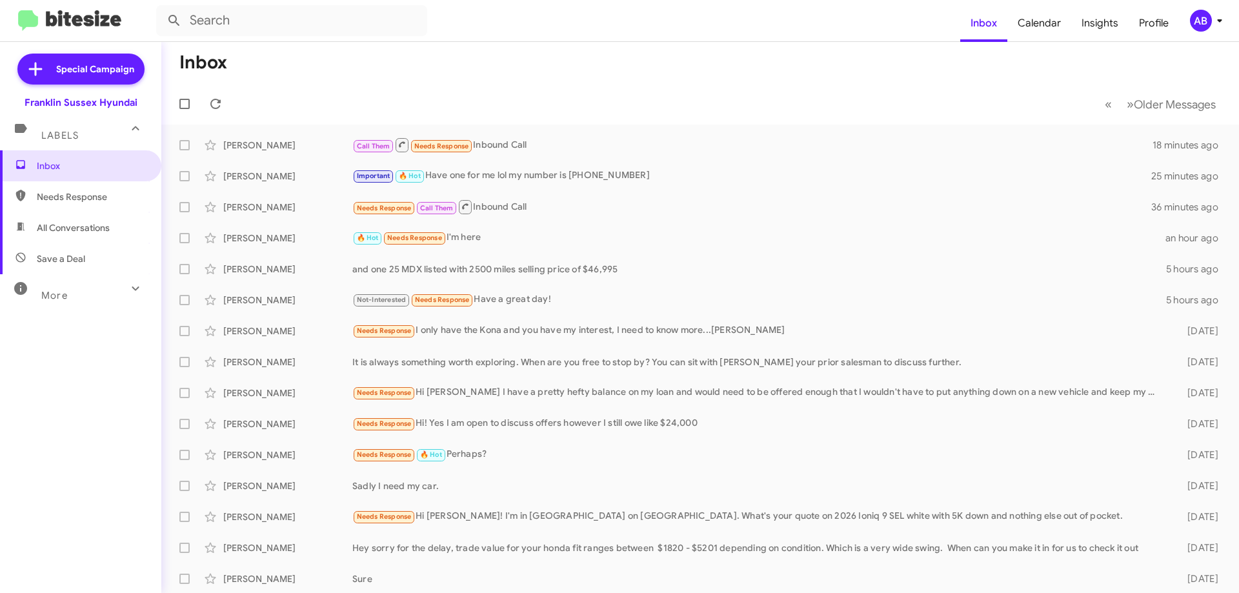
click at [670, 178] on div "Important 🔥 Hot Have one for me lol my number is [PHONE_NUMBER]" at bounding box center [751, 175] width 799 height 15
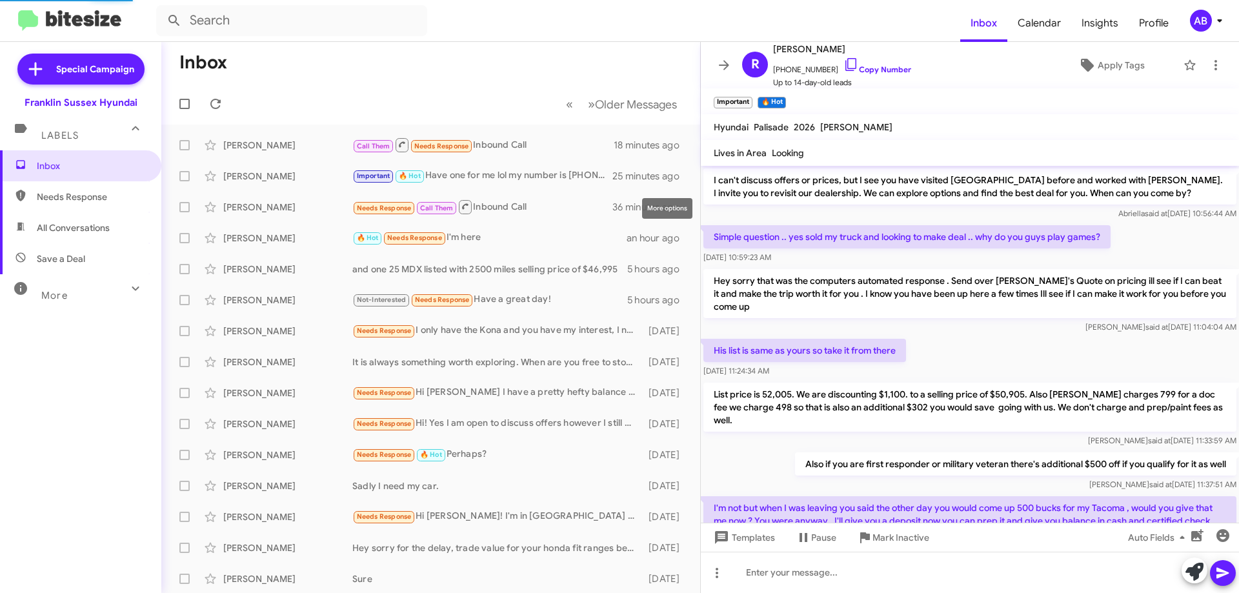
scroll to position [727, 0]
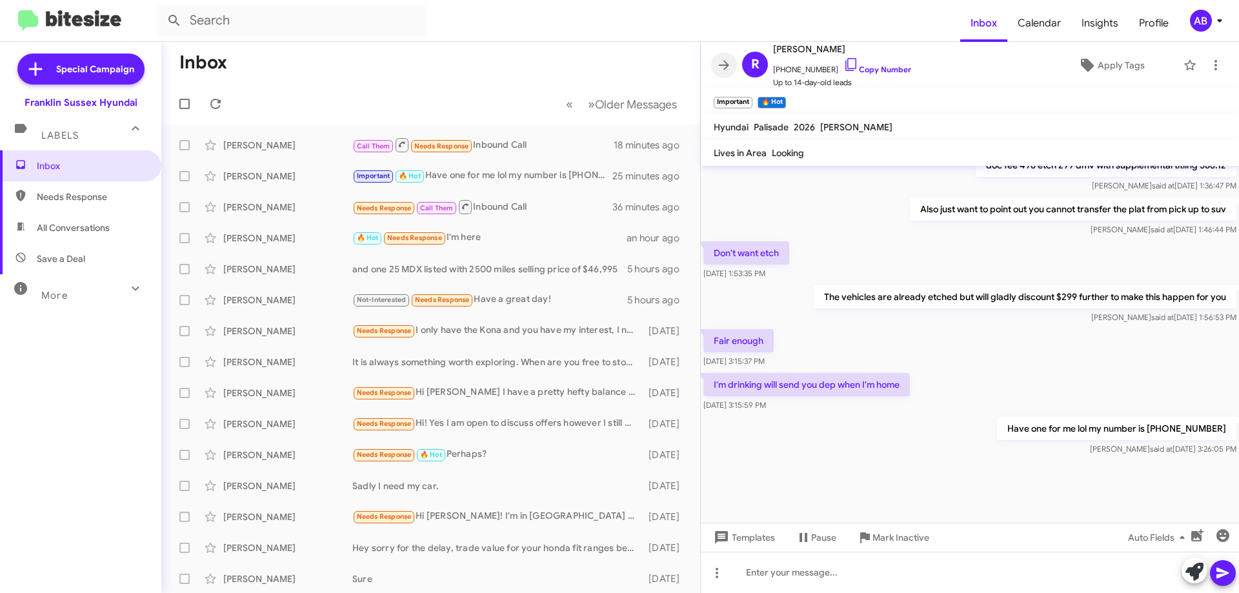
click at [722, 65] on icon at bounding box center [724, 65] width 10 height 10
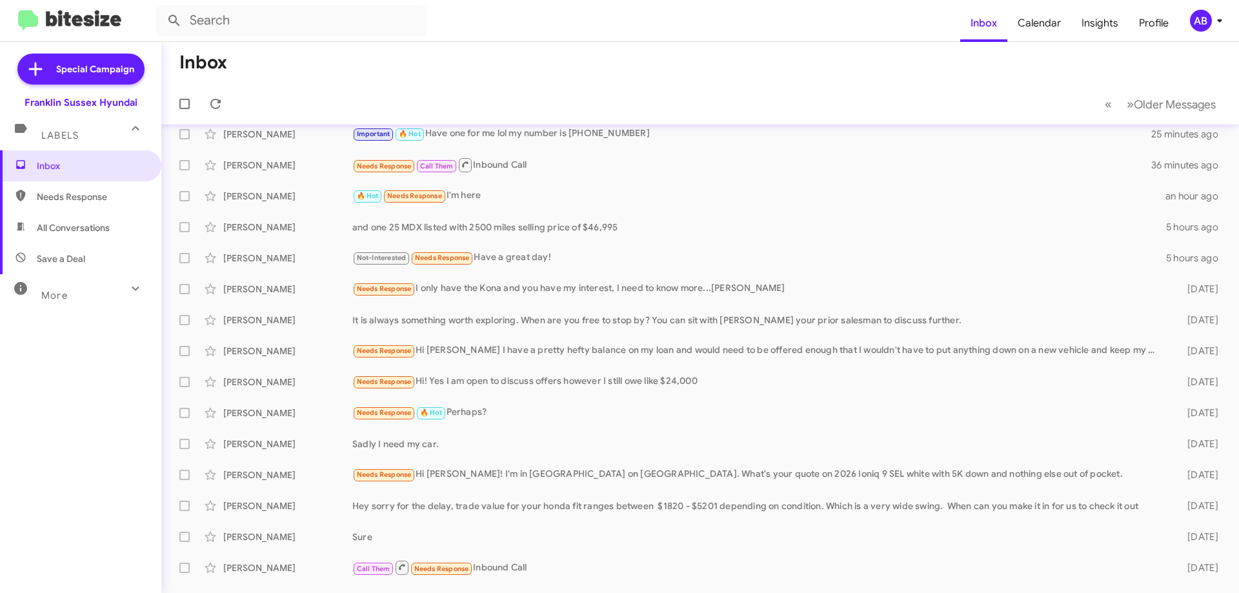
scroll to position [65, 0]
